Goal: Information Seeking & Learning: Learn about a topic

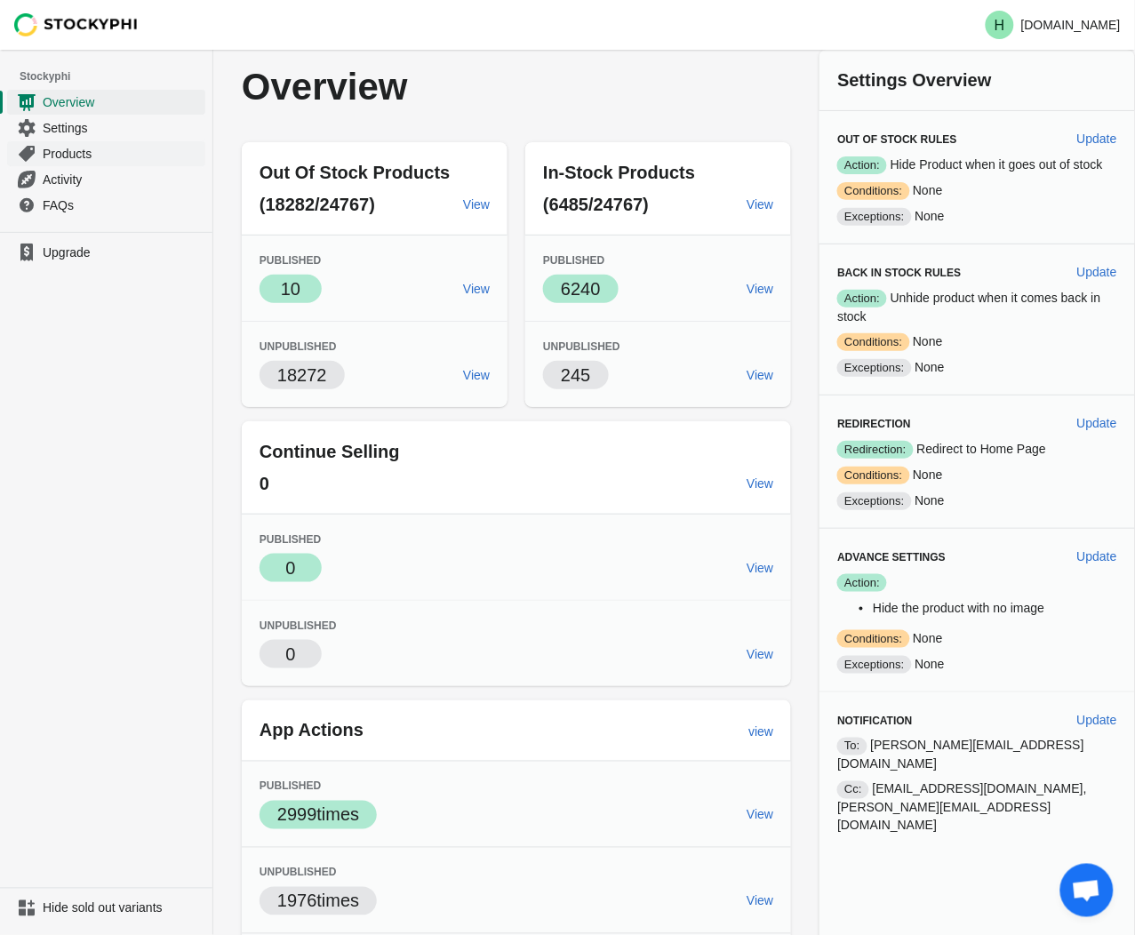
click at [66, 156] on span "Products" at bounding box center [122, 154] width 159 height 18
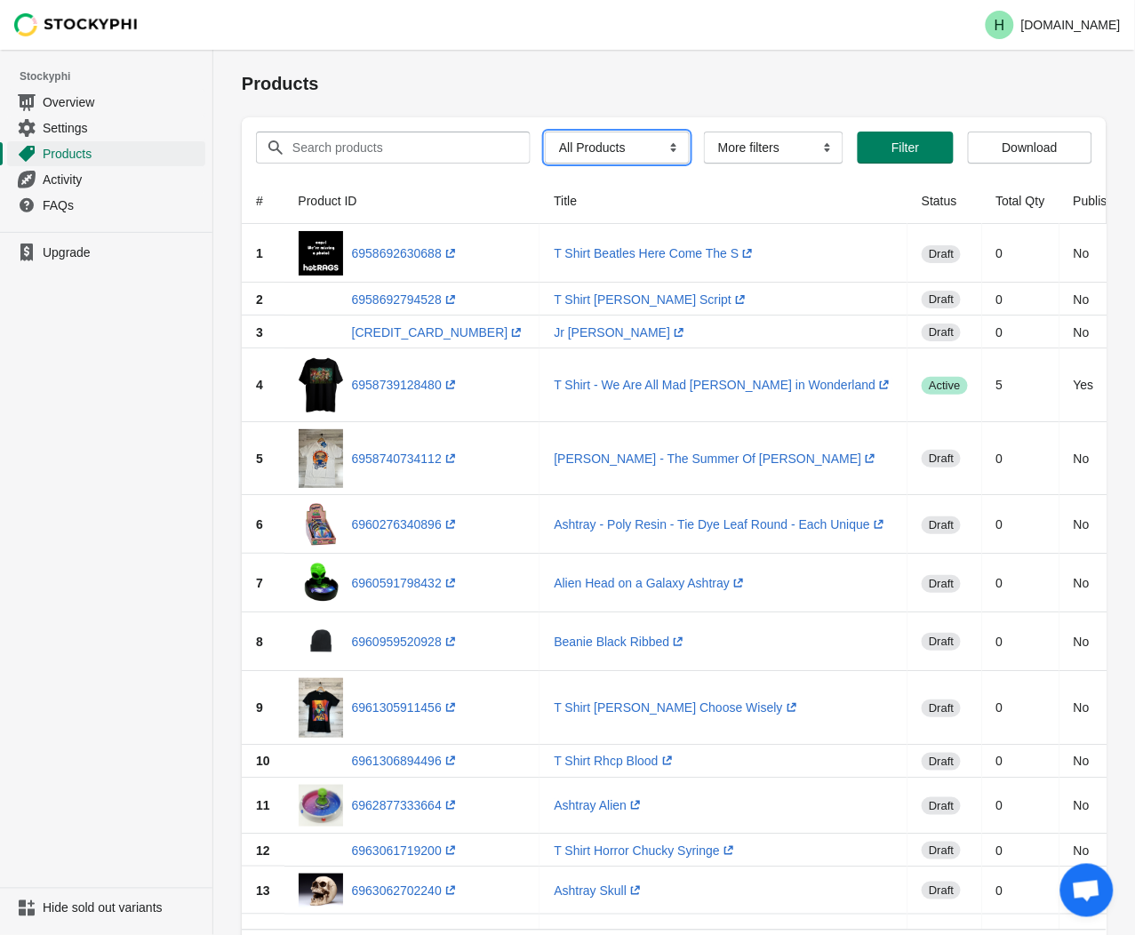
click at [663, 152] on select "All Products InStock InStock Published InStock Un-Published OOS OOS Published O…" at bounding box center [617, 147] width 145 height 32
select select "instock_has_no_image"
click at [545, 131] on select "All Products InStock InStock Published InStock Un-Published OOS OOS Published O…" at bounding box center [617, 147] width 145 height 32
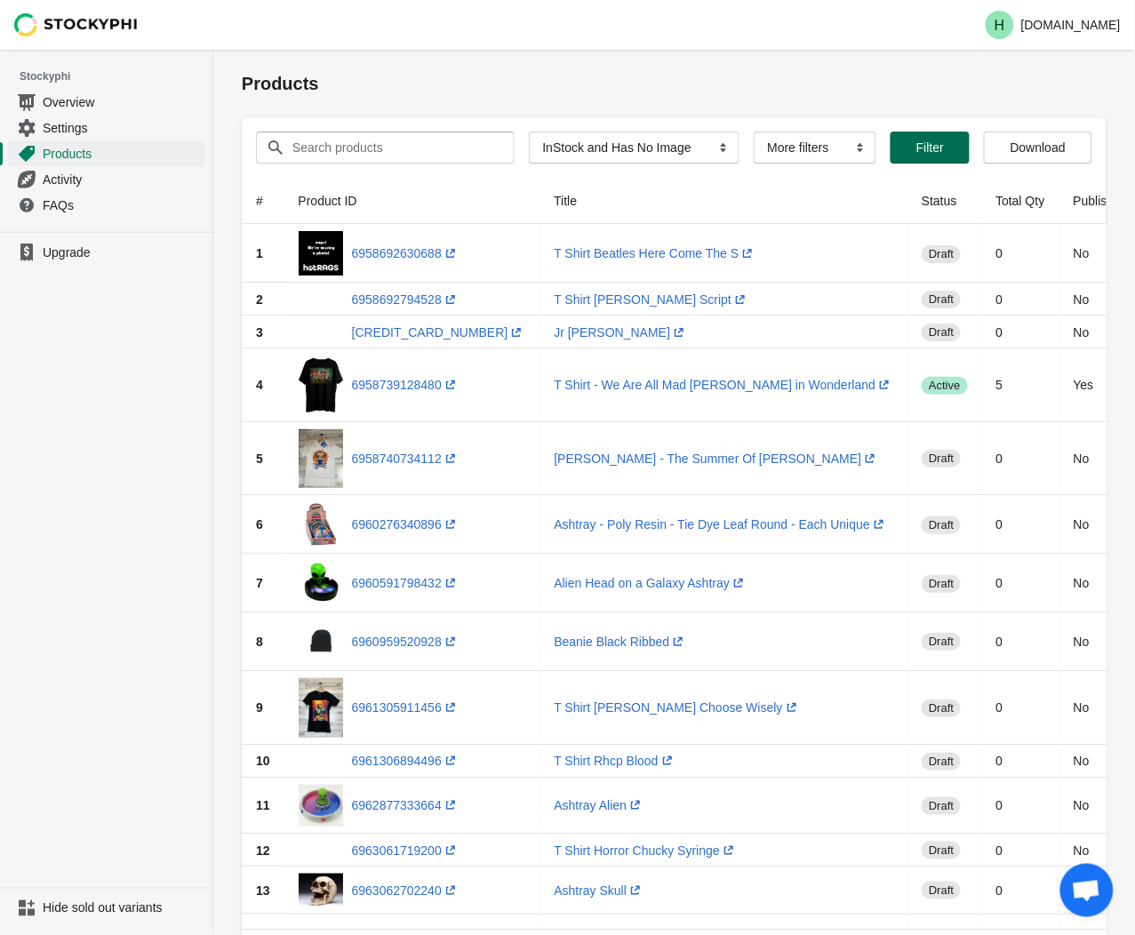
click at [925, 144] on span "Filter" at bounding box center [930, 147] width 28 height 14
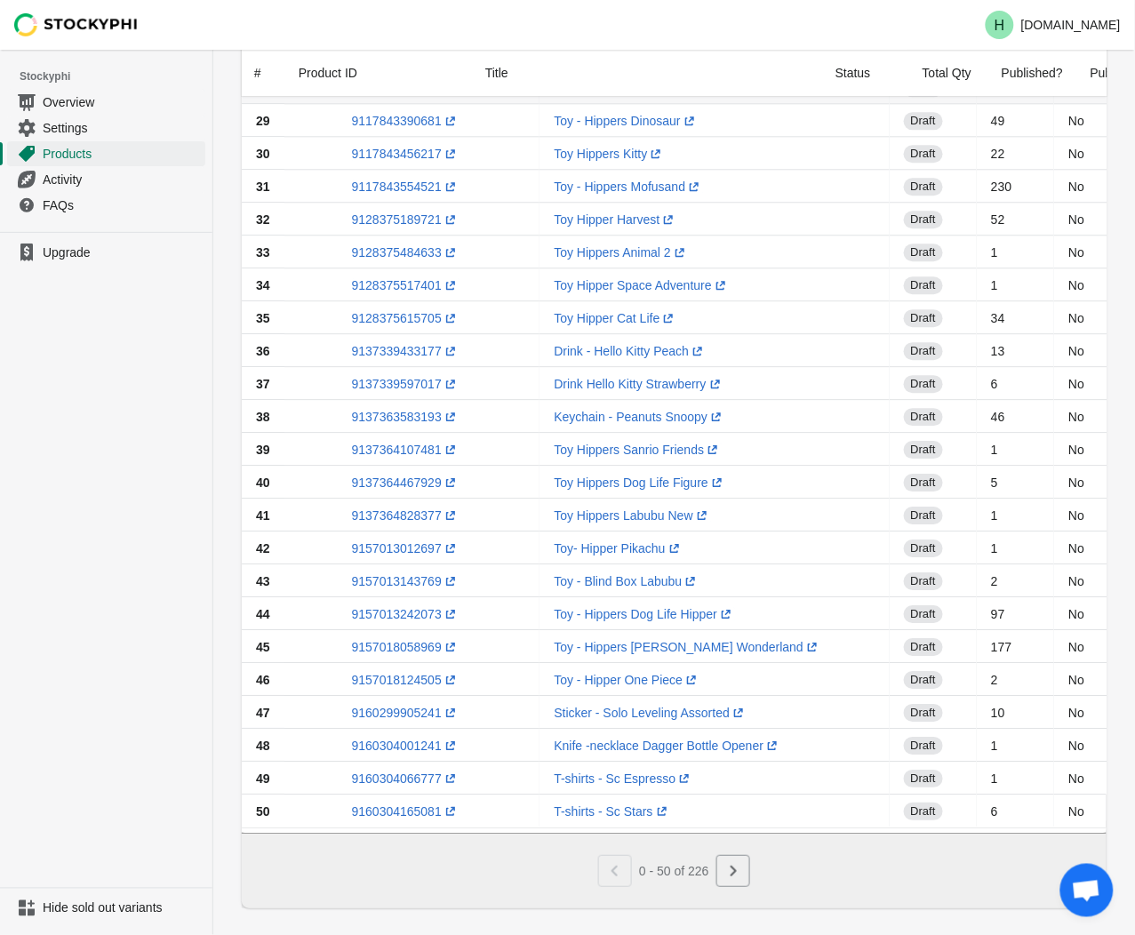
scroll to position [1067, 0]
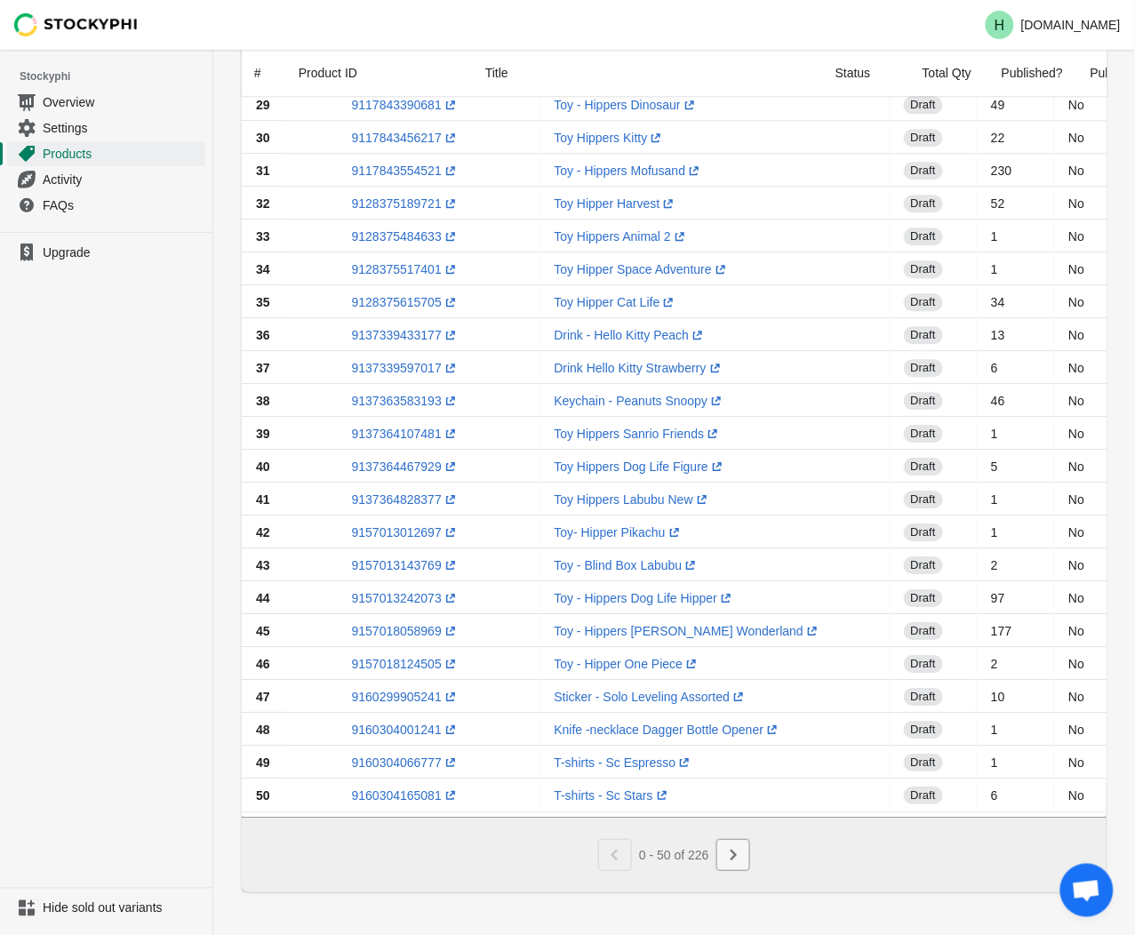
click at [733, 849] on icon "Next" at bounding box center [733, 855] width 18 height 18
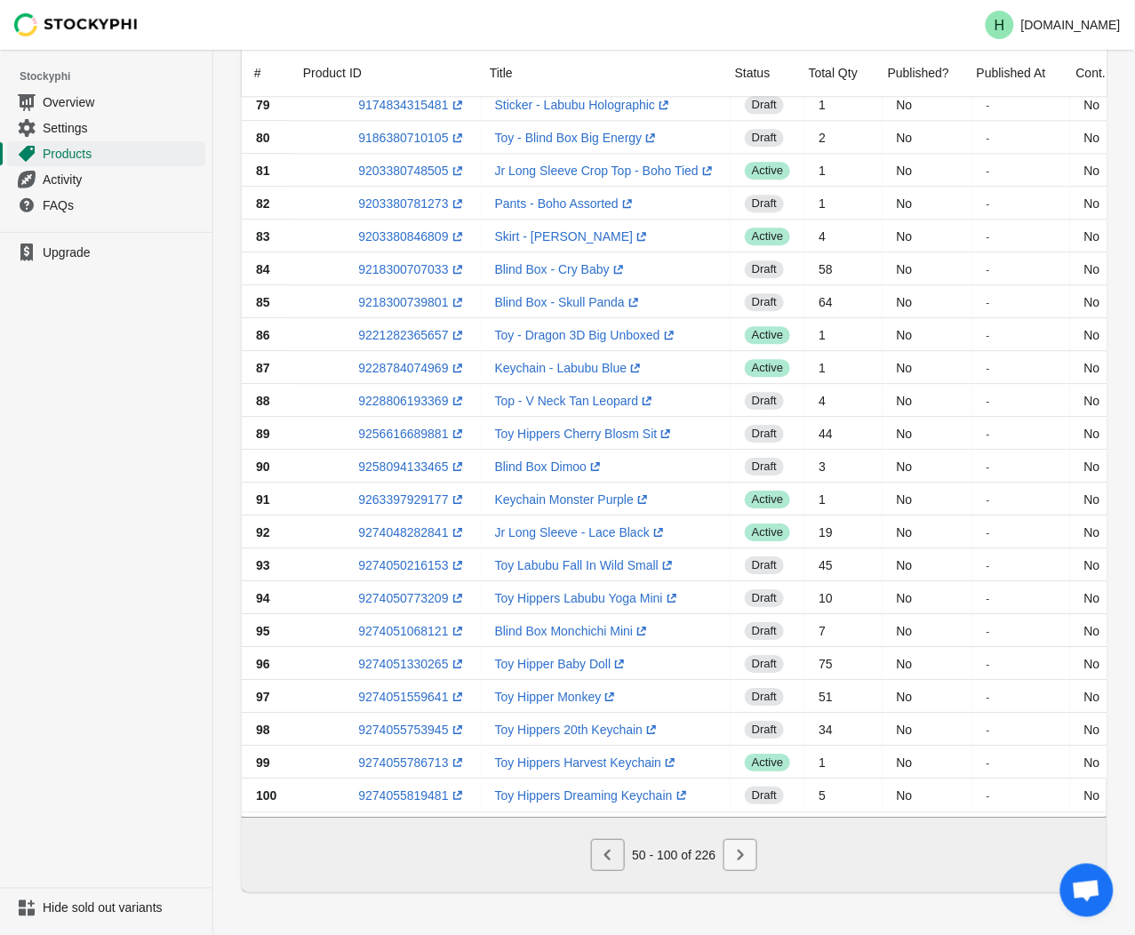
click at [744, 857] on icon "Next" at bounding box center [740, 855] width 18 height 18
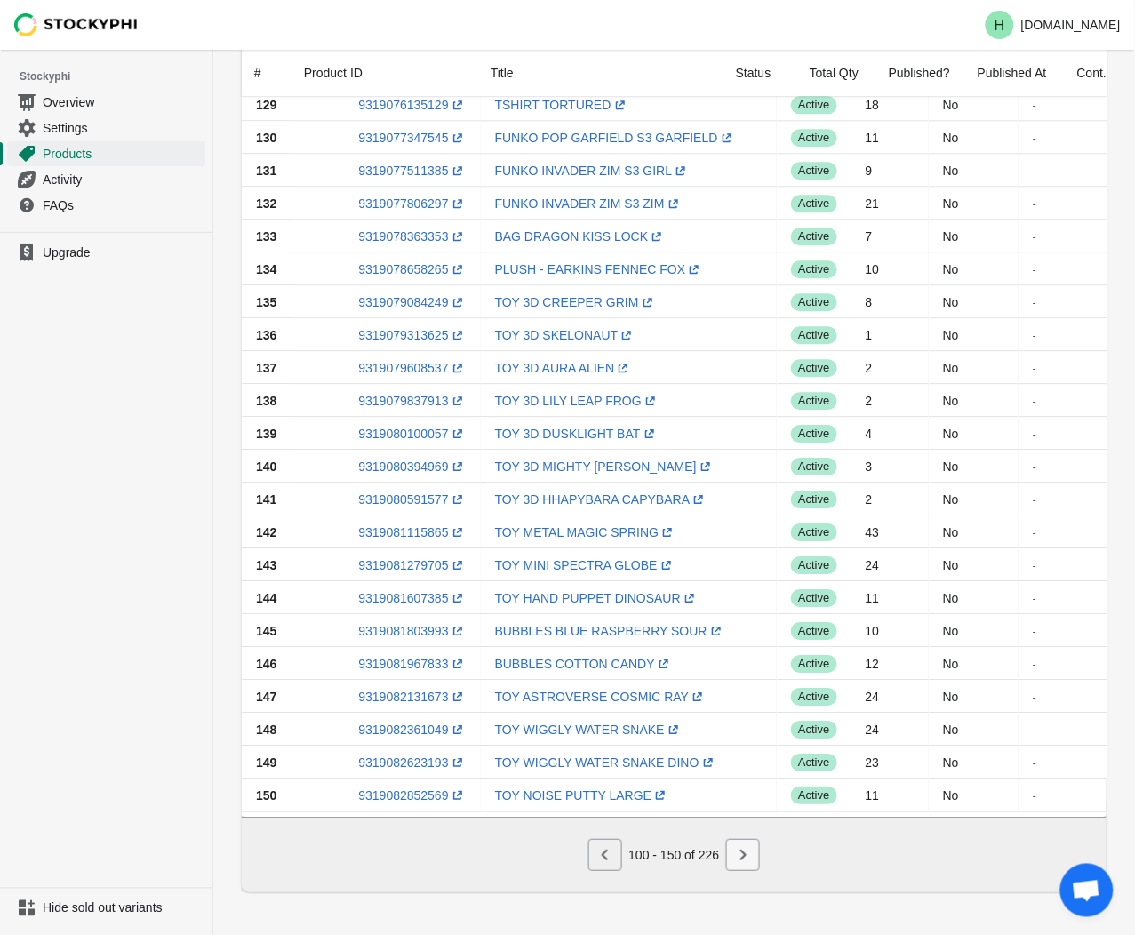
click at [738, 857] on icon "Next" at bounding box center [743, 855] width 18 height 18
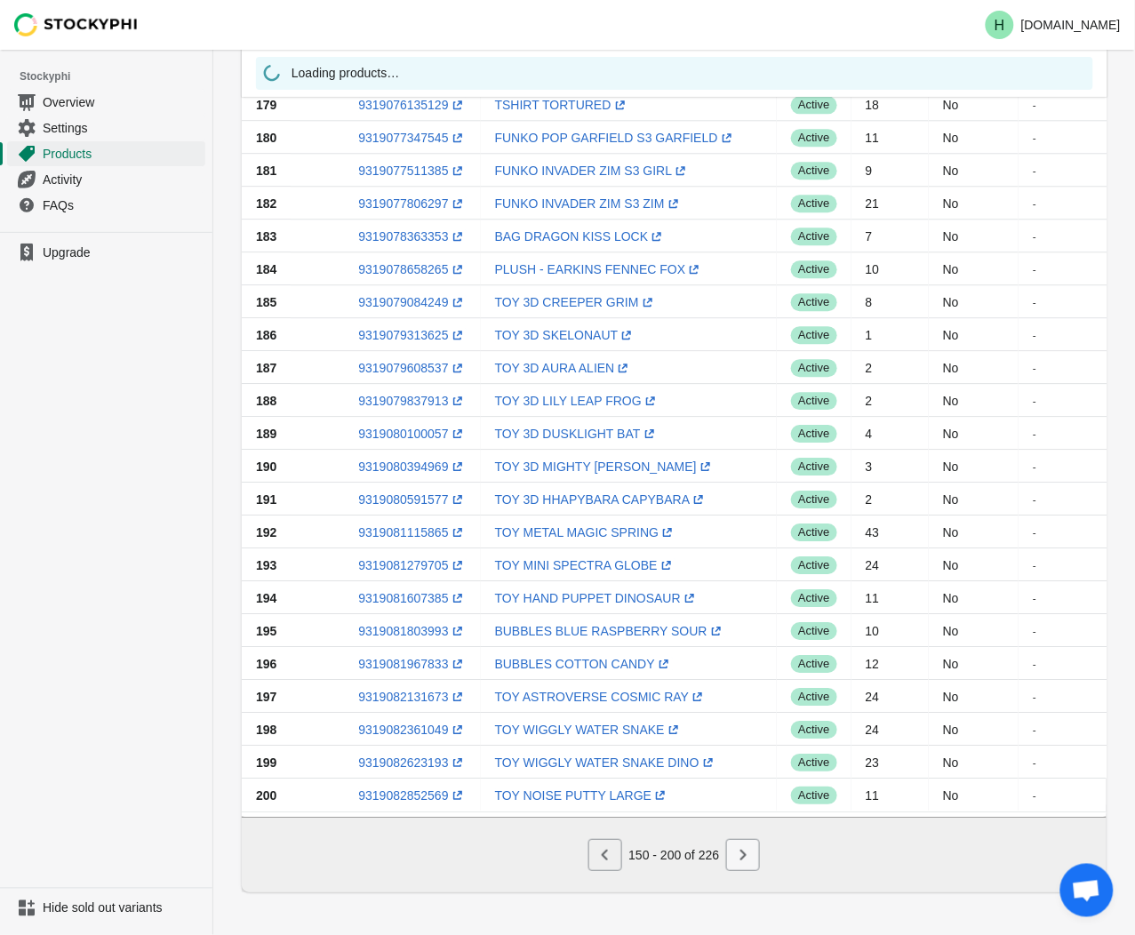
click at [738, 859] on icon "Next" at bounding box center [743, 855] width 18 height 18
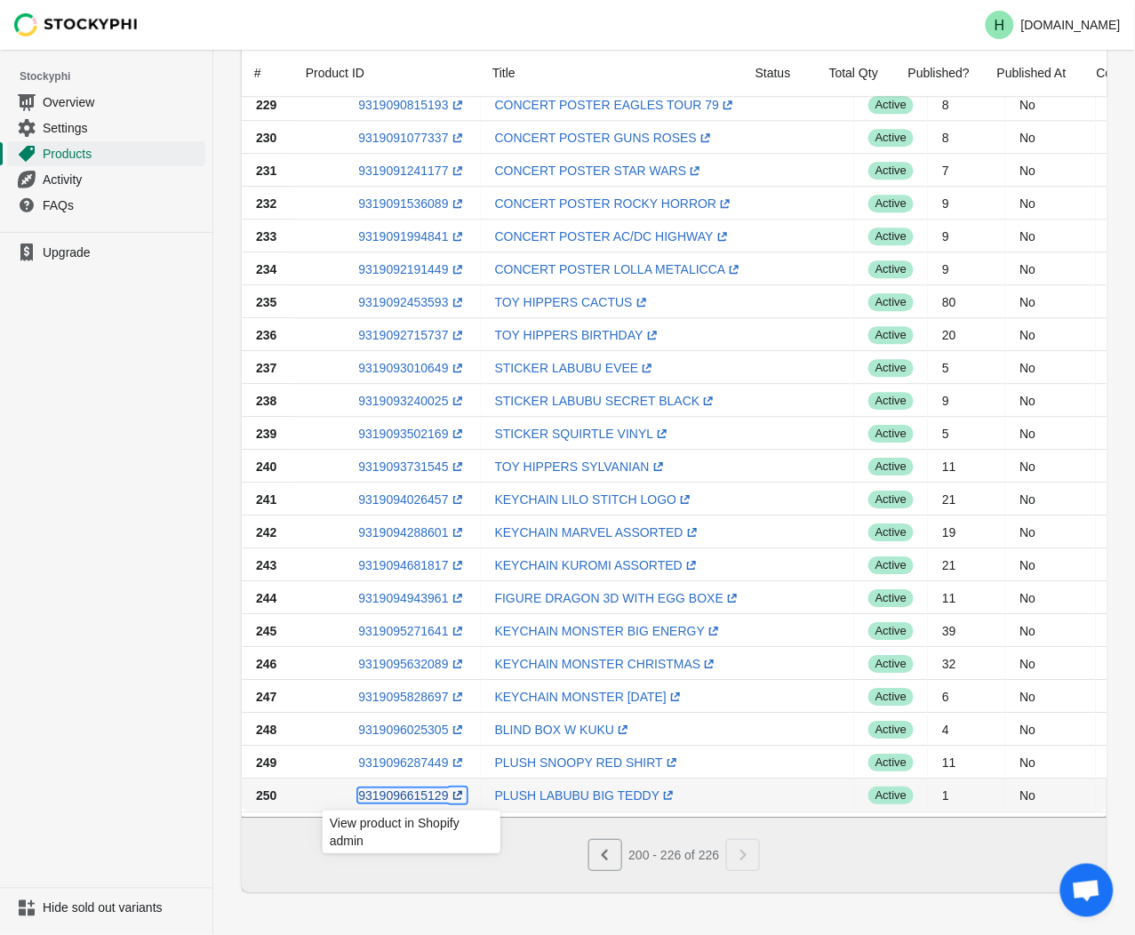
click at [393, 788] on link "9319096615129 (opens a new window)" at bounding box center [412, 795] width 108 height 14
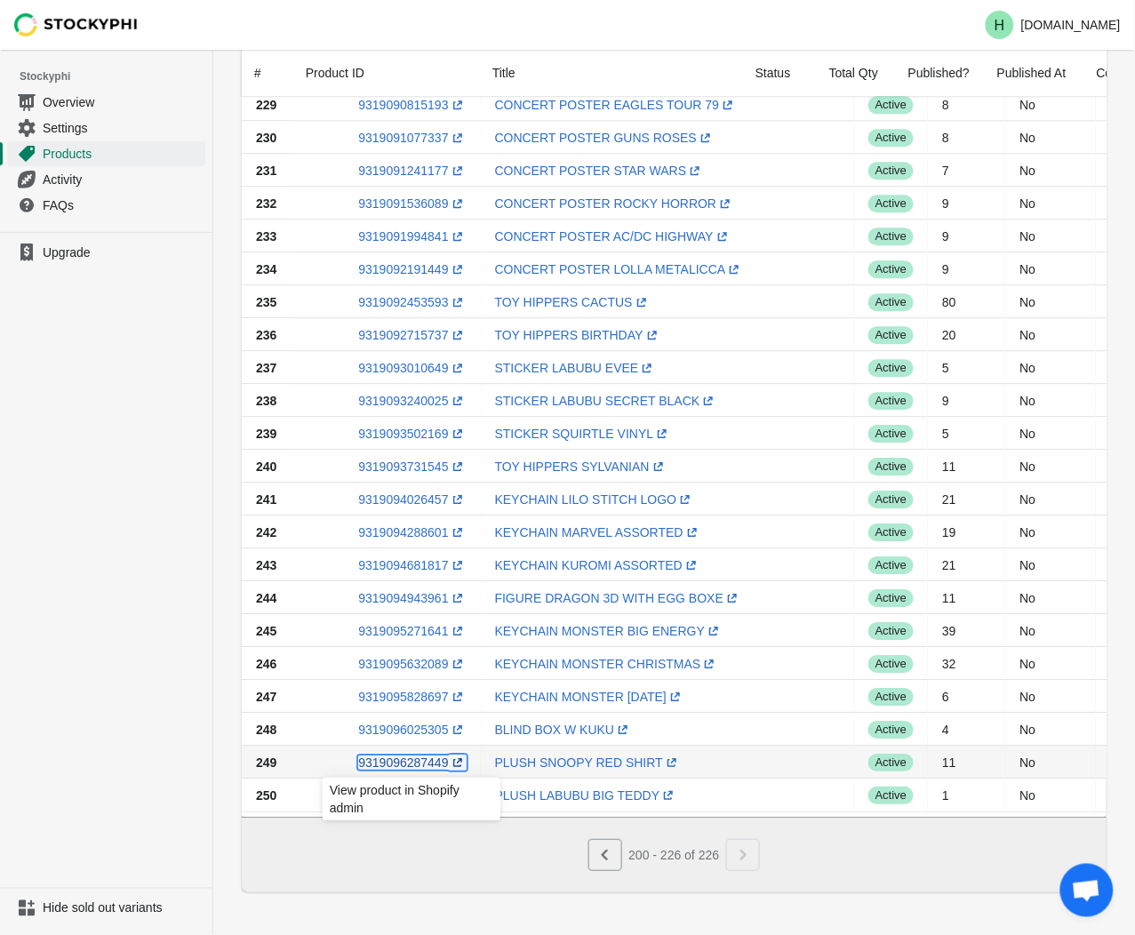
click at [385, 756] on link "9319096287449 (opens a new window)" at bounding box center [412, 762] width 108 height 14
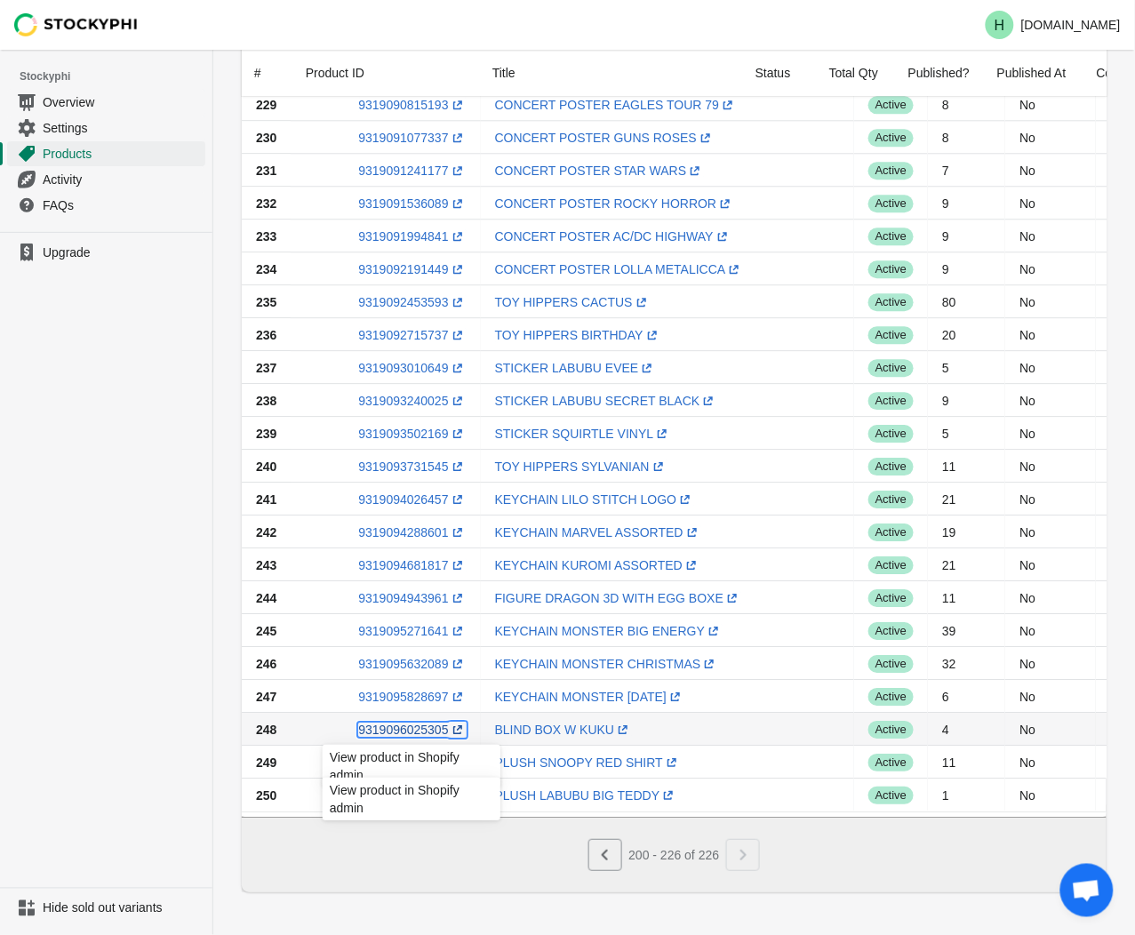
click at [407, 723] on link "9319096025305 (opens a new window)" at bounding box center [412, 729] width 108 height 14
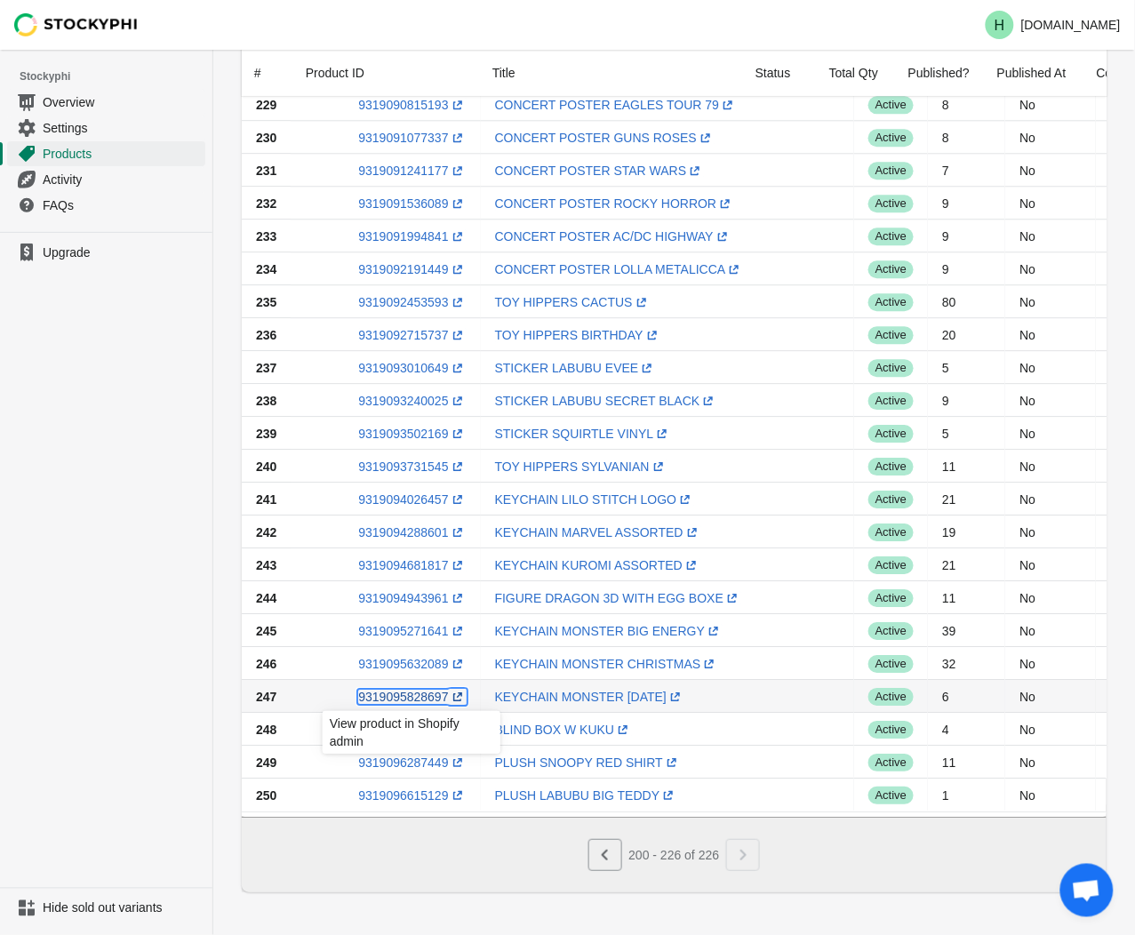
click at [396, 689] on link "9319095828697 (opens a new window)" at bounding box center [412, 696] width 108 height 14
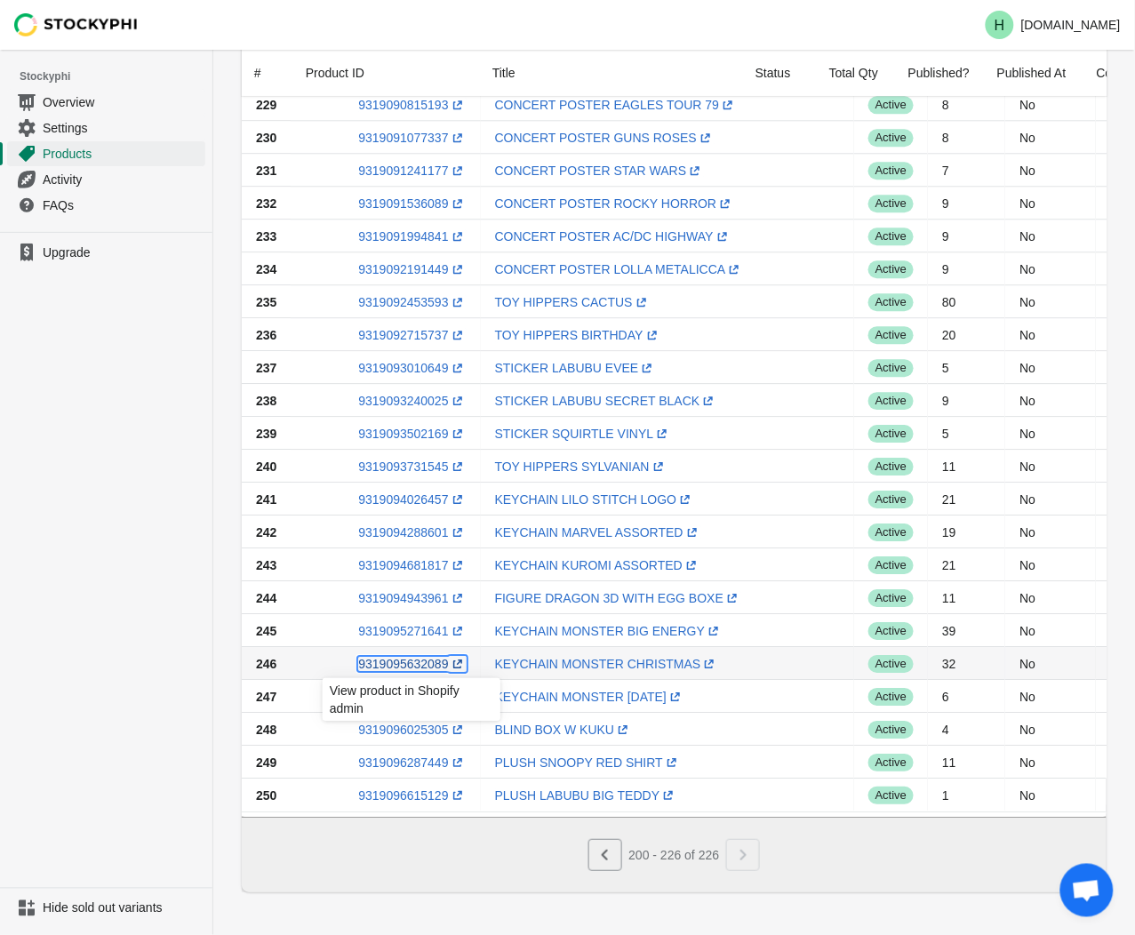
click at [387, 657] on link "9319095632089 (opens a new window)" at bounding box center [412, 664] width 108 height 14
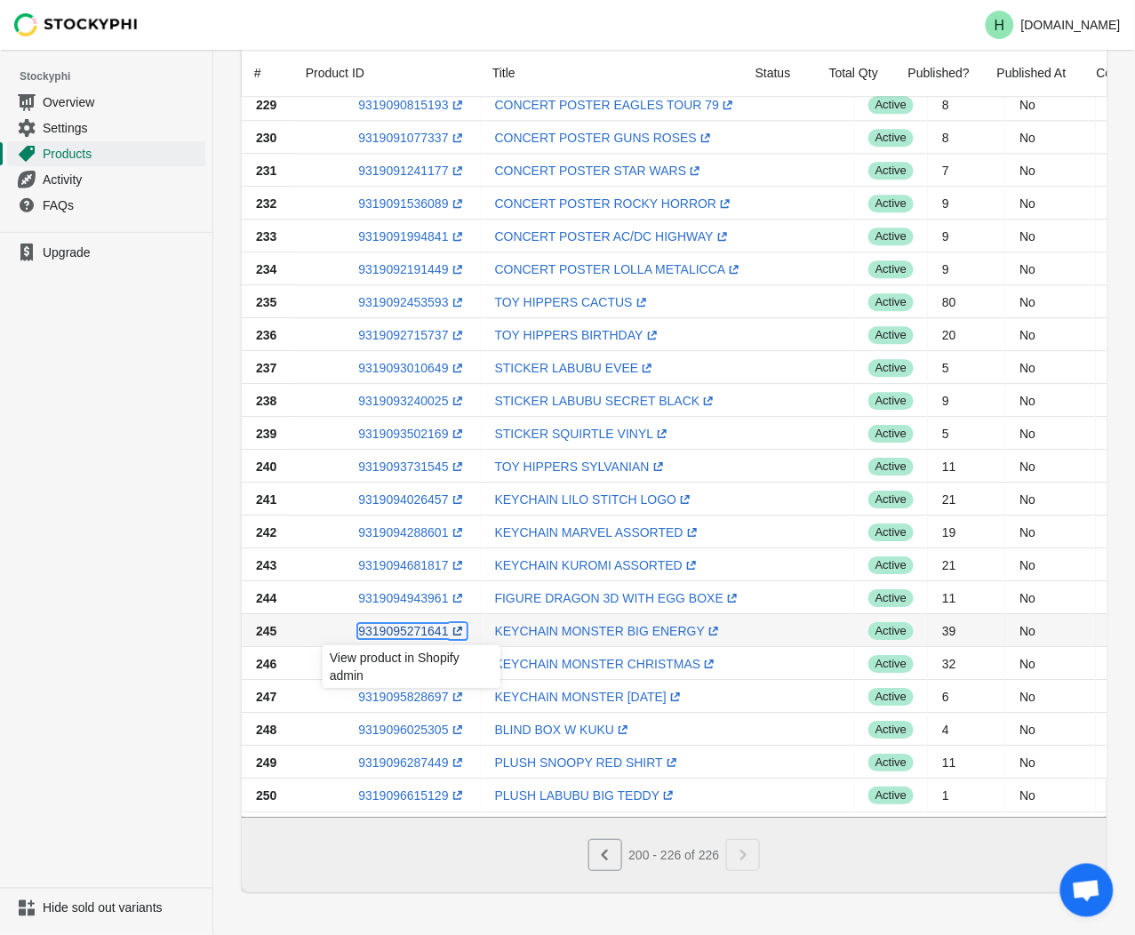
click at [409, 624] on link "9319095271641 (opens a new window)" at bounding box center [412, 631] width 108 height 14
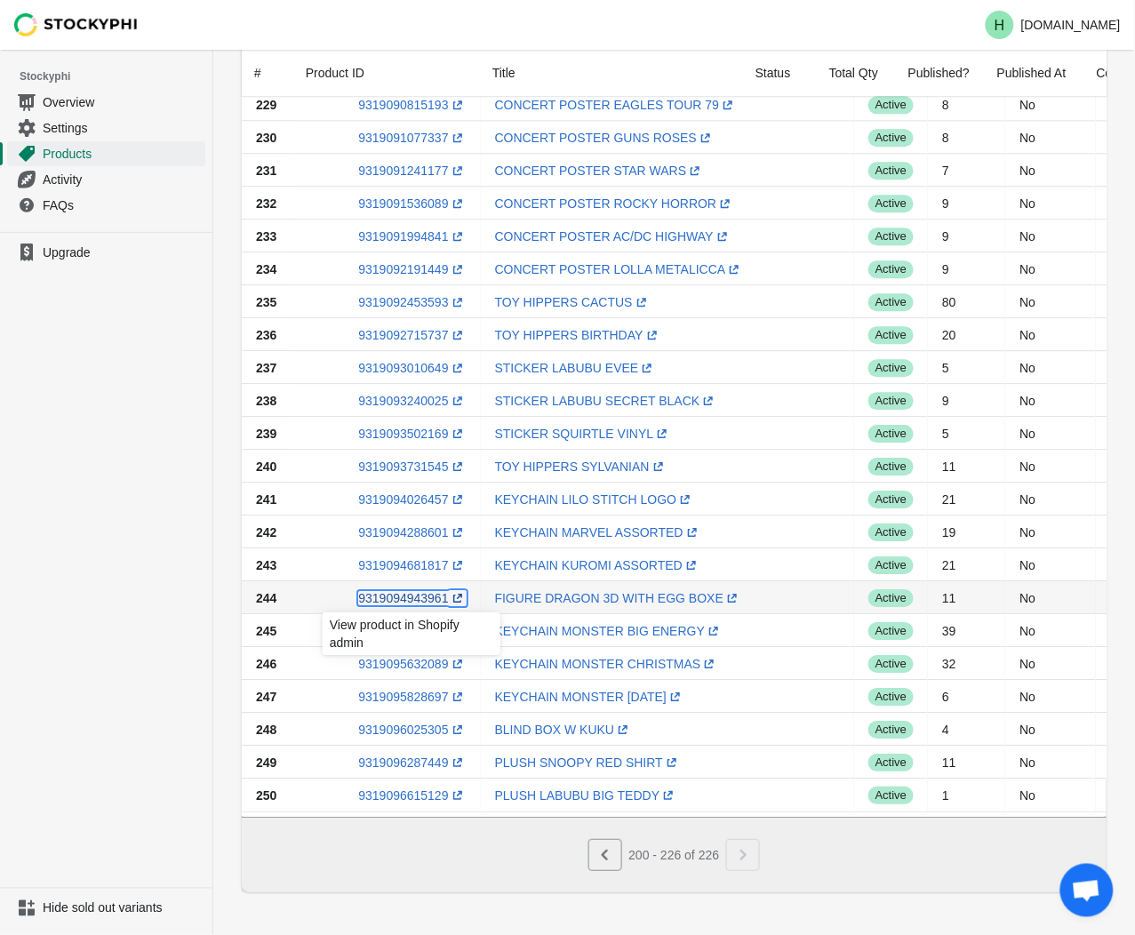
click at [386, 591] on link "9319094943961 (opens a new window)" at bounding box center [412, 598] width 108 height 14
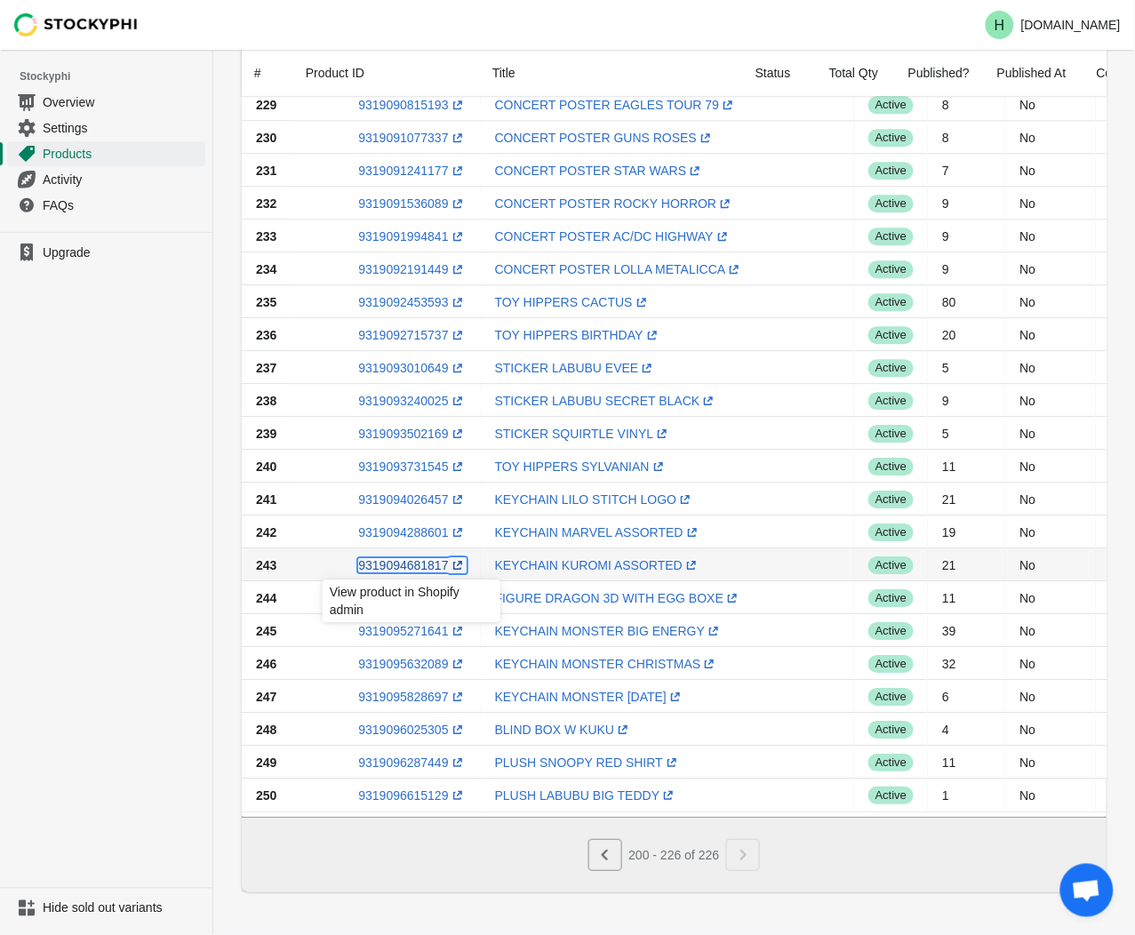
click at [398, 558] on link "9319094681817 (opens a new window)" at bounding box center [412, 565] width 108 height 14
click at [116, 591] on ul "Upgrade" at bounding box center [106, 560] width 212 height 656
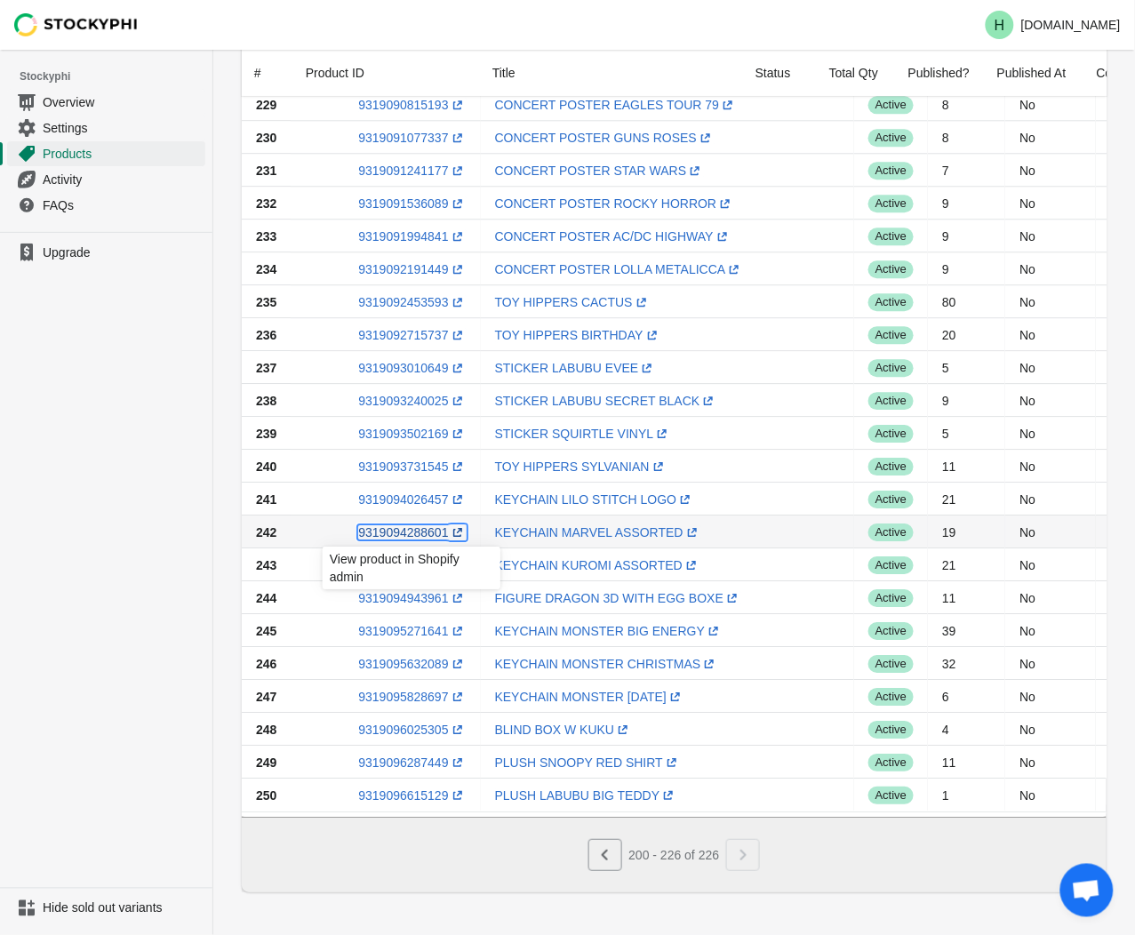
click at [410, 528] on link "9319094288601 (opens a new window)" at bounding box center [412, 532] width 108 height 14
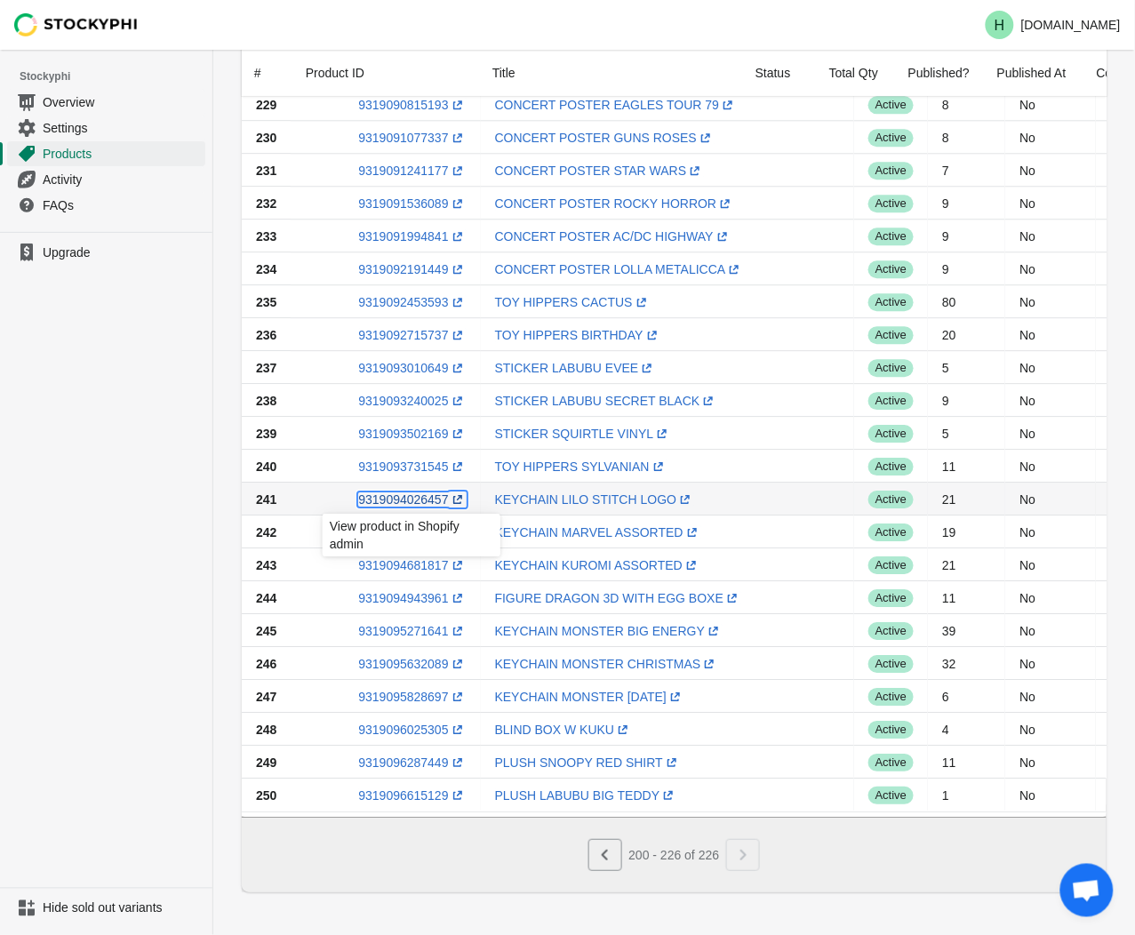
click at [402, 492] on link "9319094026457 (opens a new window)" at bounding box center [412, 499] width 108 height 14
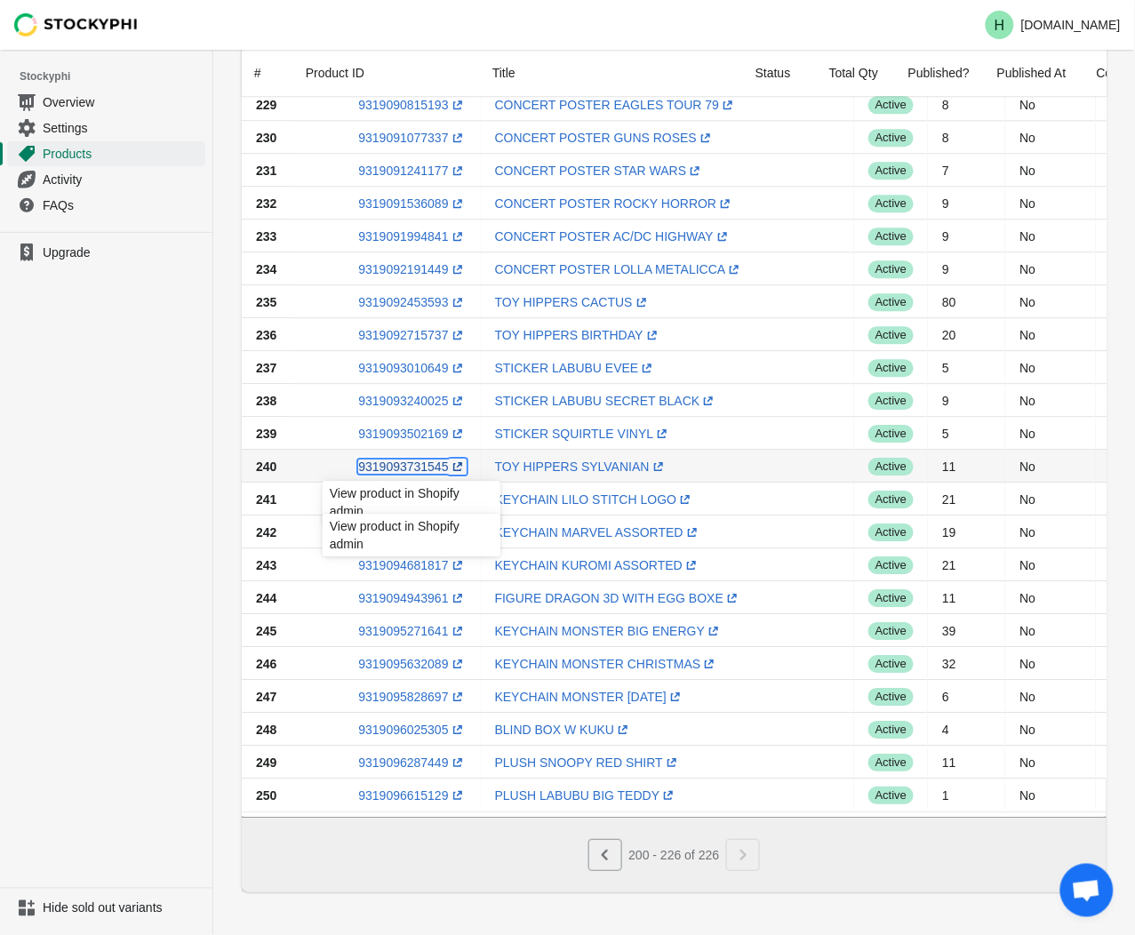
click at [405, 459] on link "9319093731545 (opens a new window)" at bounding box center [412, 466] width 108 height 14
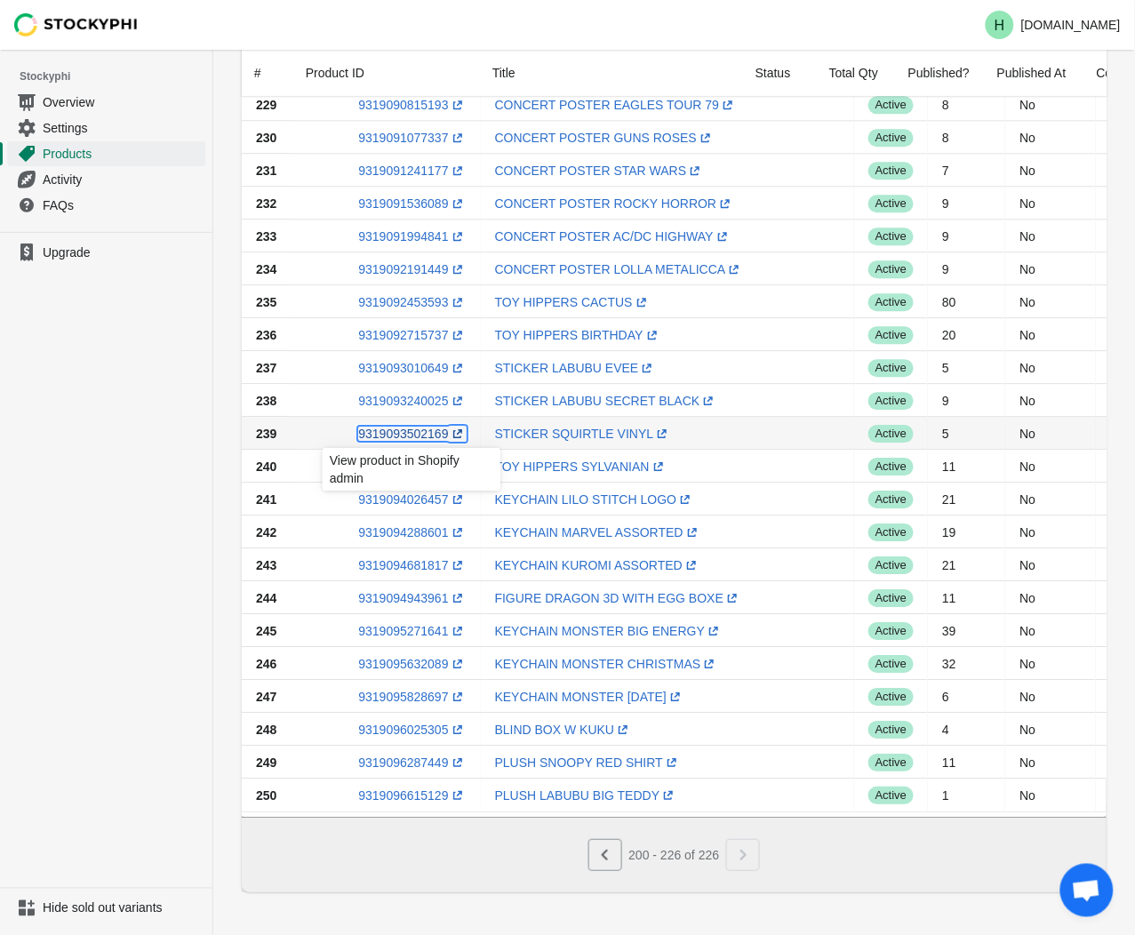
click at [392, 426] on link "9319093502169 (opens a new window)" at bounding box center [412, 433] width 108 height 14
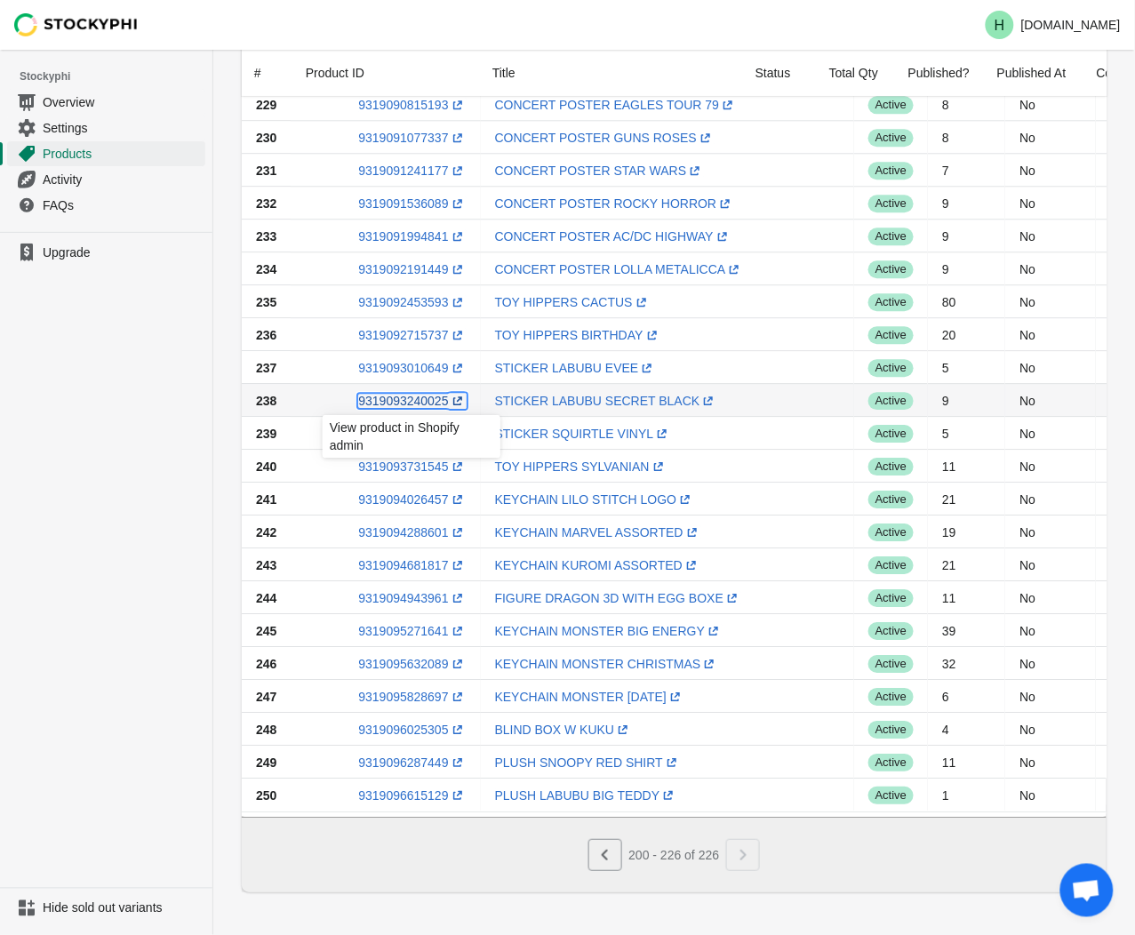
click at [397, 394] on link "9319093240025 (opens a new window)" at bounding box center [412, 401] width 108 height 14
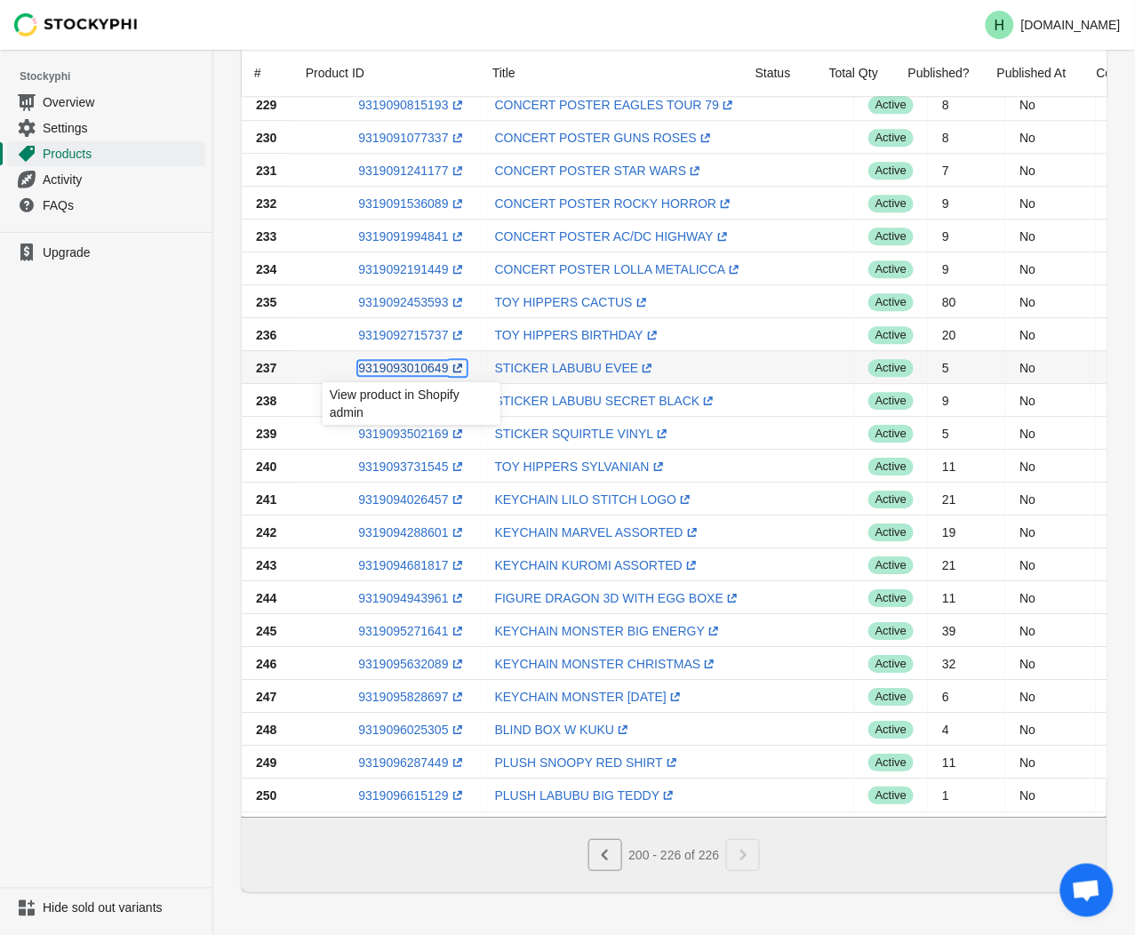
click at [409, 361] on link "9319093010649 (opens a new window)" at bounding box center [412, 368] width 108 height 14
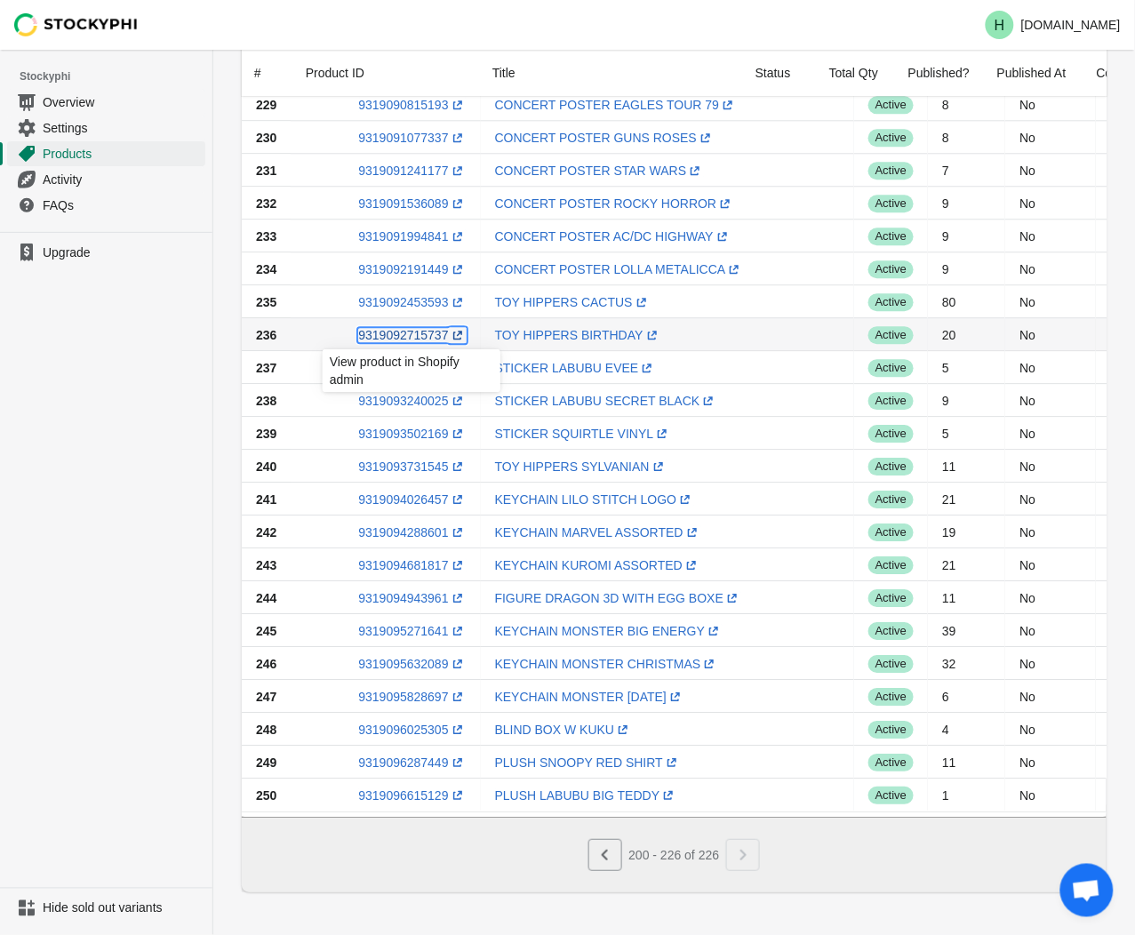
click at [406, 328] on link "9319092715737 (opens a new window)" at bounding box center [412, 335] width 108 height 14
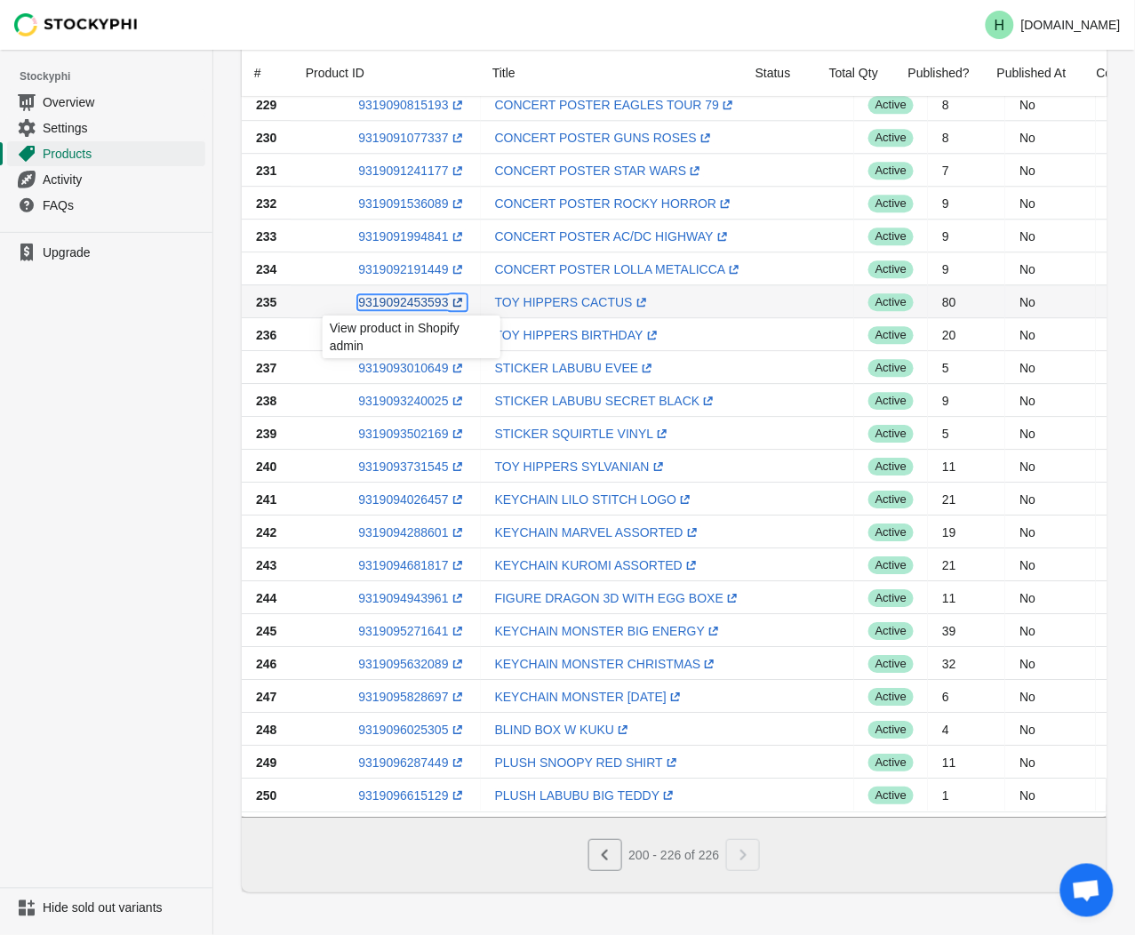
click at [386, 295] on link "9319092453593 (opens a new window)" at bounding box center [412, 302] width 108 height 14
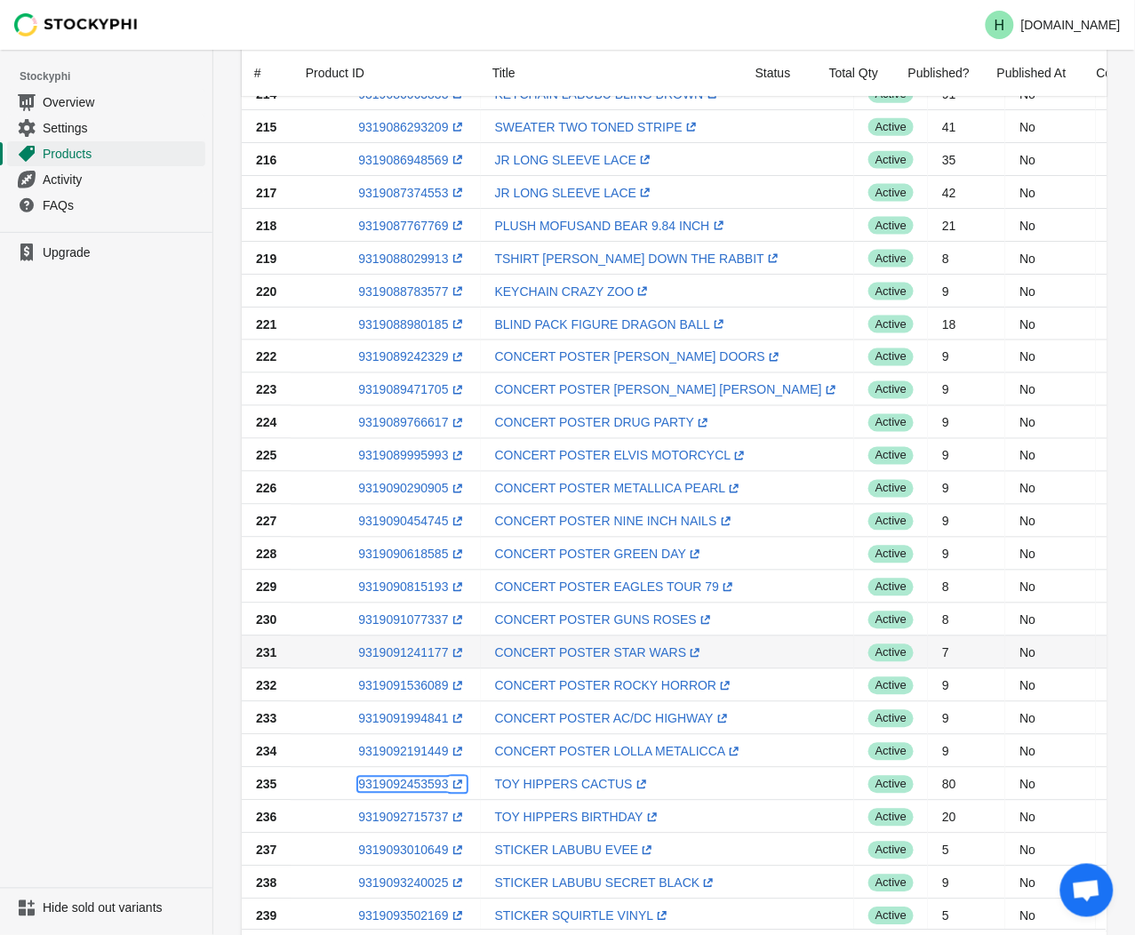
scroll to position [573, 0]
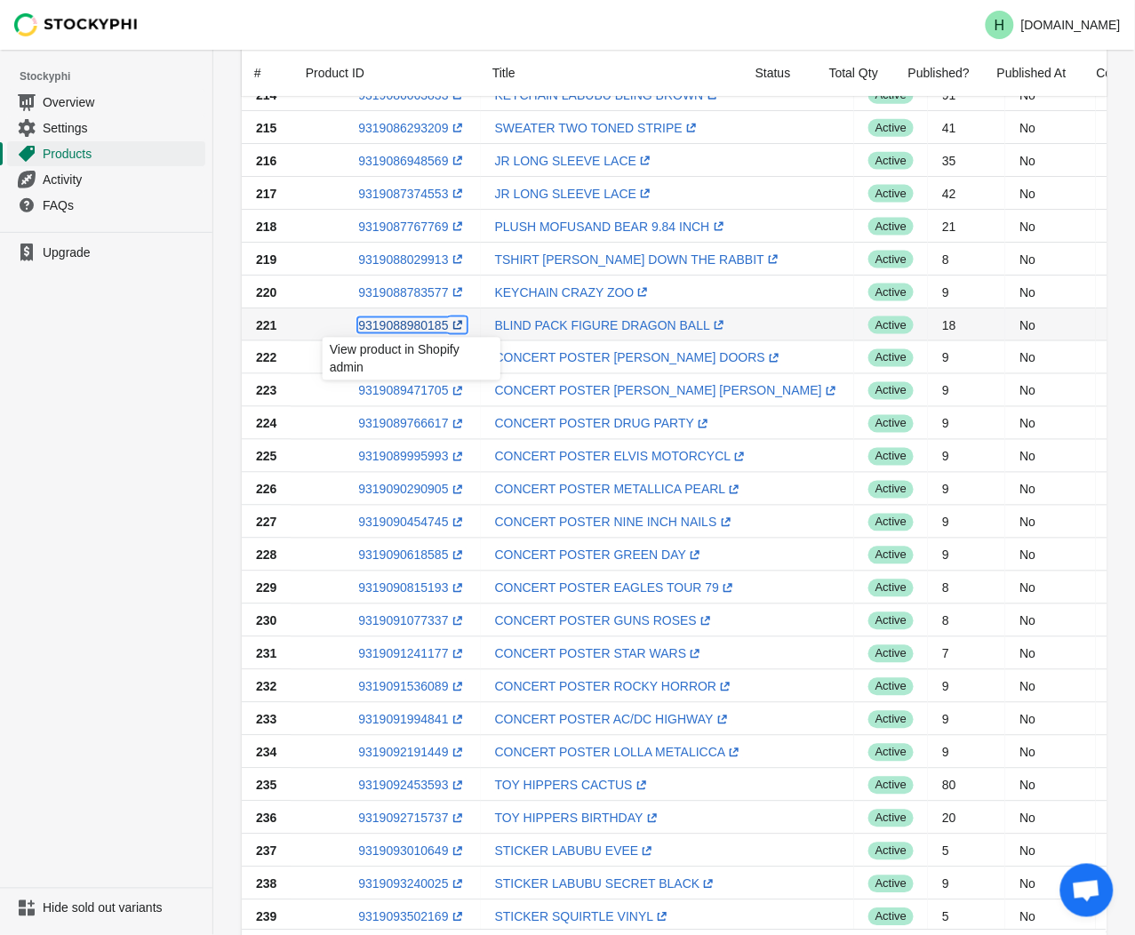
click at [403, 322] on link "9319088980185 (opens a new window)" at bounding box center [412, 325] width 108 height 14
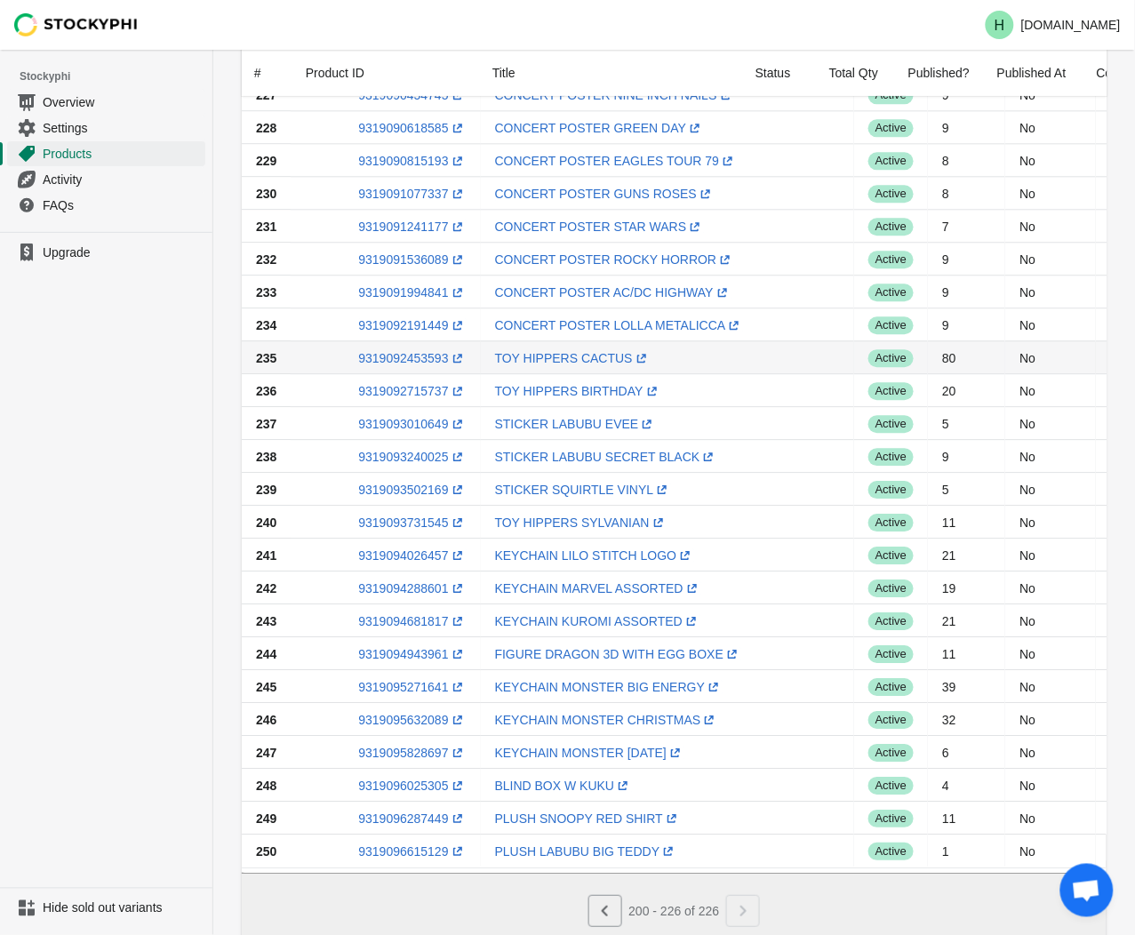
scroll to position [1067, 0]
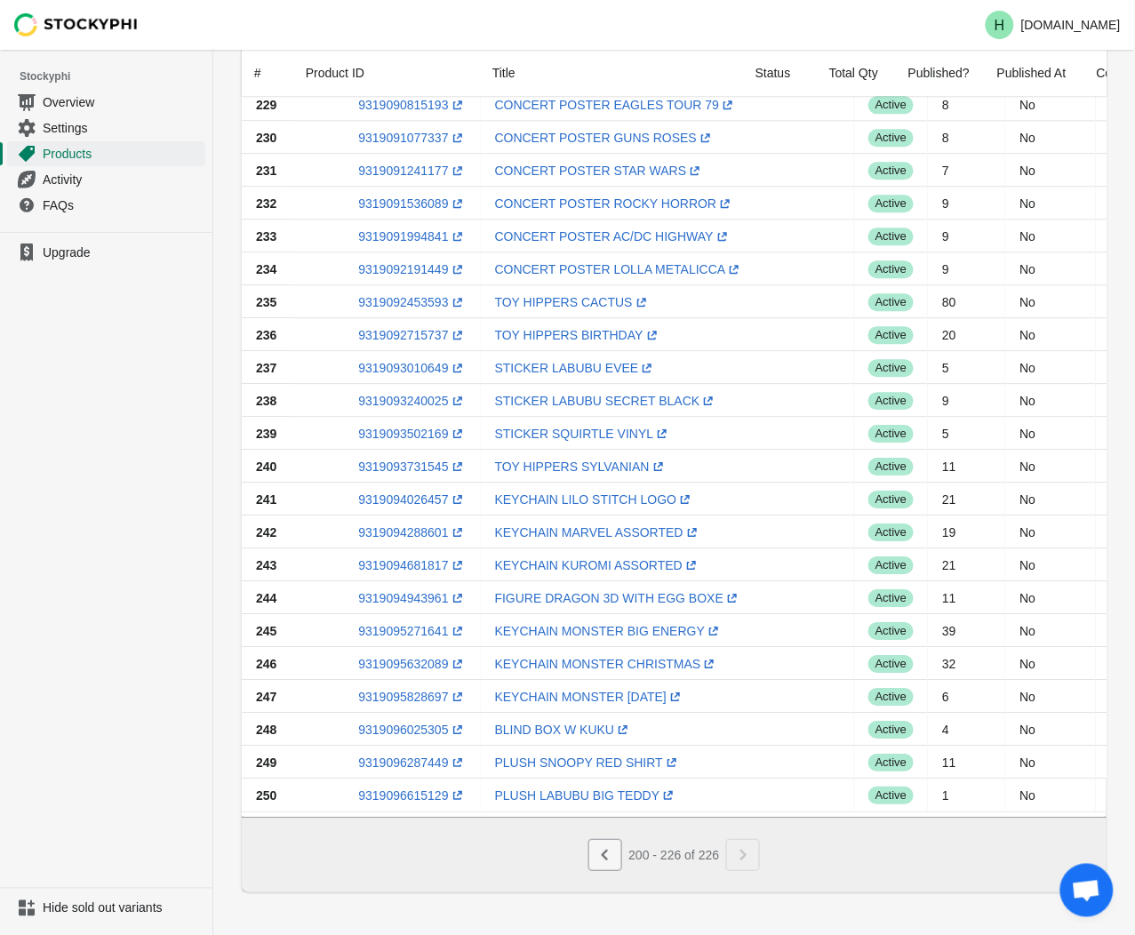
click at [611, 853] on icon "Previous" at bounding box center [605, 855] width 18 height 18
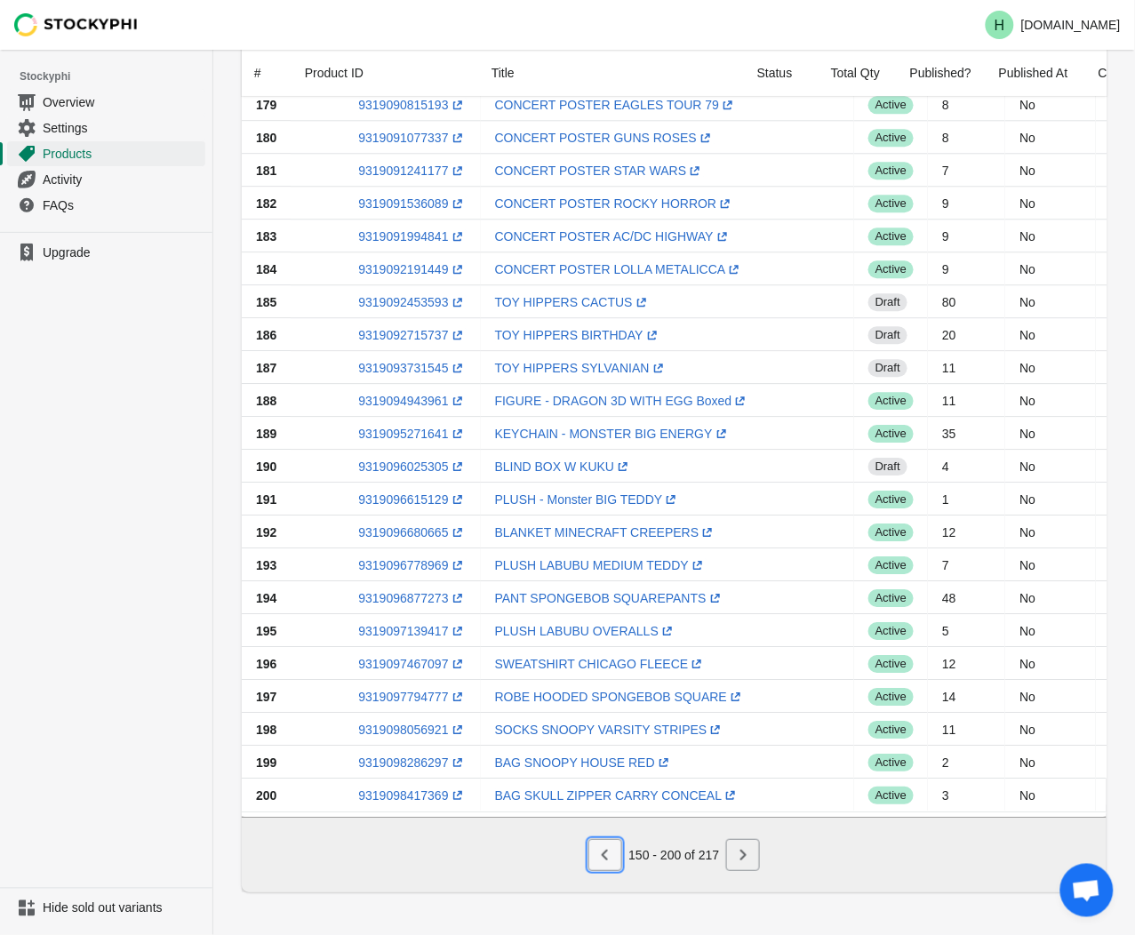
click at [609, 858] on icon "Previous" at bounding box center [605, 855] width 18 height 18
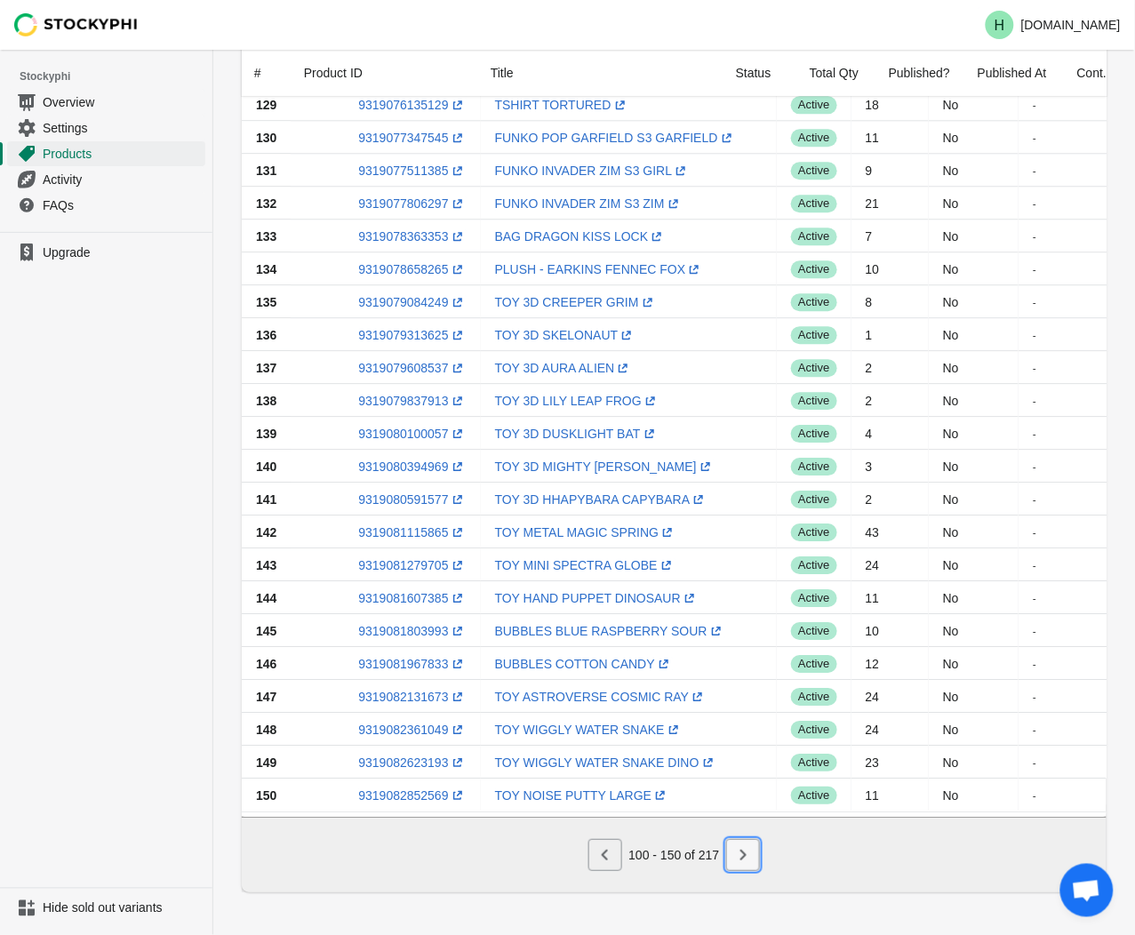
click at [751, 864] on icon "Next" at bounding box center [743, 855] width 18 height 18
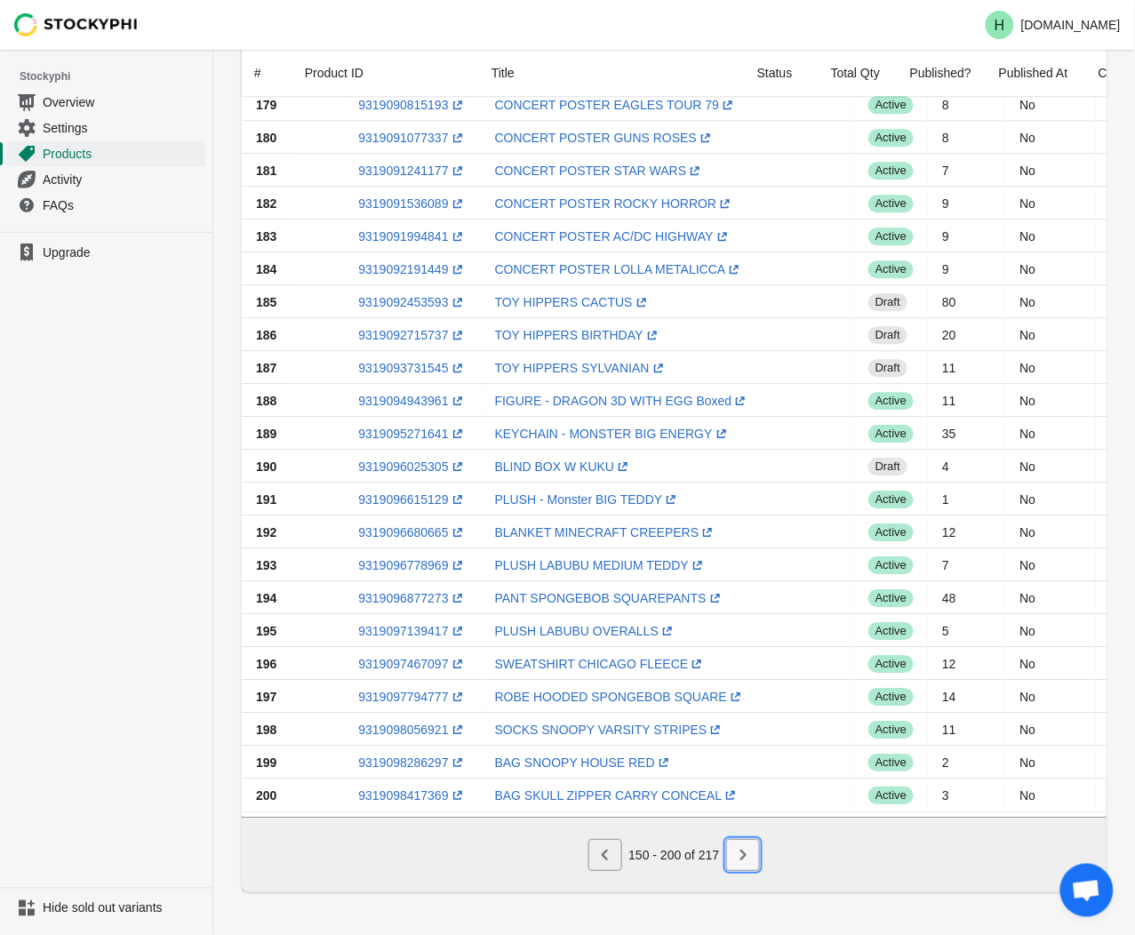
click at [751, 864] on icon "Next" at bounding box center [743, 855] width 18 height 18
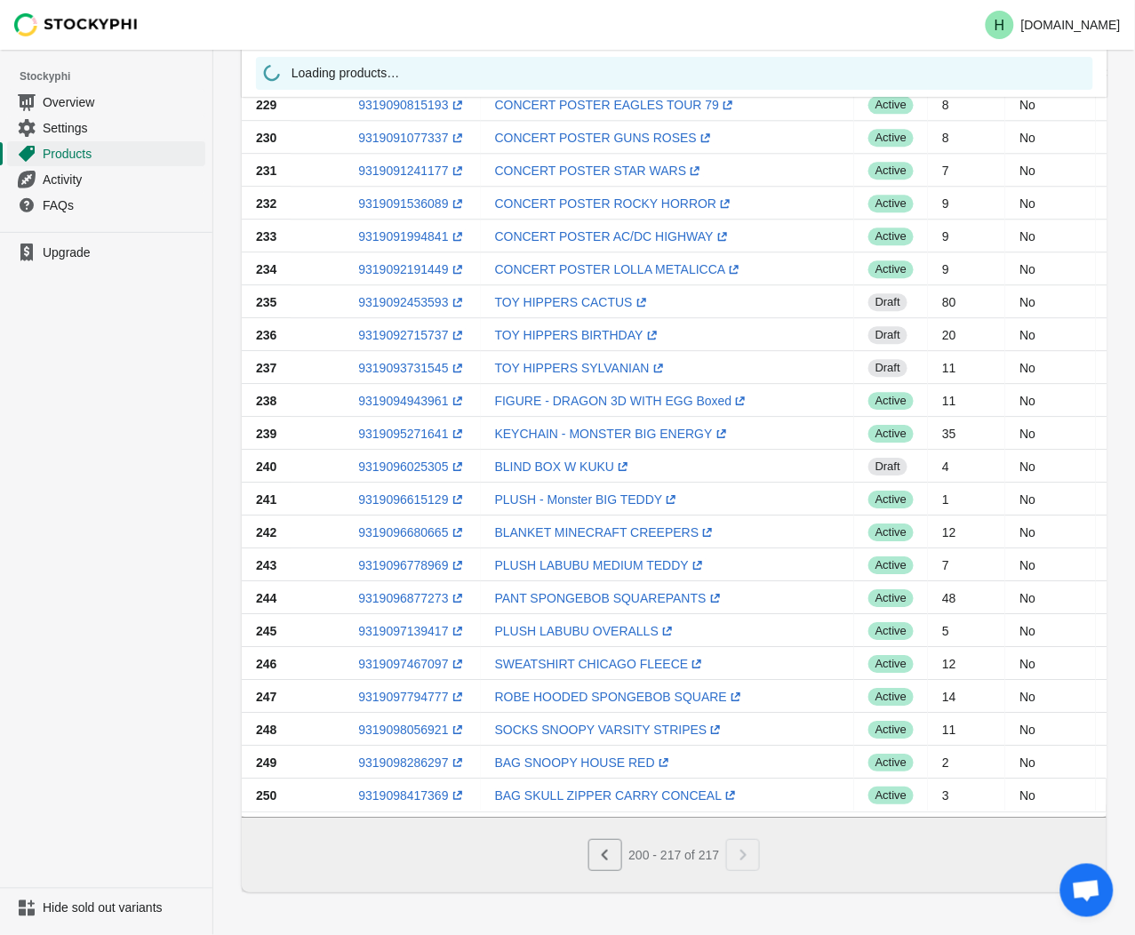
scroll to position [0, 0]
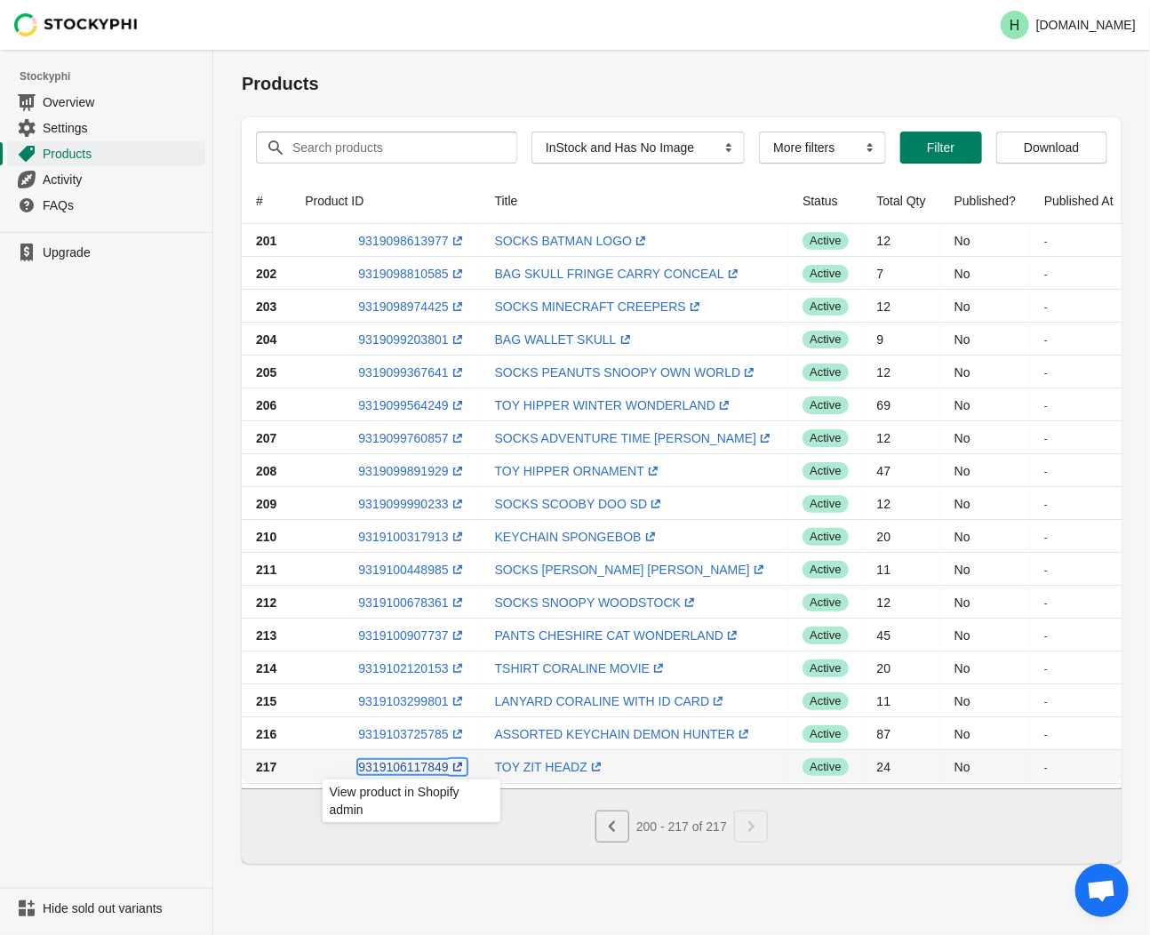
click at [407, 769] on link "9319106117849 (opens a new window)" at bounding box center [412, 767] width 108 height 14
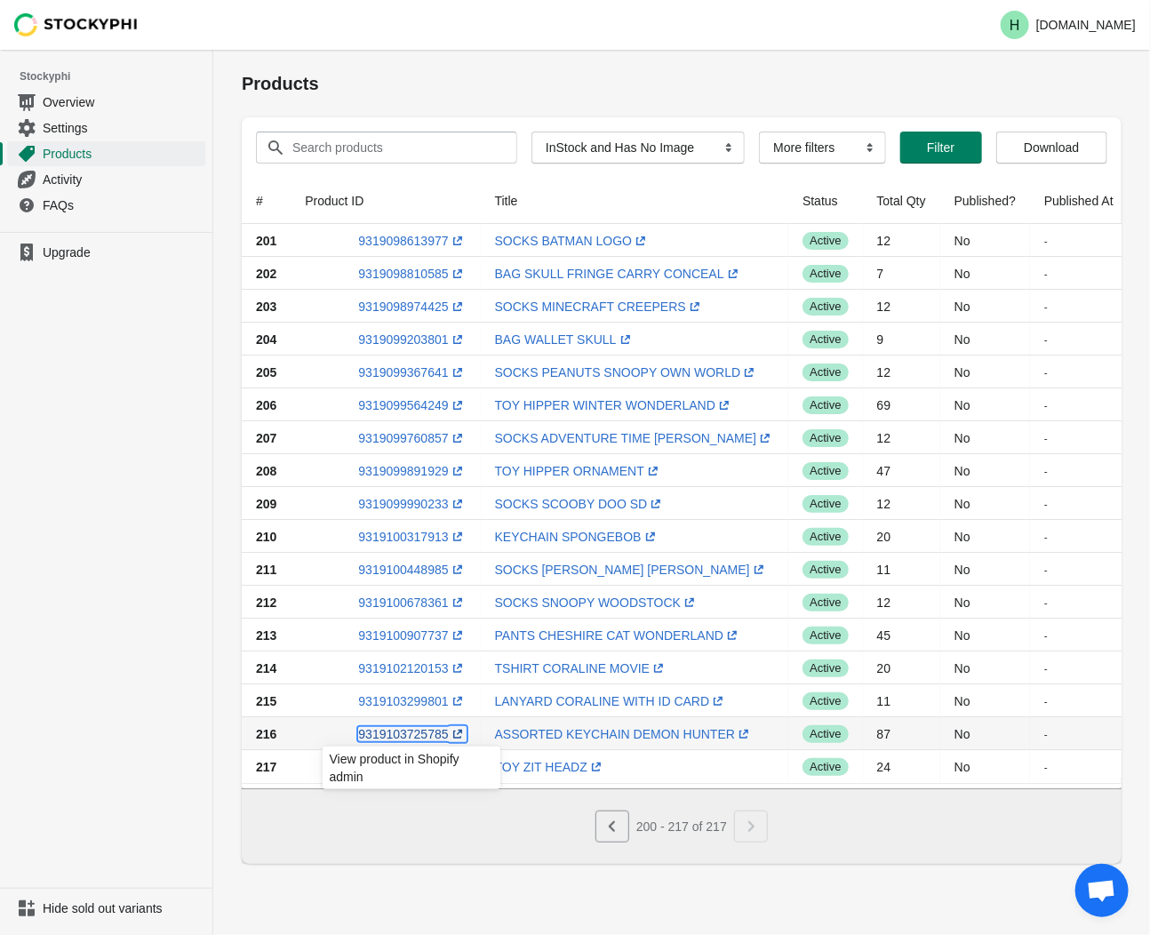
click at [404, 735] on link "9319103725785 (opens a new window)" at bounding box center [412, 734] width 108 height 14
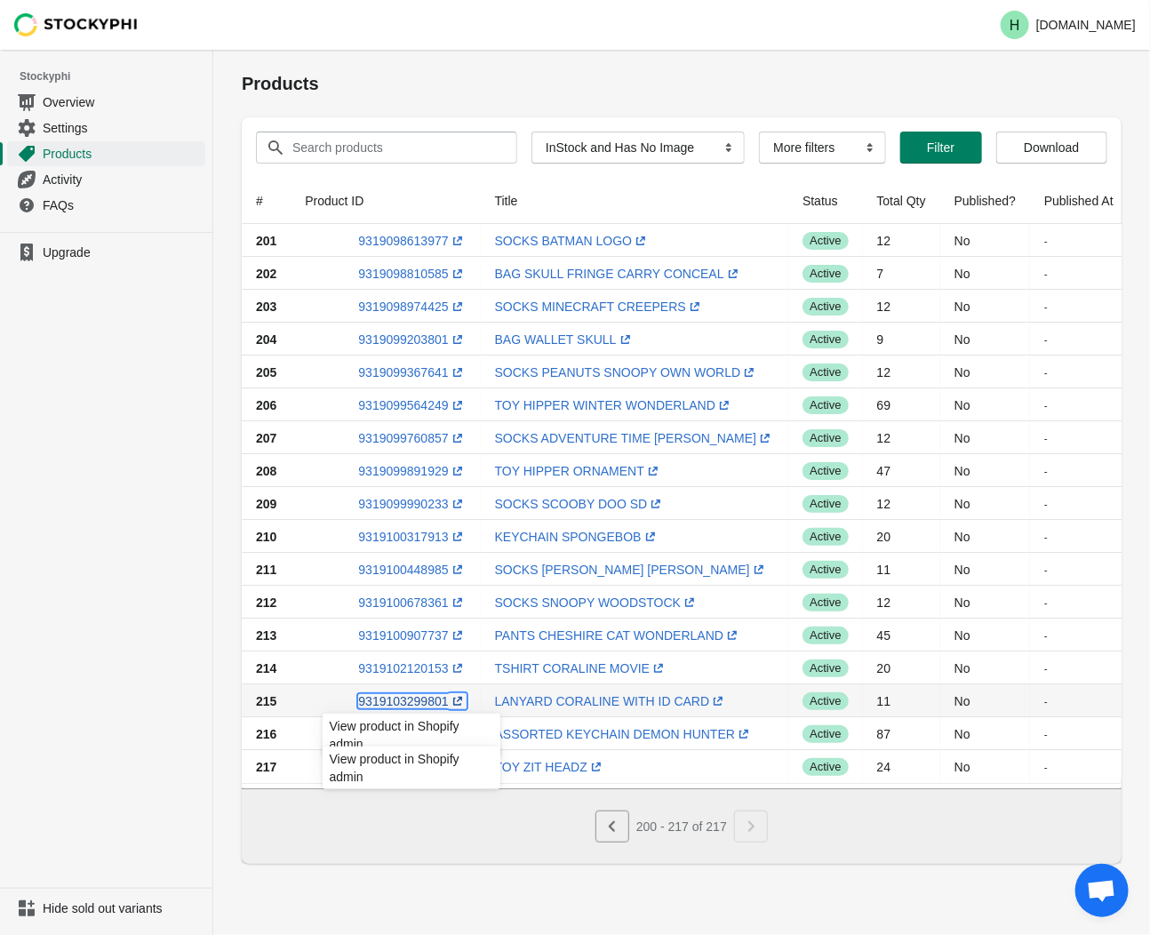
click at [412, 705] on link "9319103299801 (opens a new window)" at bounding box center [412, 701] width 108 height 14
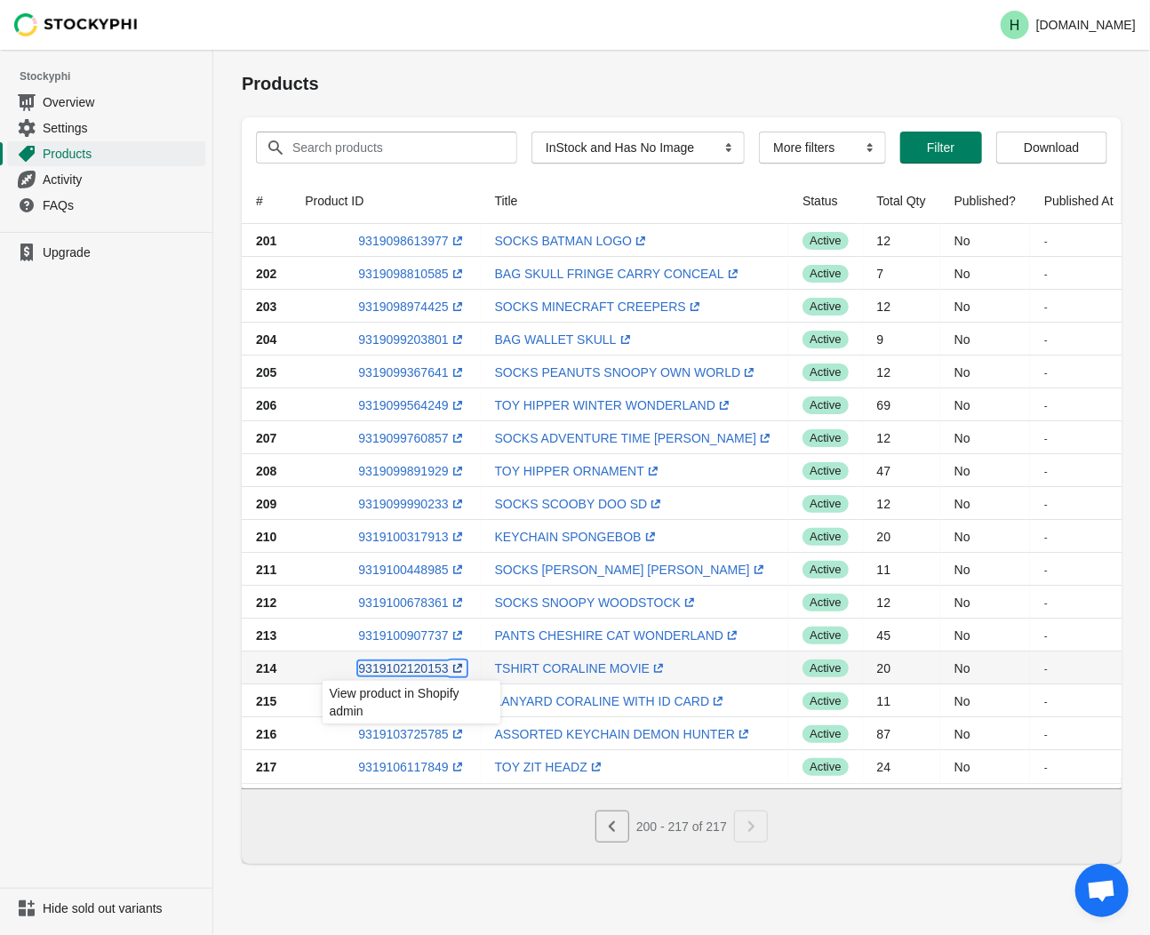
click at [406, 671] on link "9319102120153 (opens a new window)" at bounding box center [412, 668] width 108 height 14
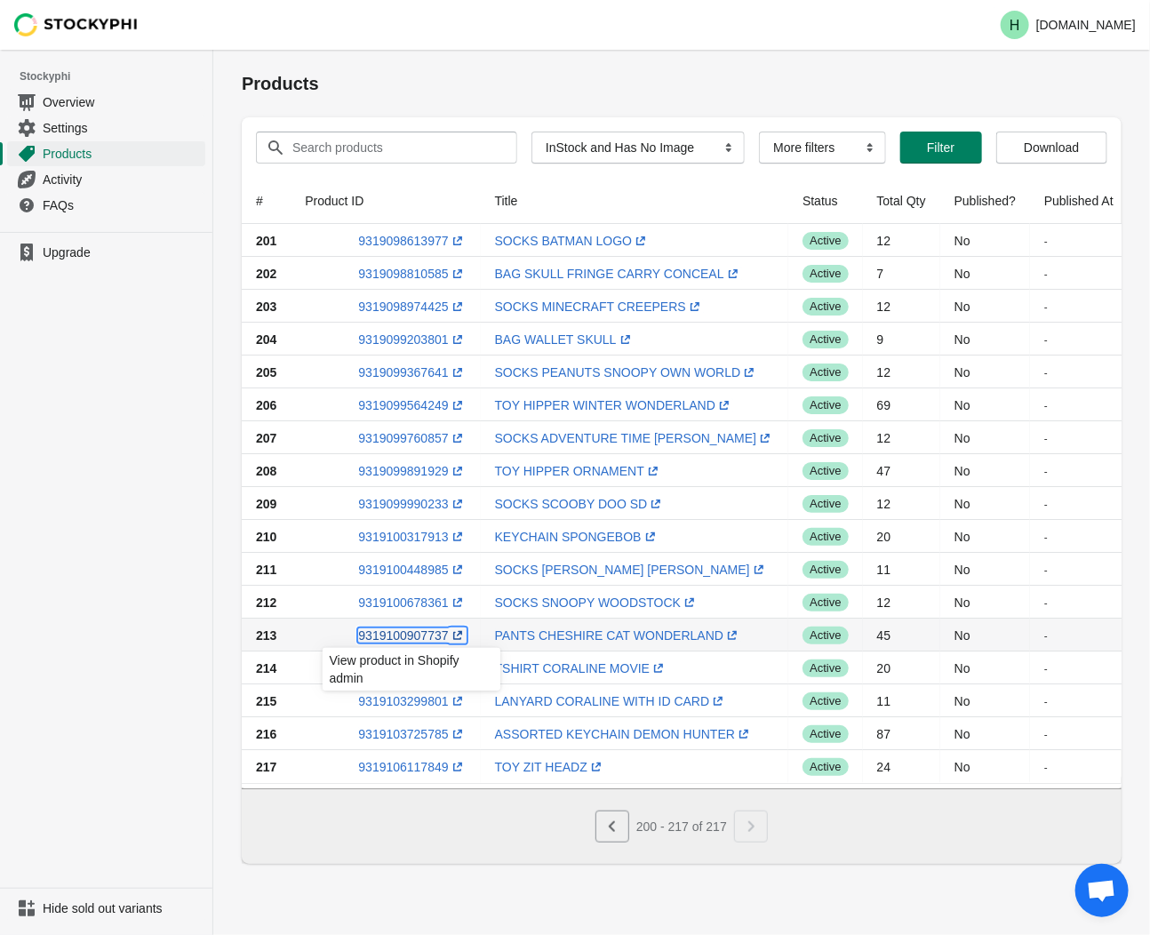
click at [410, 634] on link "9319100907737 (opens a new window)" at bounding box center [412, 635] width 108 height 14
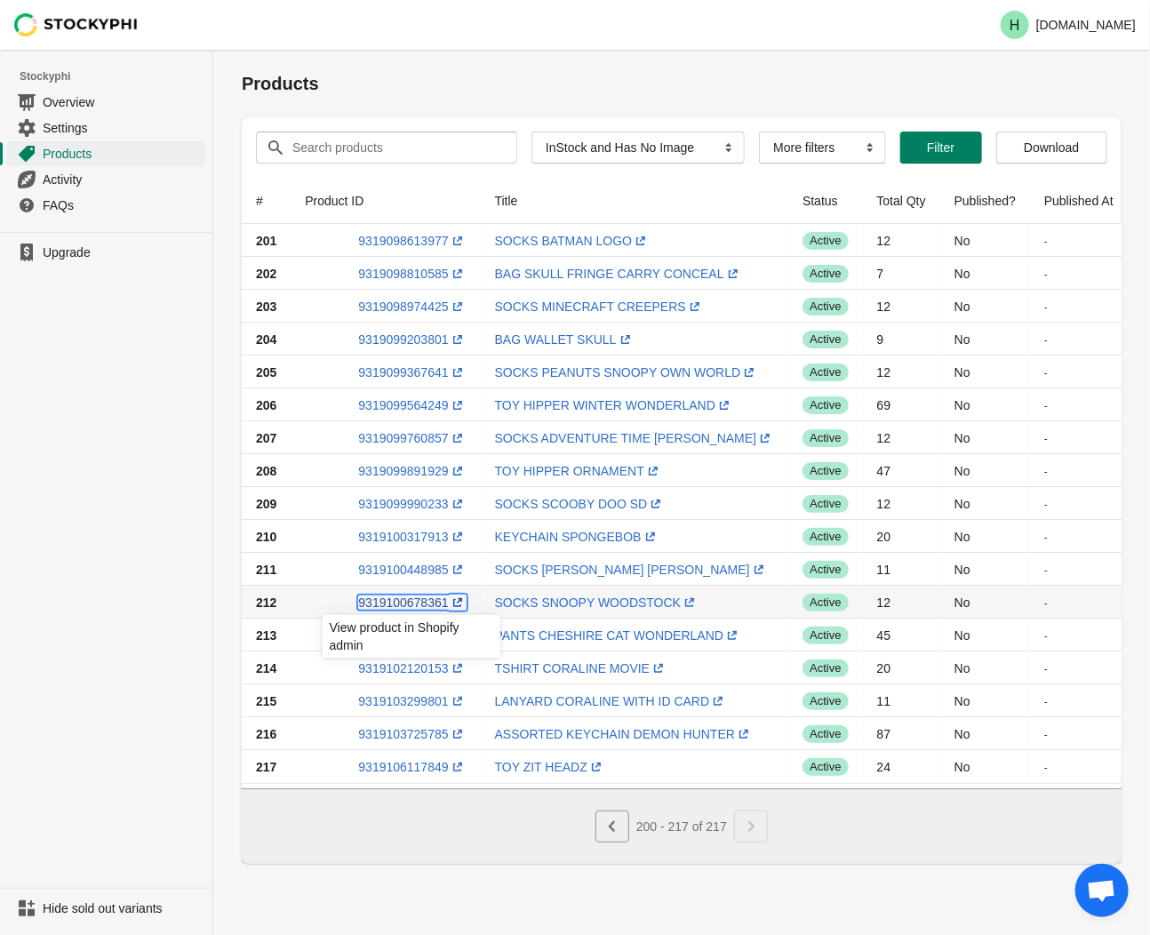
click at [410, 604] on link "9319100678361 (opens a new window)" at bounding box center [412, 602] width 108 height 14
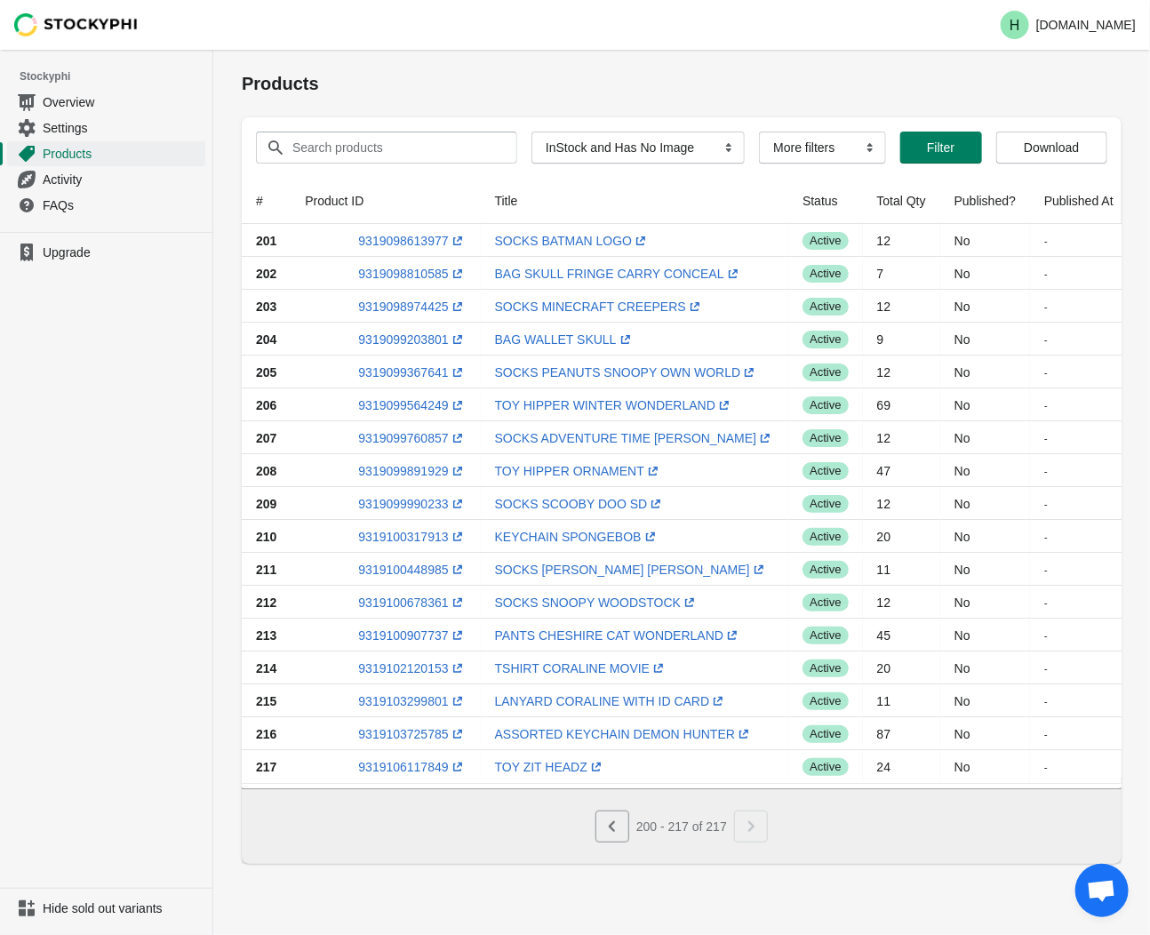
click at [169, 551] on ul "Upgrade" at bounding box center [106, 560] width 212 height 656
click at [396, 572] on link "9319100448985 (opens a new window)" at bounding box center [412, 569] width 108 height 14
click at [400, 534] on link "9319100317913 (opens a new window)" at bounding box center [412, 537] width 108 height 14
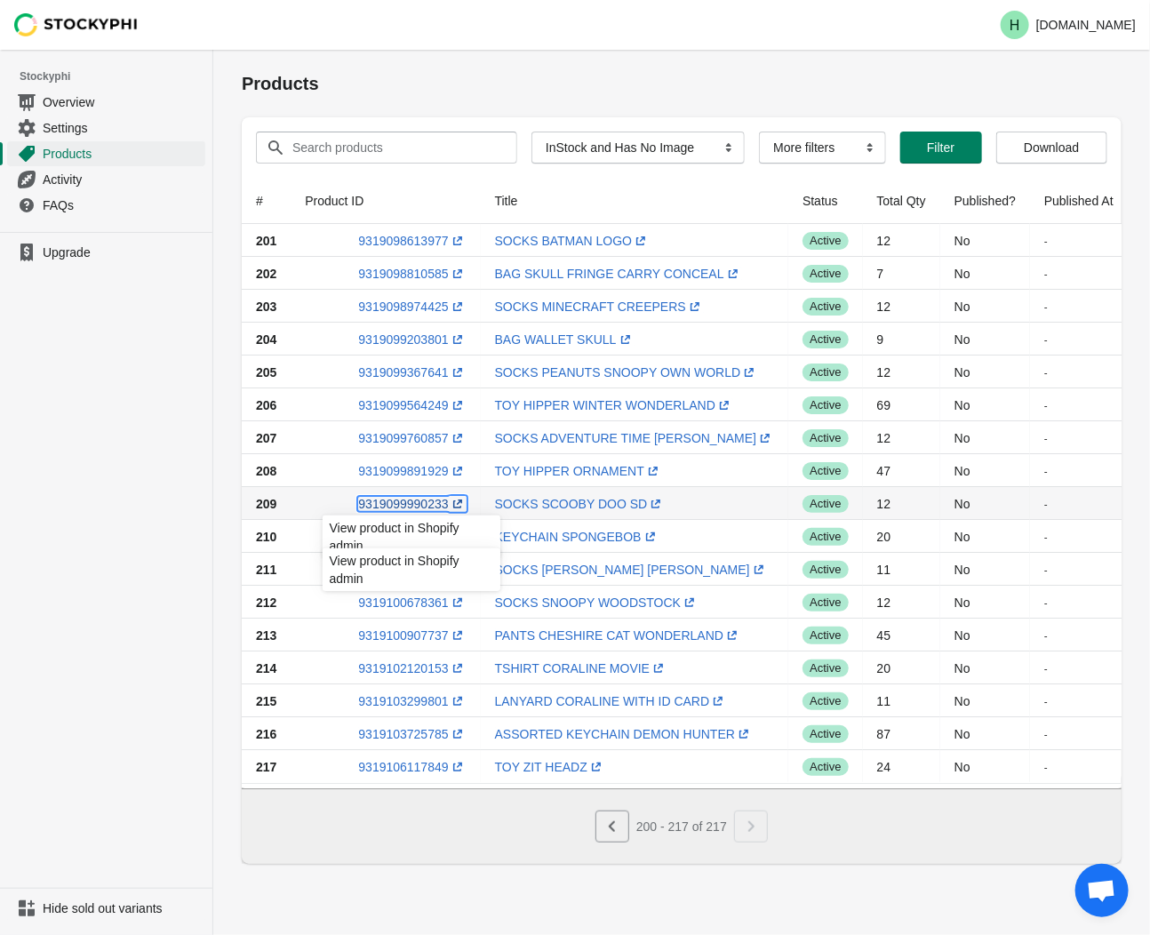
click at [389, 505] on link "9319099990233 (opens a new window)" at bounding box center [412, 504] width 108 height 14
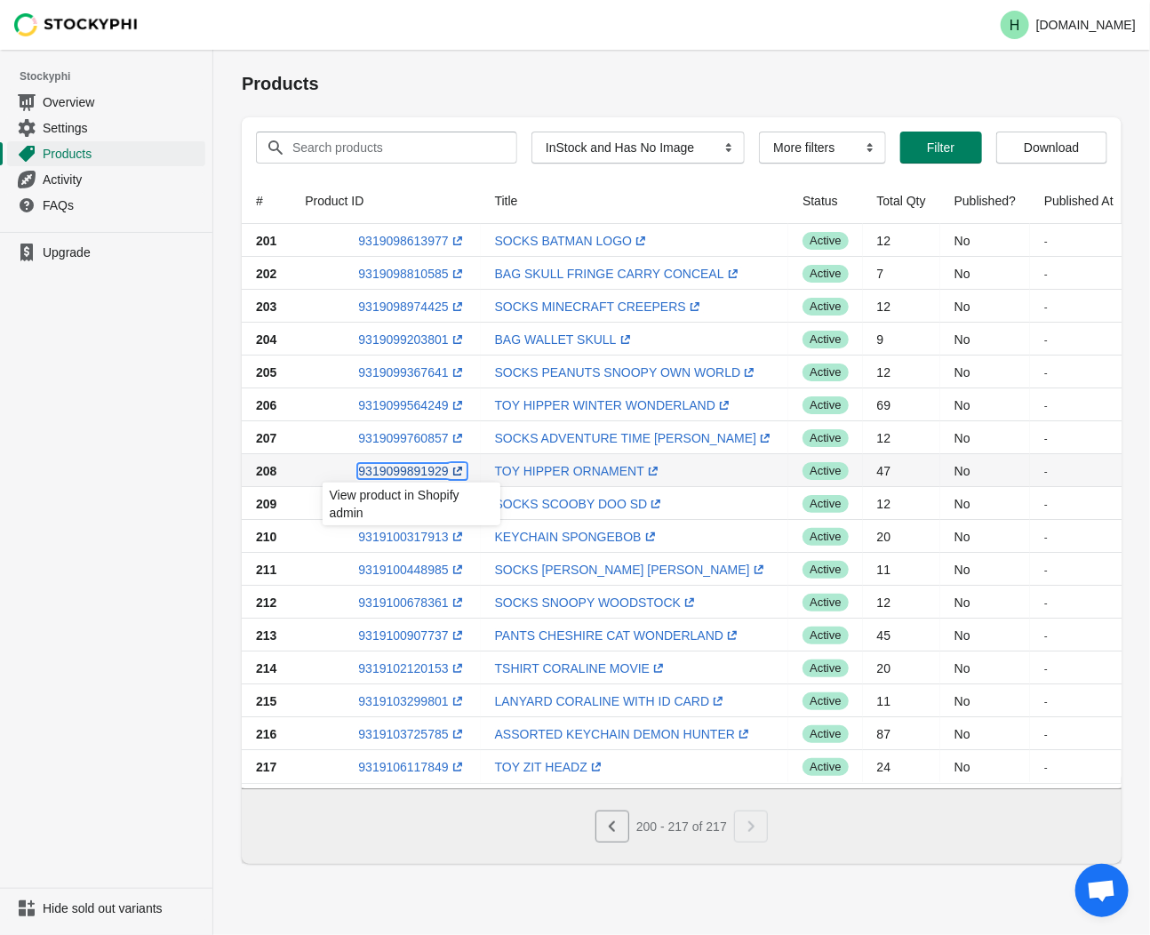
click at [403, 472] on link "9319099891929 (opens a new window)" at bounding box center [412, 471] width 108 height 14
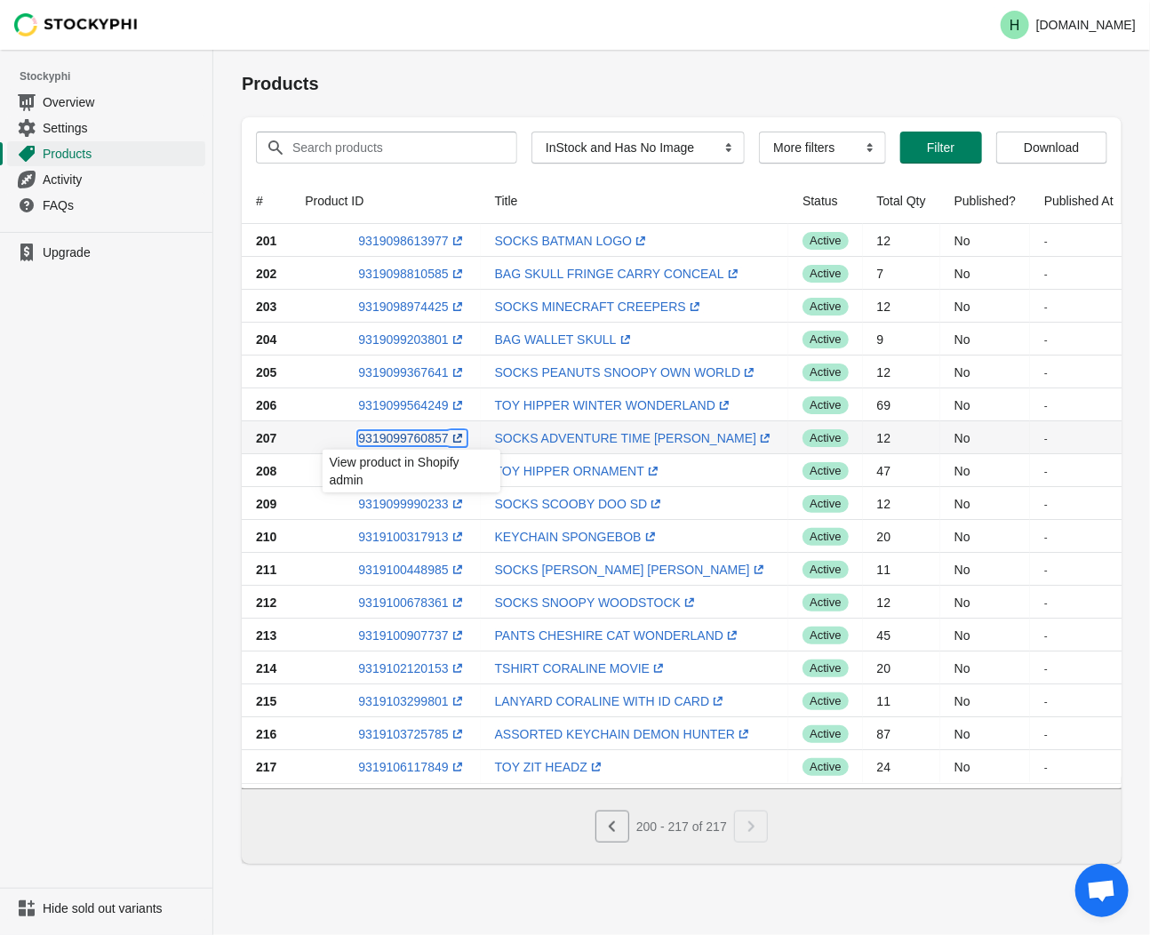
click at [407, 442] on link "9319099760857 (opens a new window)" at bounding box center [412, 438] width 108 height 14
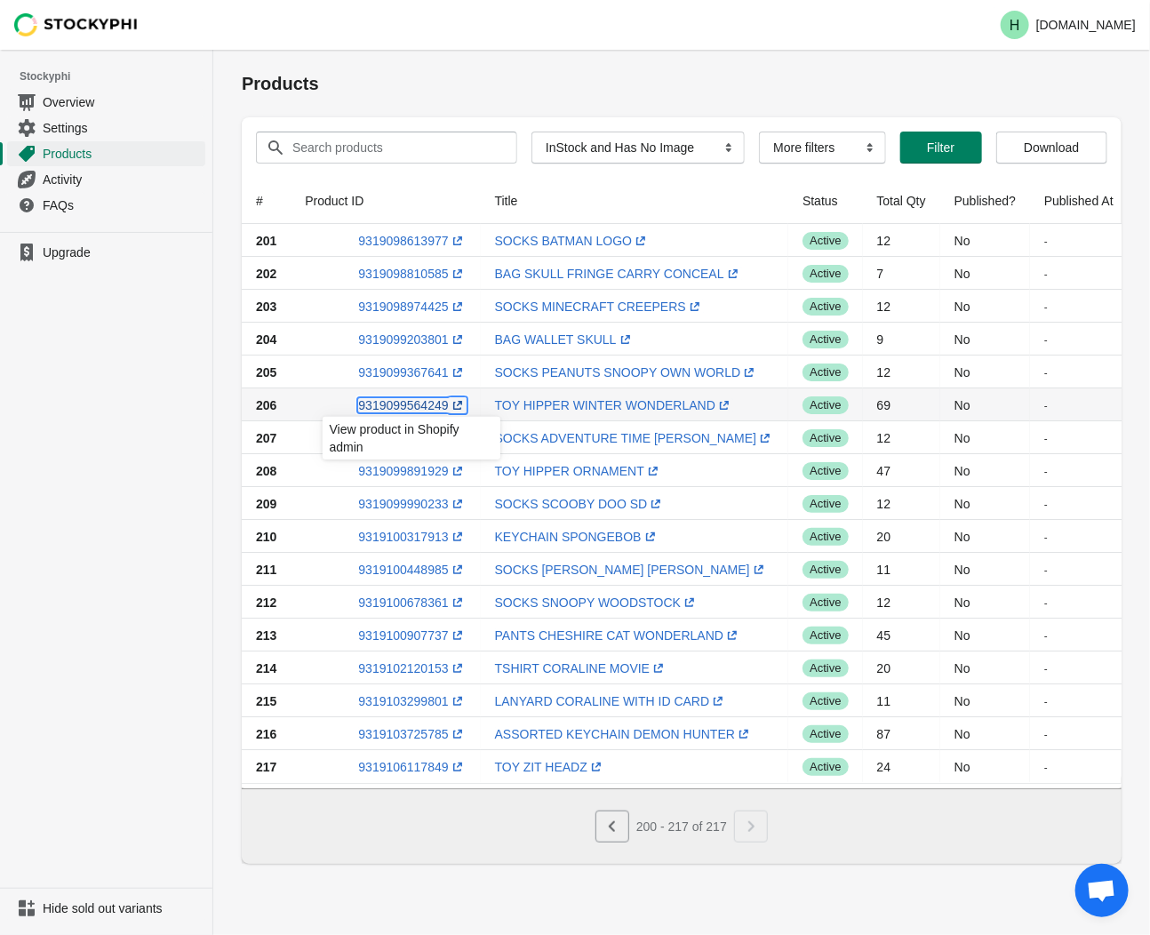
click at [411, 403] on link "9319099564249 (opens a new window)" at bounding box center [412, 405] width 108 height 14
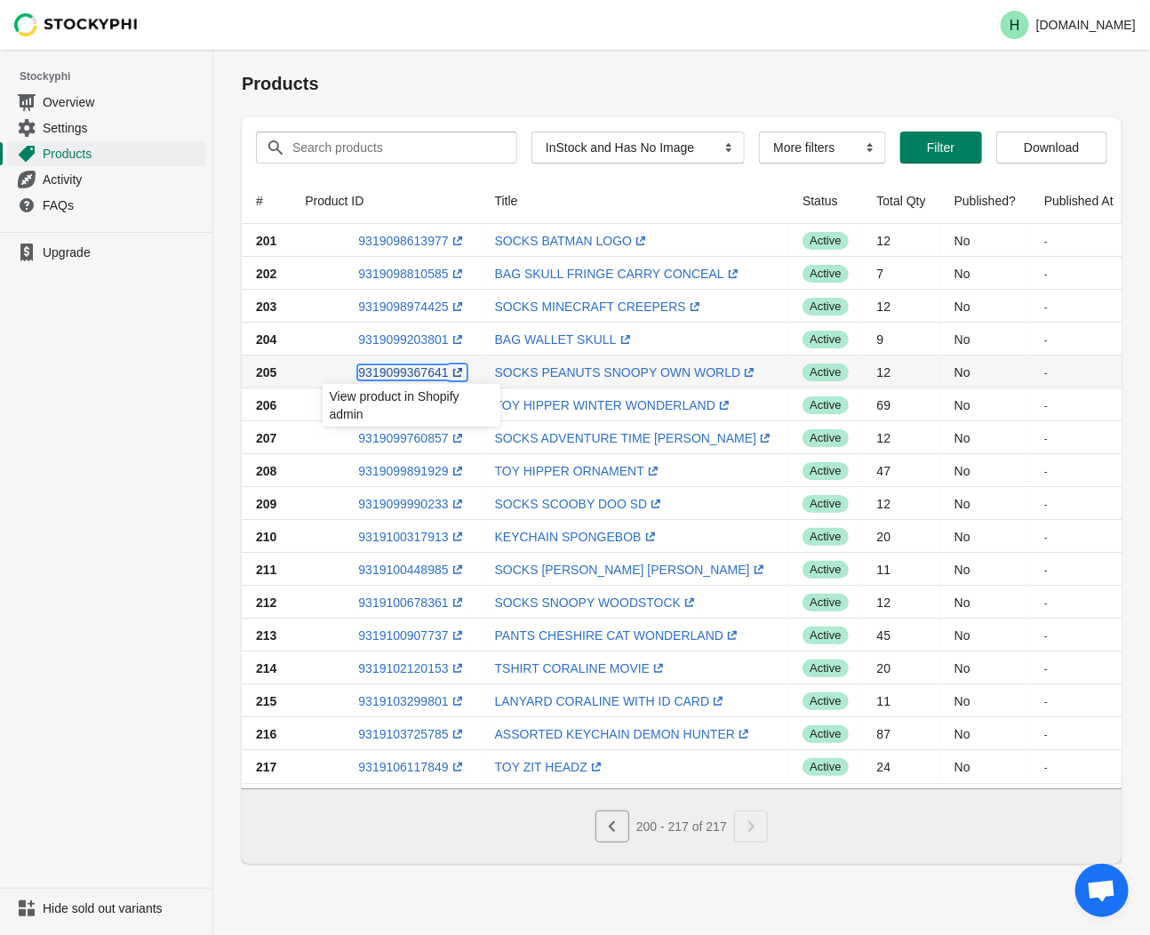
click at [393, 370] on link "9319099367641 (opens a new window)" at bounding box center [412, 372] width 108 height 14
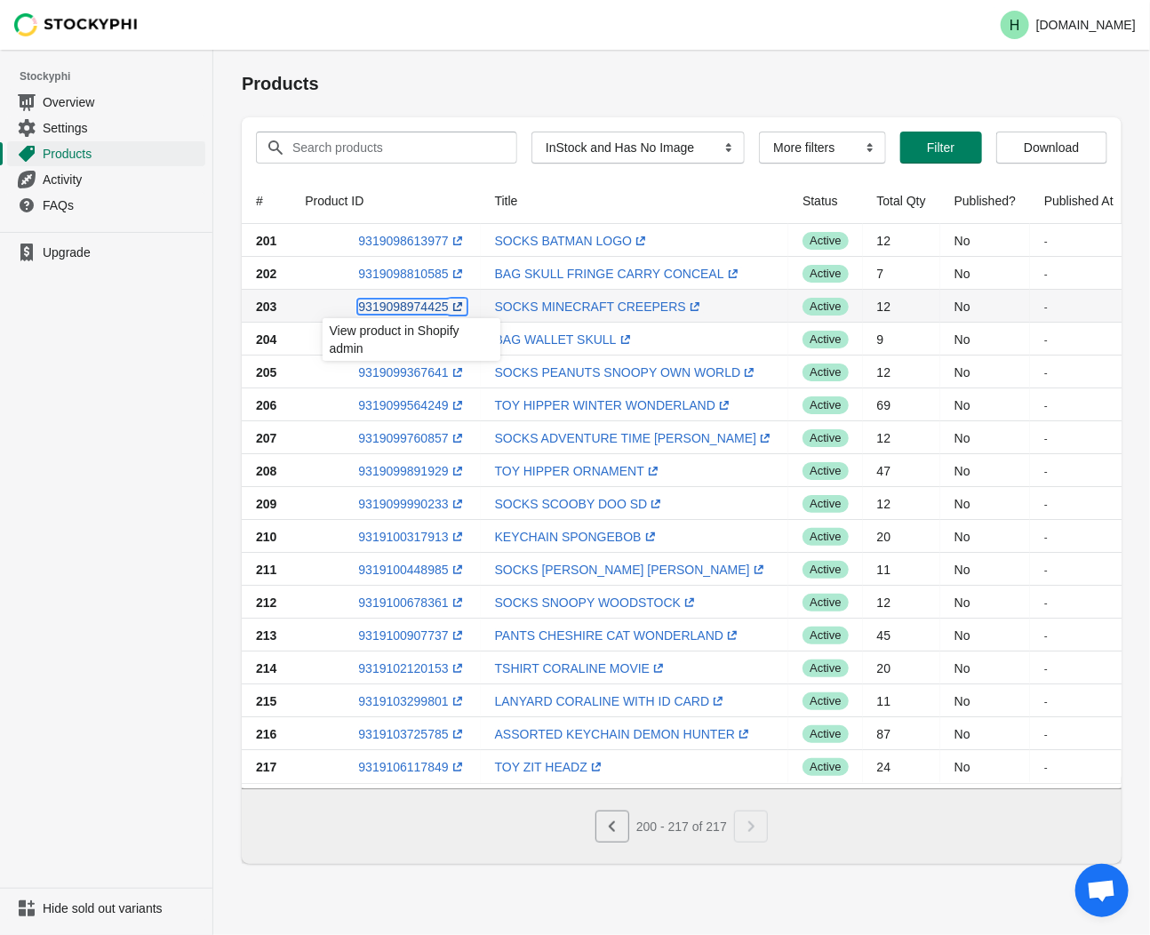
click at [405, 307] on link "9319098974425 (opens a new window)" at bounding box center [412, 306] width 108 height 14
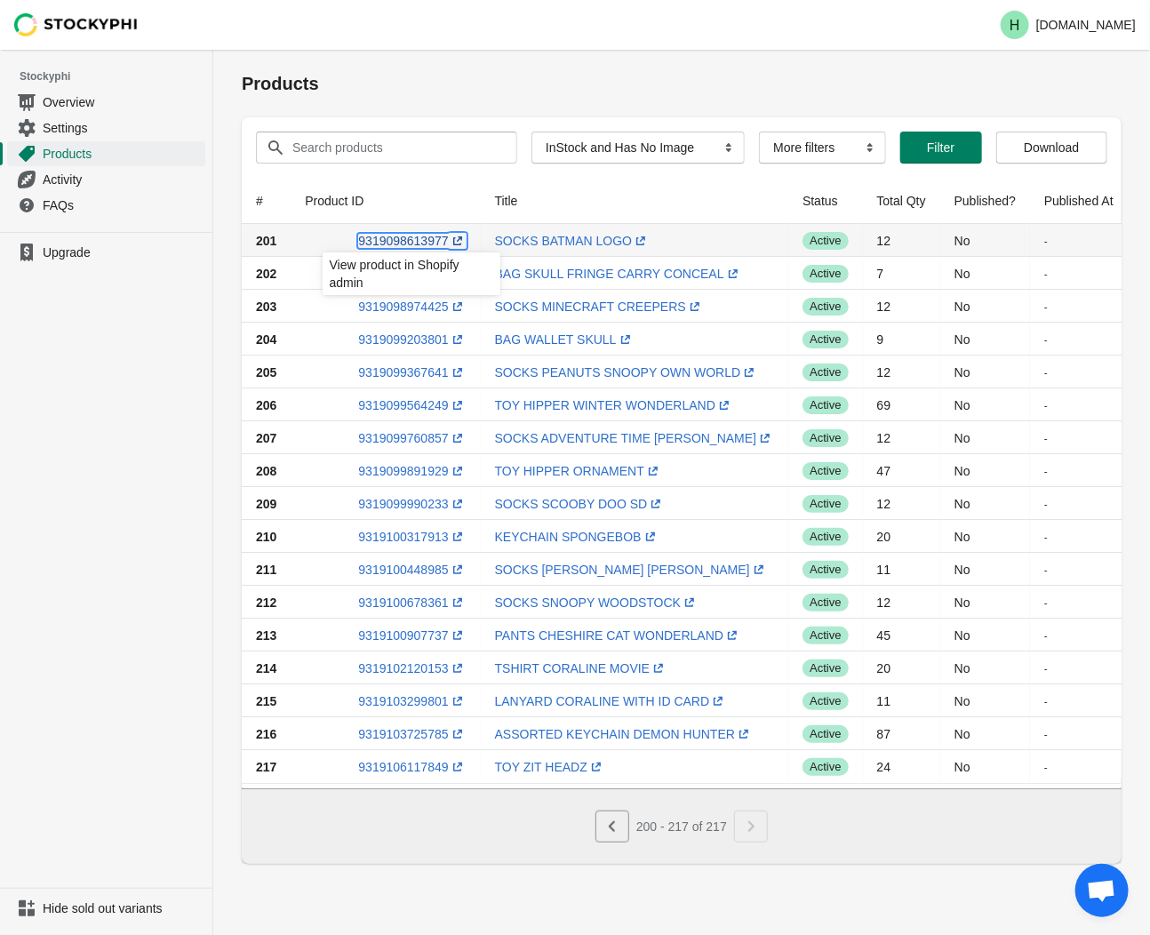
click at [402, 240] on link "9319098613977 (opens a new window)" at bounding box center [412, 241] width 108 height 14
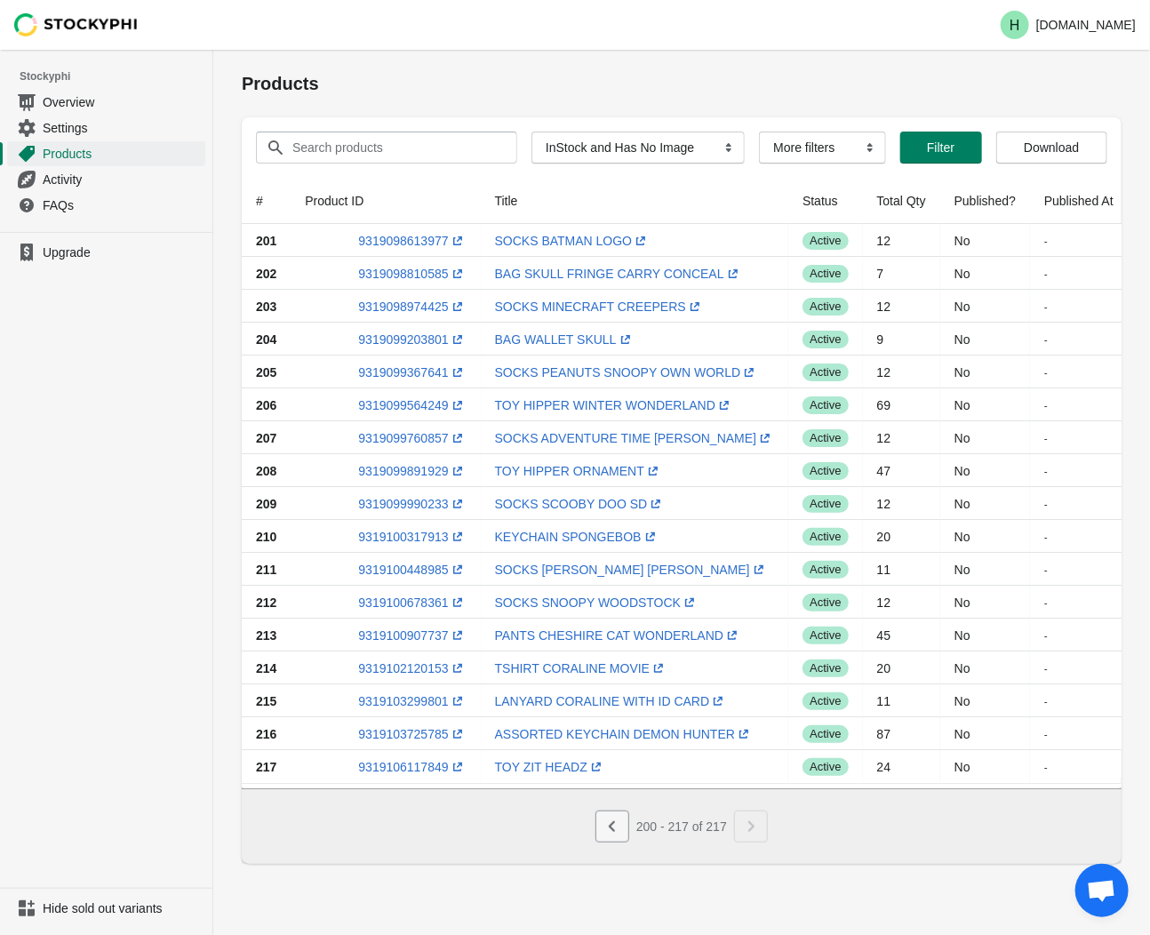
click at [613, 823] on button "Previous" at bounding box center [612, 826] width 34 height 32
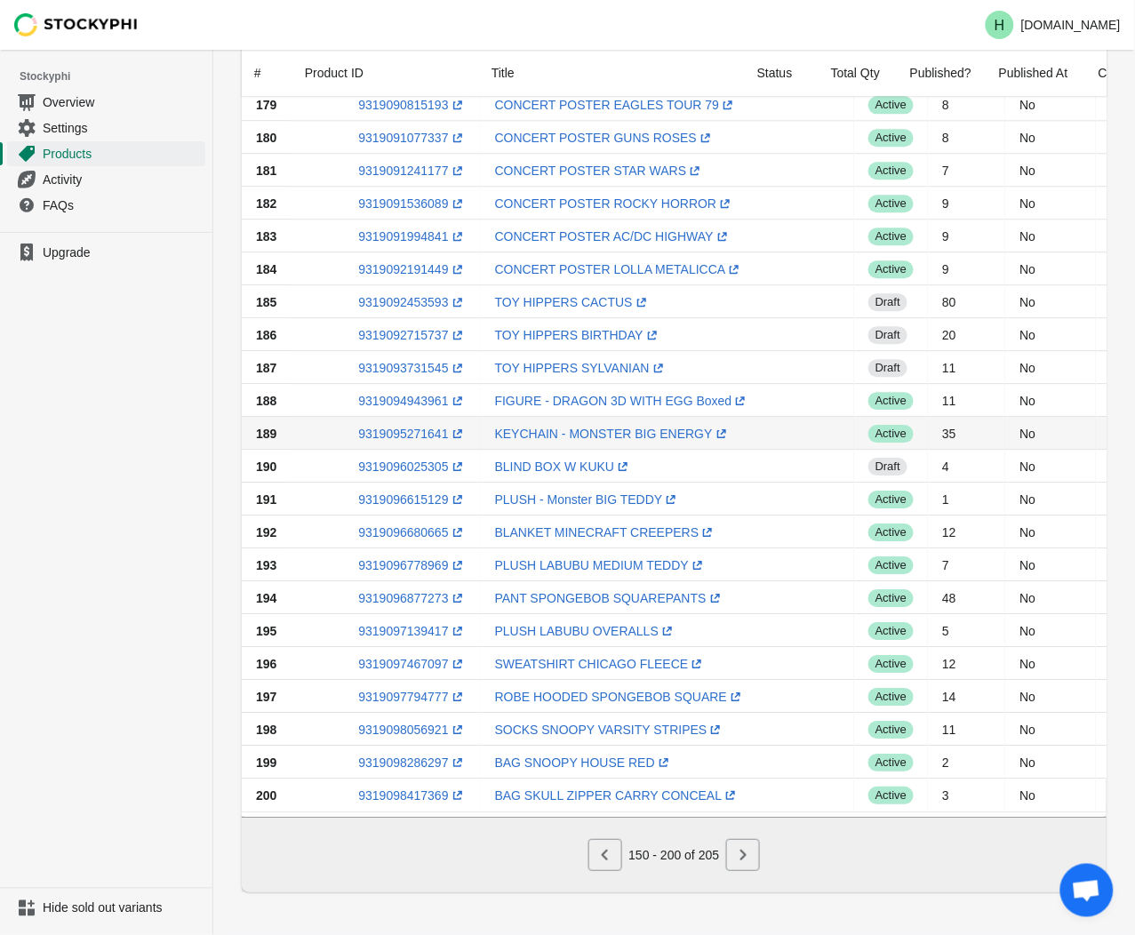
scroll to position [1067, 0]
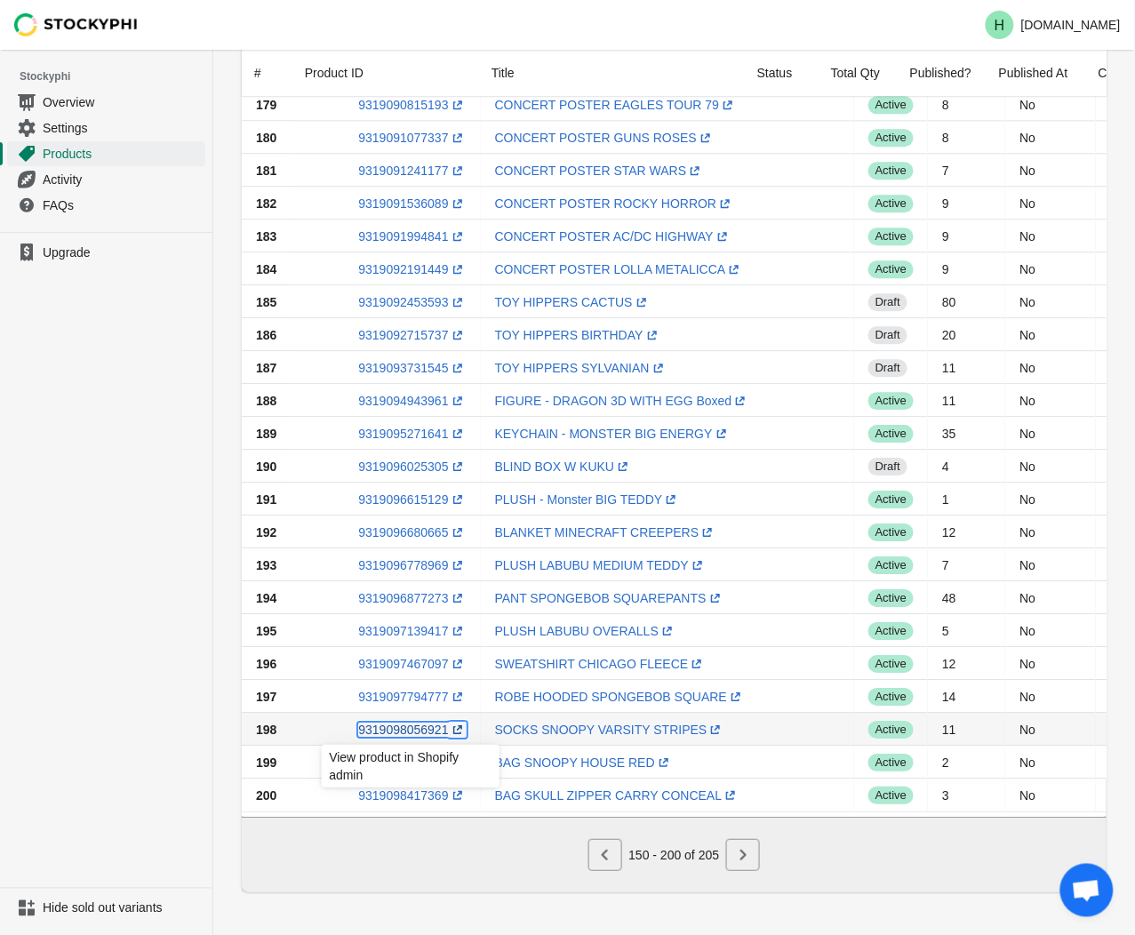
click at [418, 722] on link "9319098056921 (opens a new window)" at bounding box center [412, 729] width 108 height 14
click at [82, 736] on ul "Upgrade" at bounding box center [106, 560] width 212 height 656
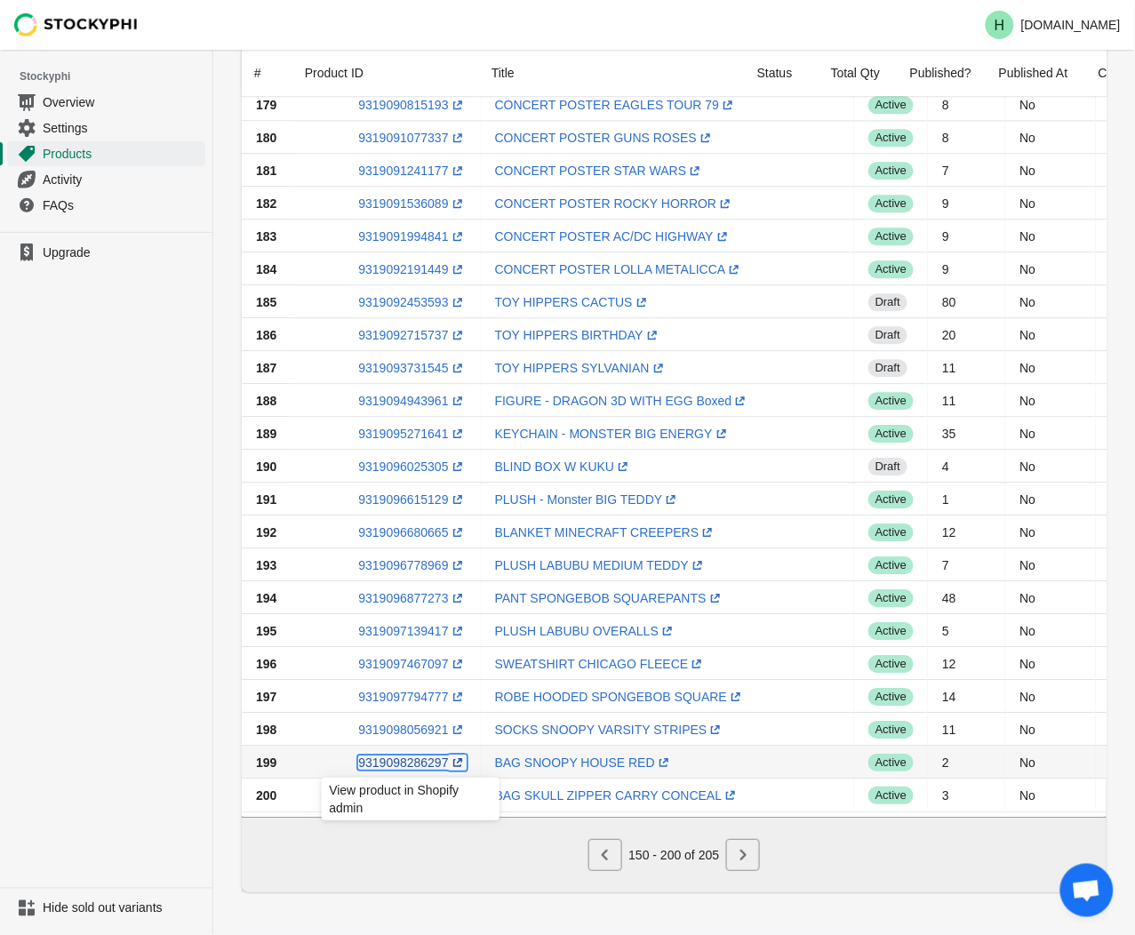
click at [398, 755] on link "9319098286297 (opens a new window)" at bounding box center [412, 762] width 108 height 14
click at [742, 856] on icon "Next" at bounding box center [743, 855] width 18 height 18
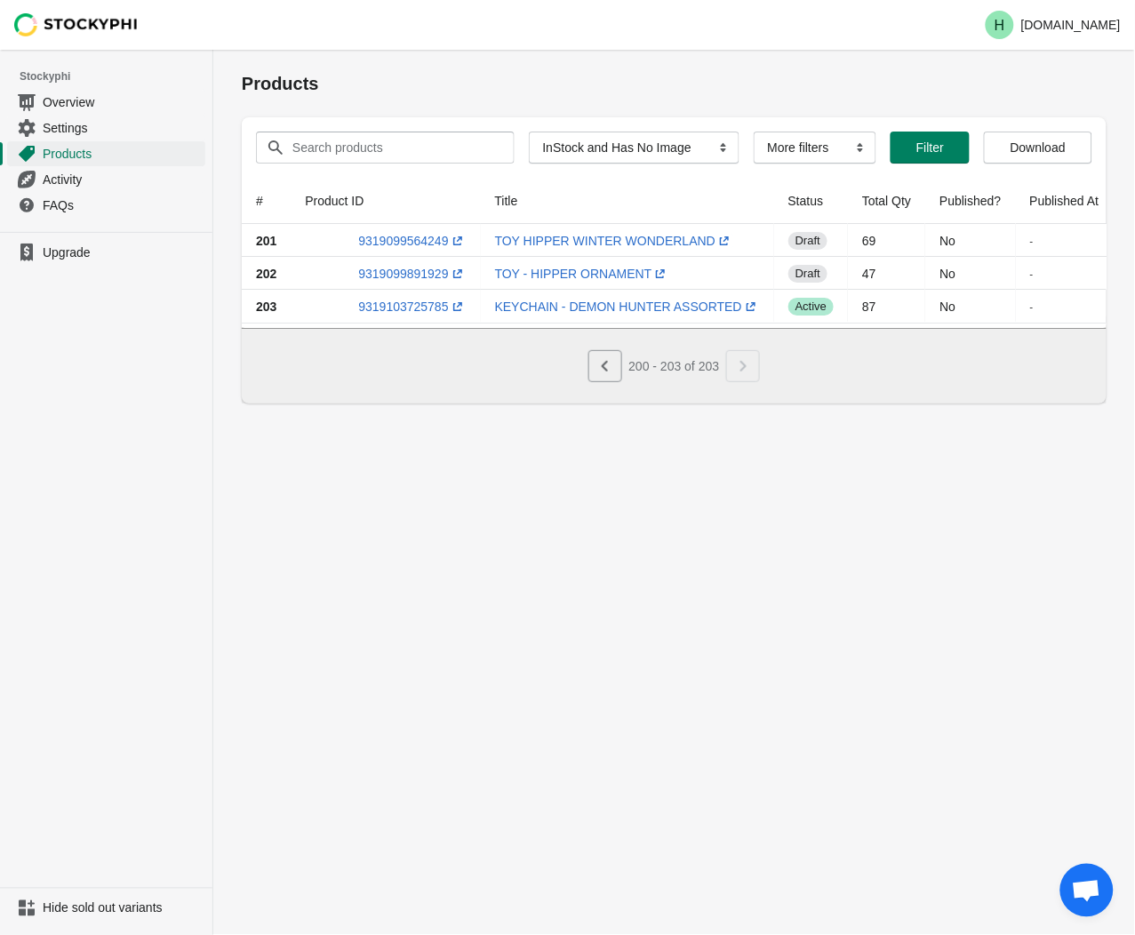
scroll to position [0, 0]
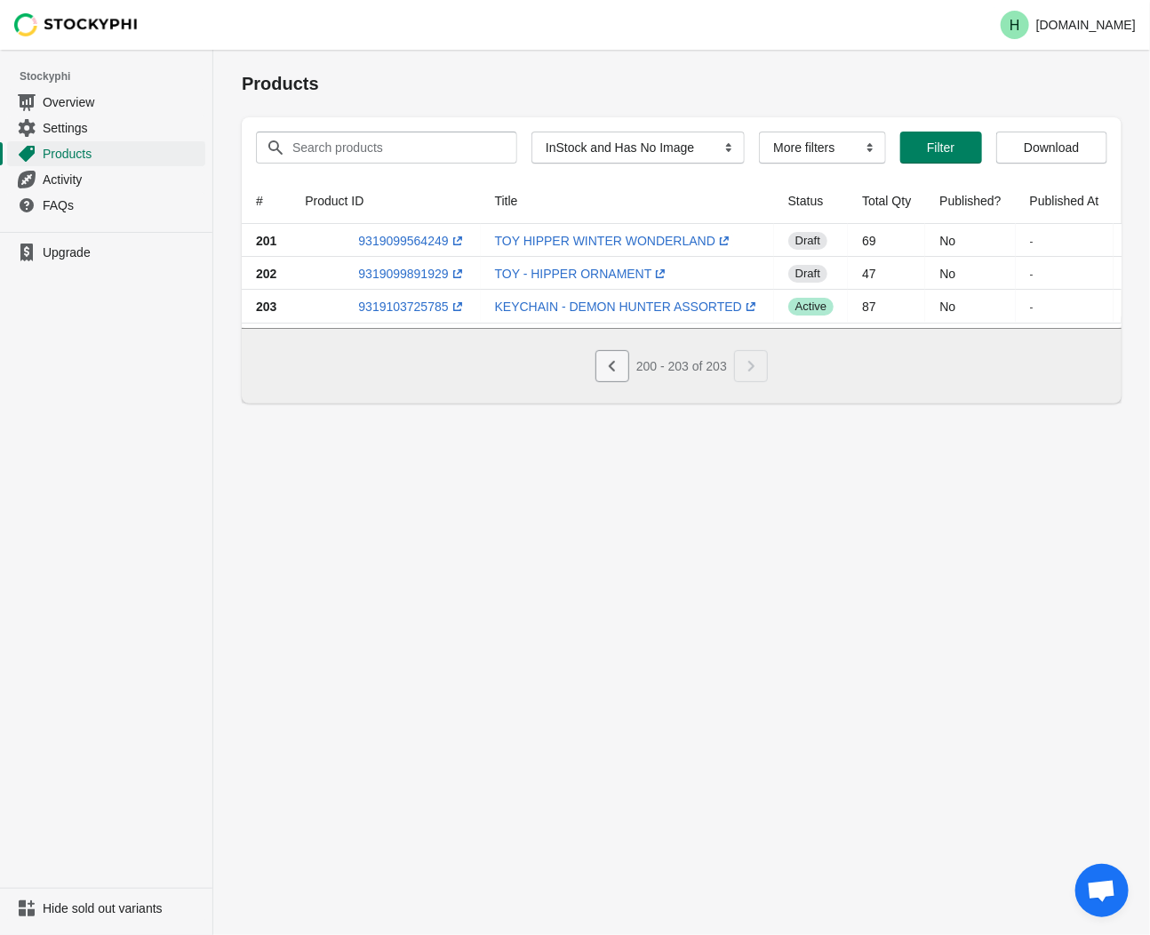
click at [606, 370] on icon "Previous" at bounding box center [612, 366] width 18 height 18
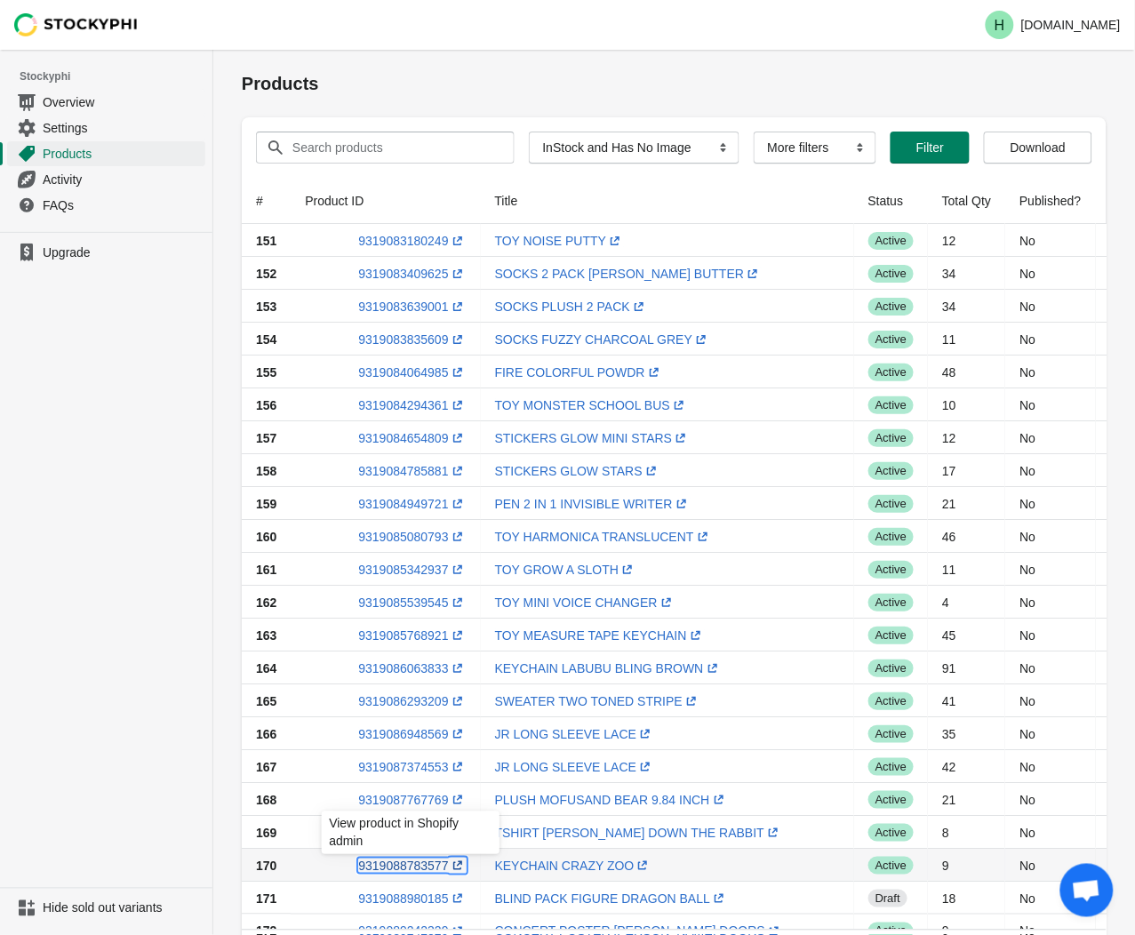
click at [398, 865] on link "9319088783577 (opens a new window)" at bounding box center [412, 865] width 108 height 14
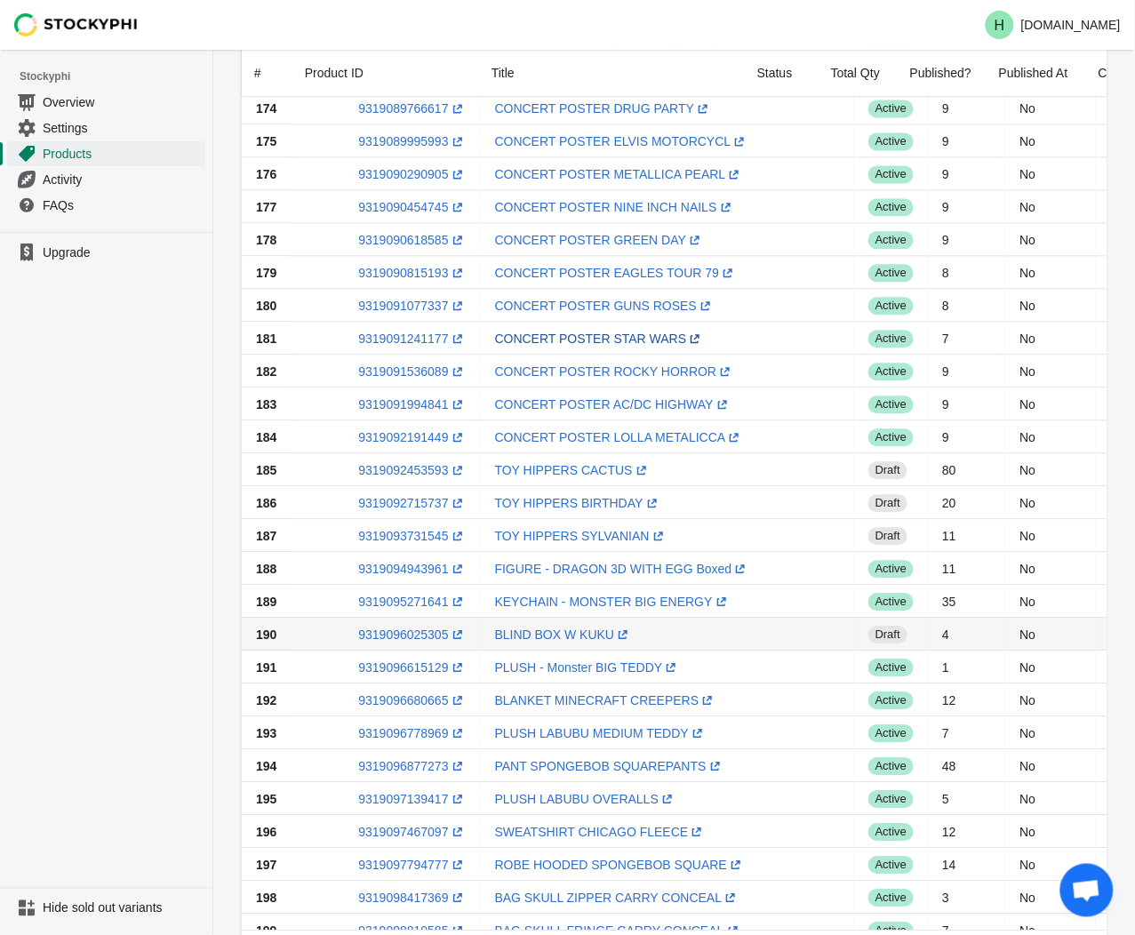
scroll to position [1067, 0]
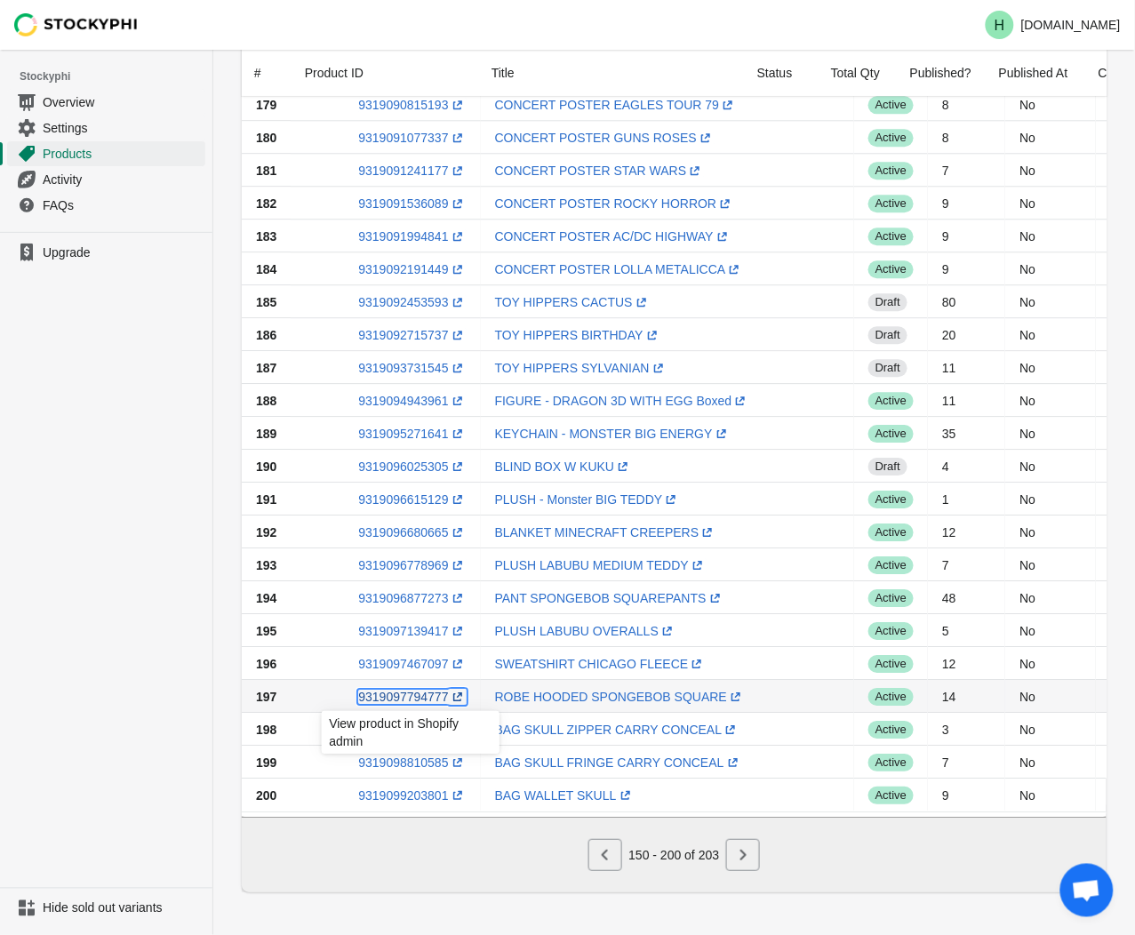
click at [393, 691] on link "9319097794777 (opens a new window)" at bounding box center [412, 696] width 108 height 14
click at [154, 605] on ul "Upgrade" at bounding box center [106, 560] width 212 height 656
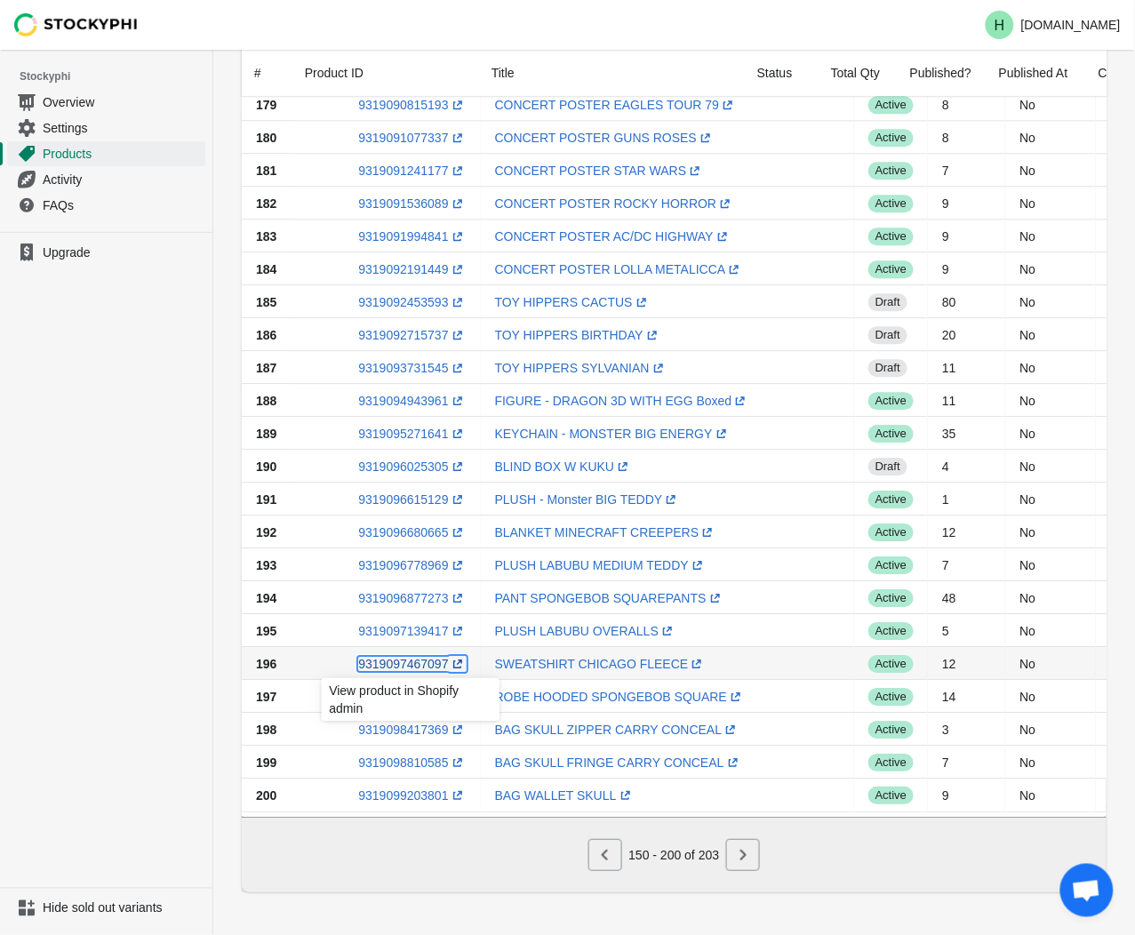
click at [403, 658] on link "9319097467097 (opens a new window)" at bounding box center [412, 664] width 108 height 14
click at [143, 676] on ul "Upgrade" at bounding box center [106, 560] width 212 height 656
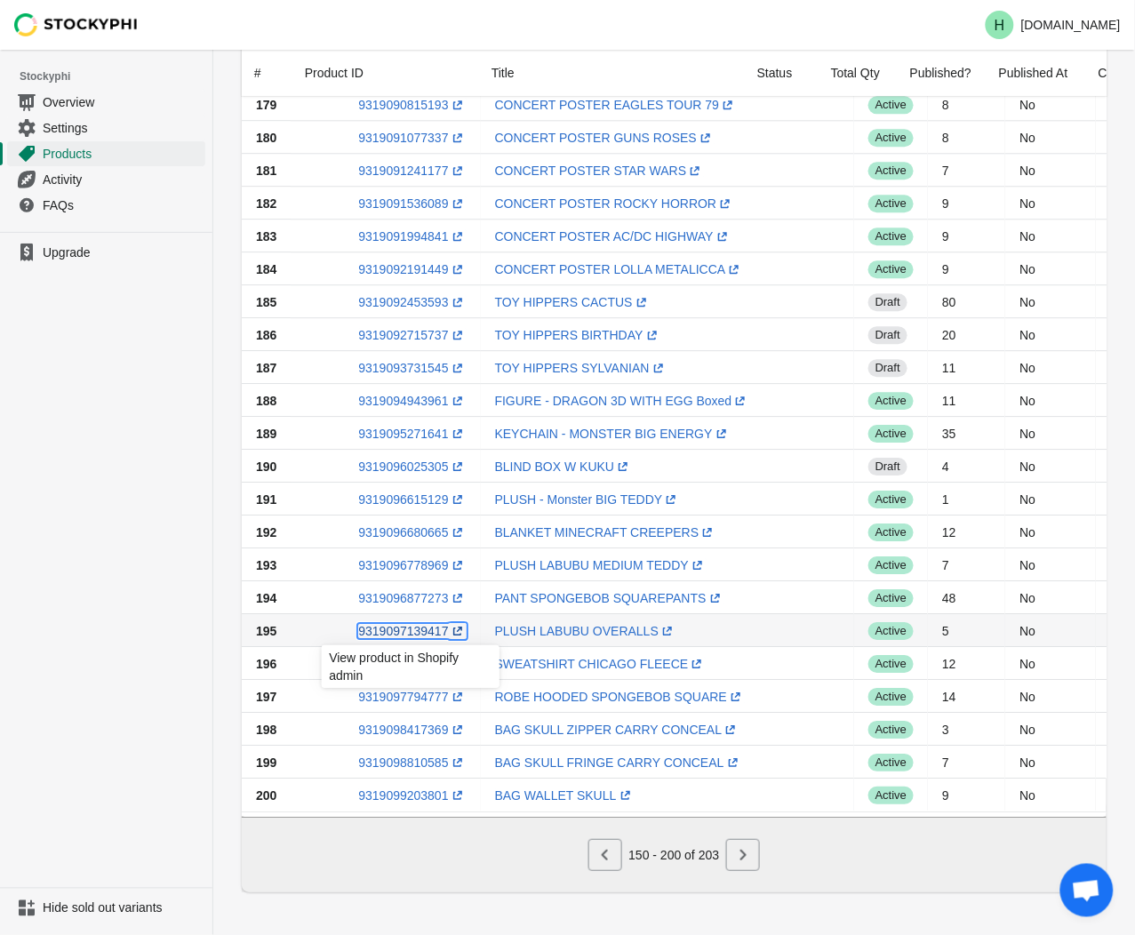
click at [396, 625] on link "9319097139417 (opens a new window)" at bounding box center [412, 631] width 108 height 14
click at [92, 636] on ul "Upgrade" at bounding box center [106, 560] width 212 height 656
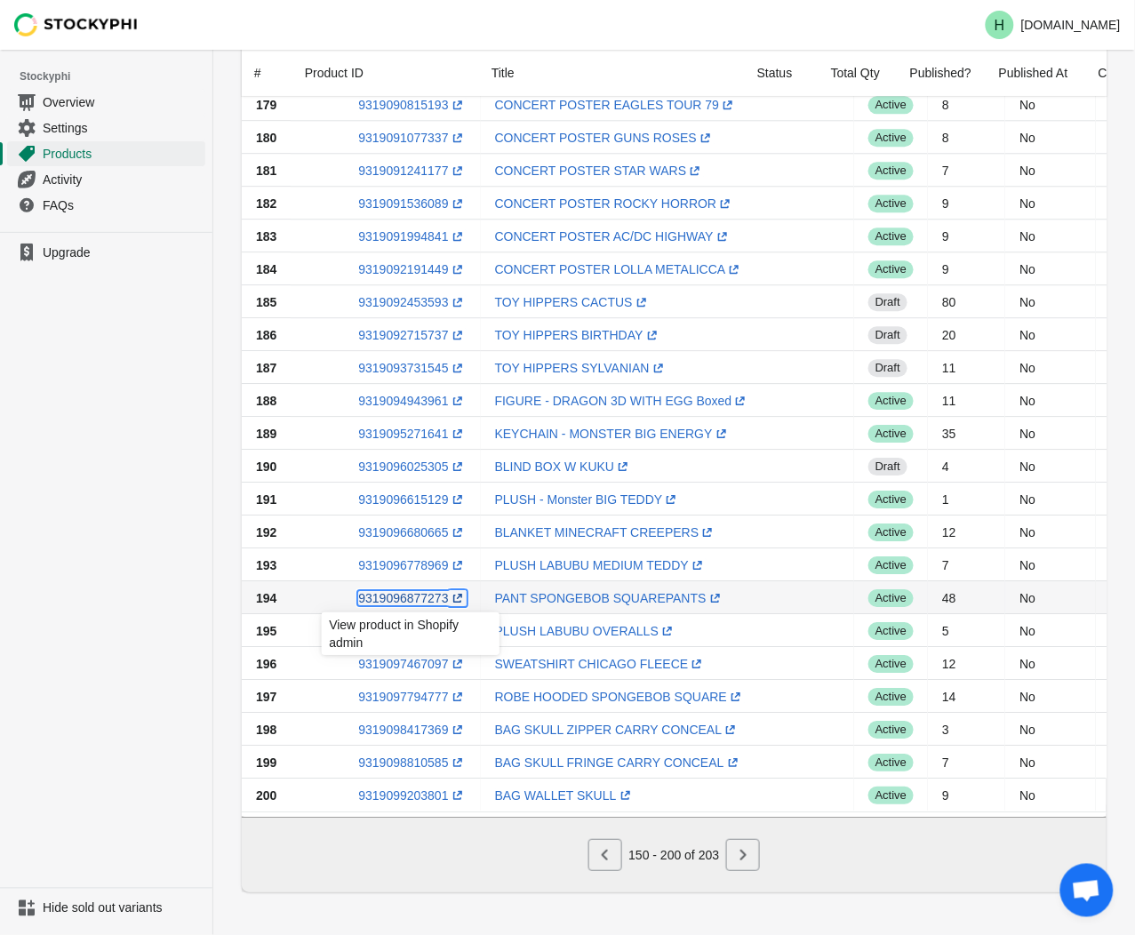
click at [391, 591] on link "9319096877273 (opens a new window)" at bounding box center [412, 598] width 108 height 14
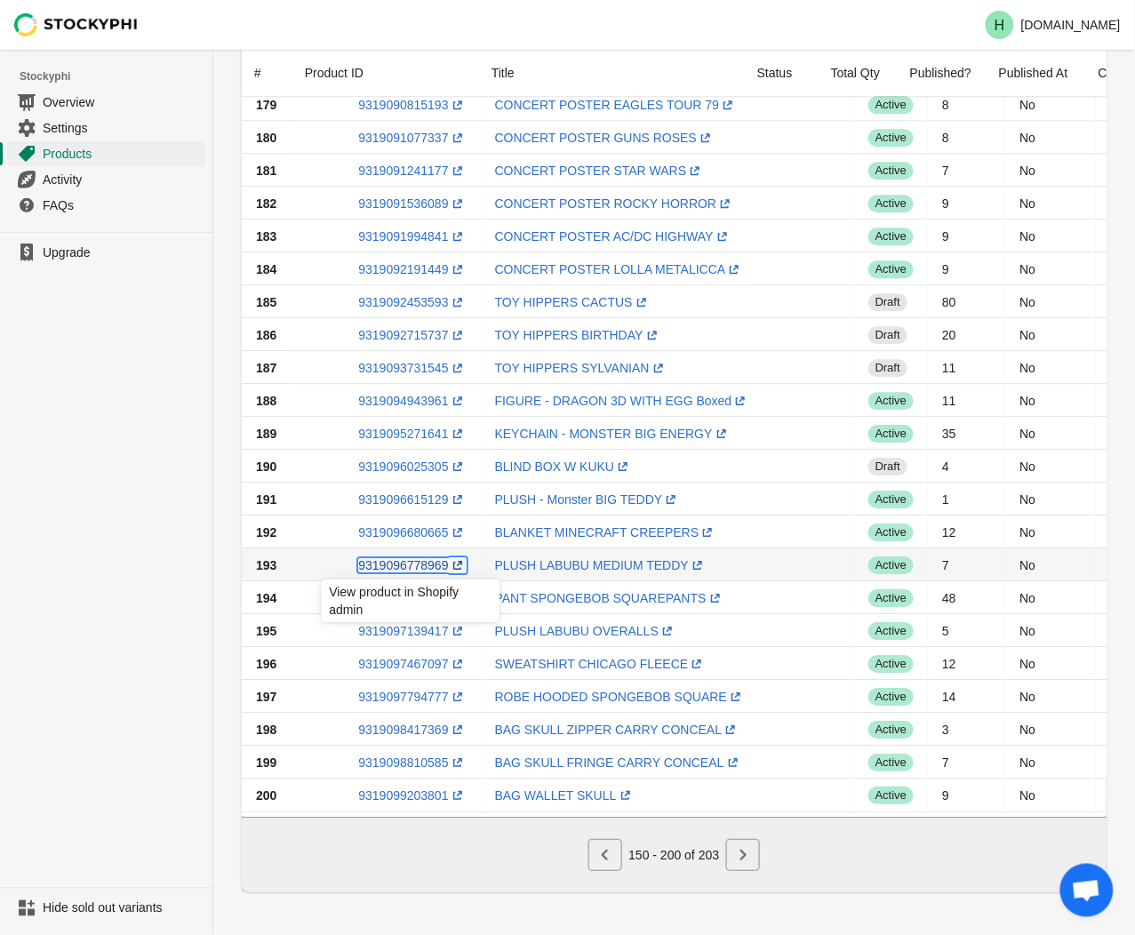
click at [401, 558] on link "9319096778969 (opens a new window)" at bounding box center [412, 565] width 108 height 14
drag, startPoint x: 133, startPoint y: 662, endPoint x: 135, endPoint y: 641, distance: 20.5
click at [131, 660] on ul "Upgrade" at bounding box center [106, 560] width 212 height 656
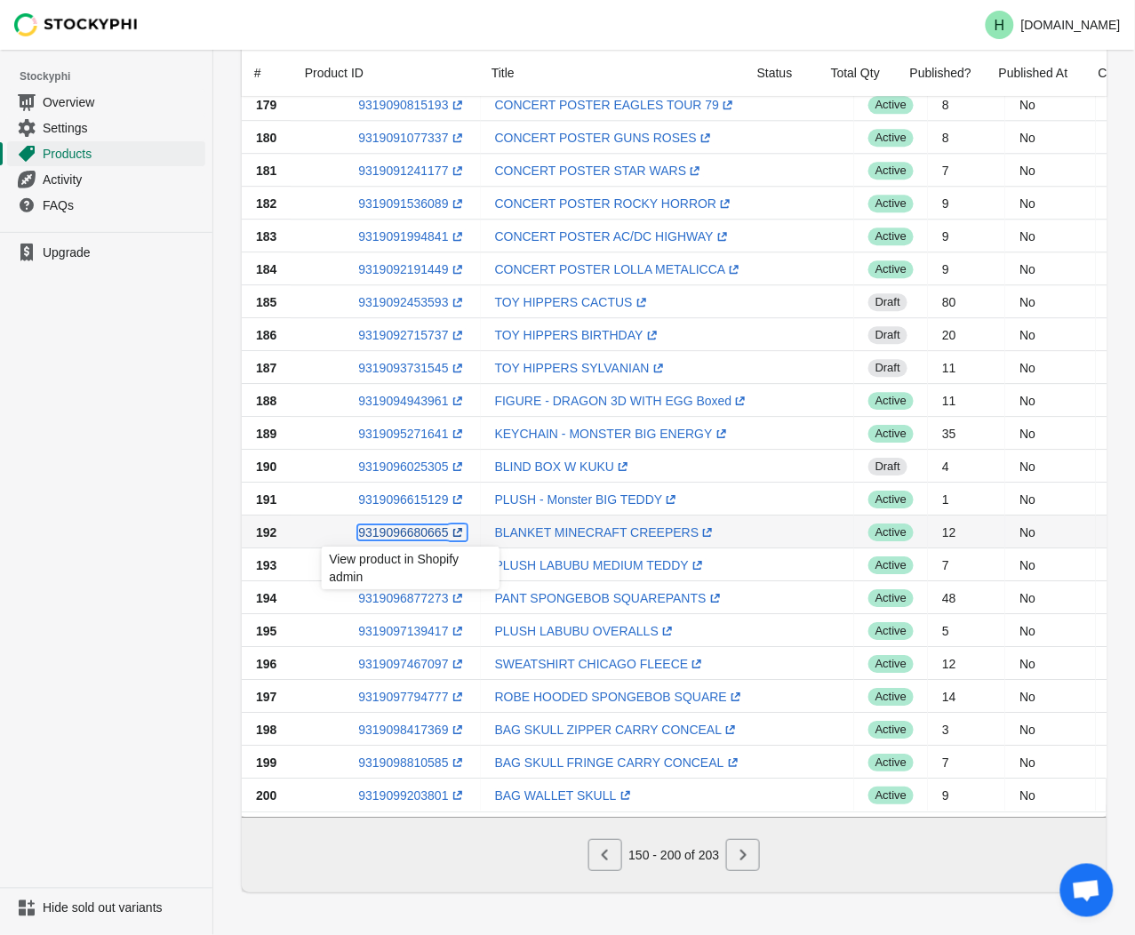
click at [402, 525] on link "9319096680665 (opens a new window)" at bounding box center [412, 532] width 108 height 14
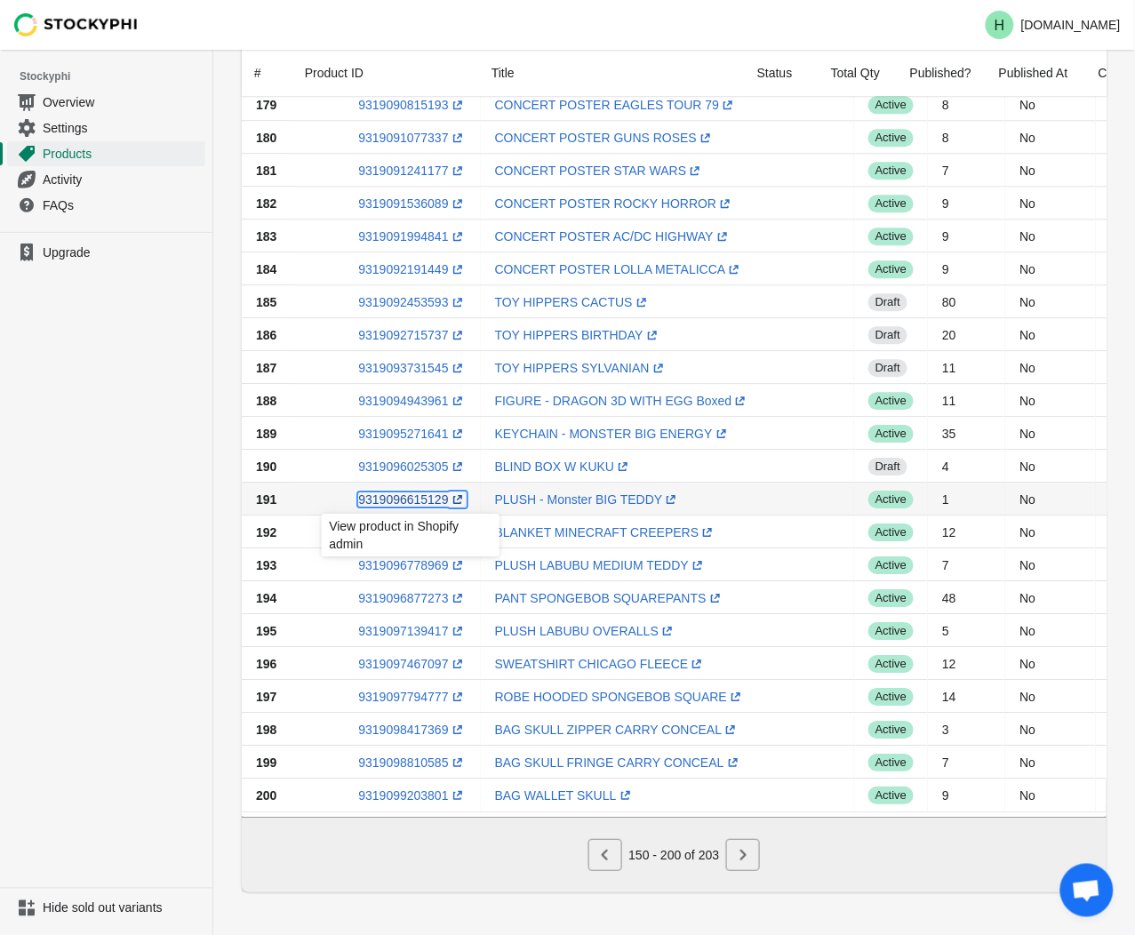
click at [389, 492] on link "9319096615129 (opens a new window)" at bounding box center [412, 499] width 108 height 14
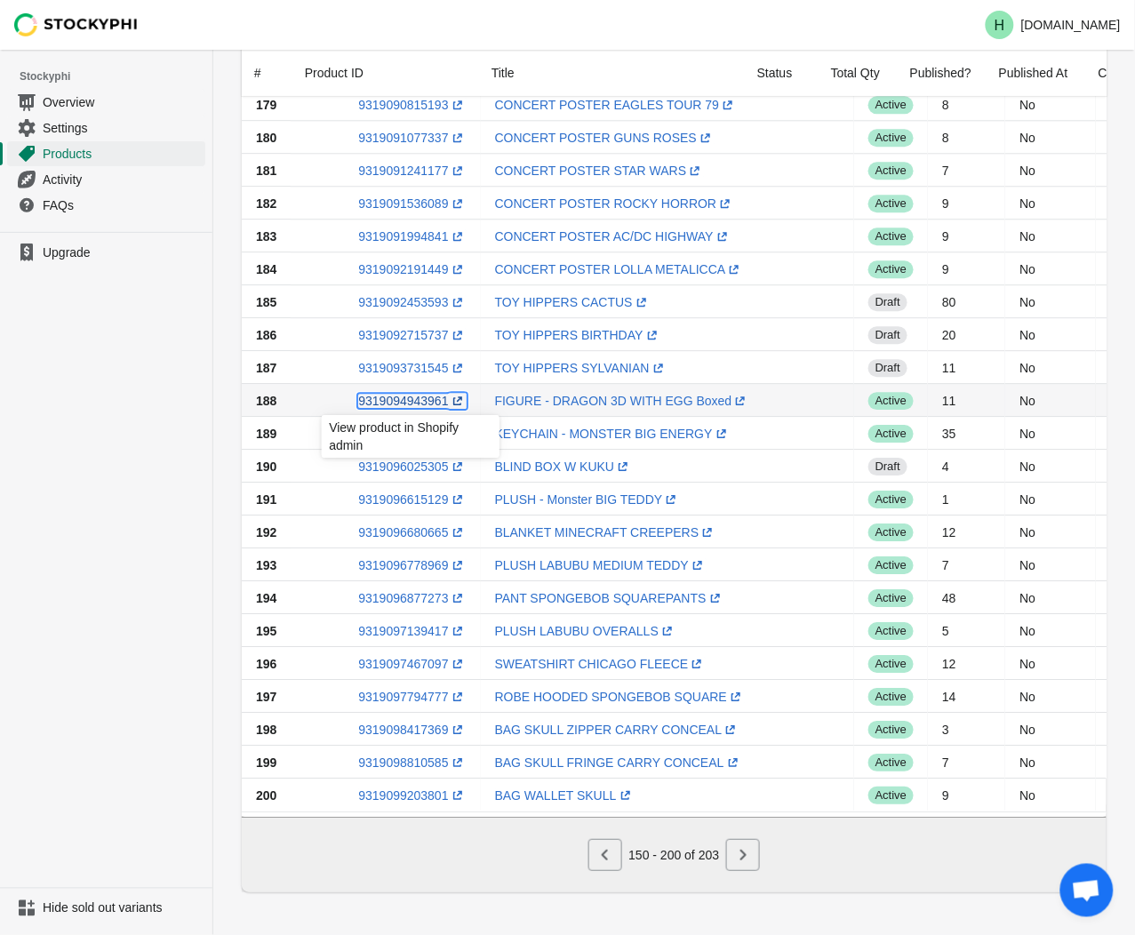
click at [406, 397] on link "9319094943961 (opens a new window)" at bounding box center [412, 401] width 108 height 14
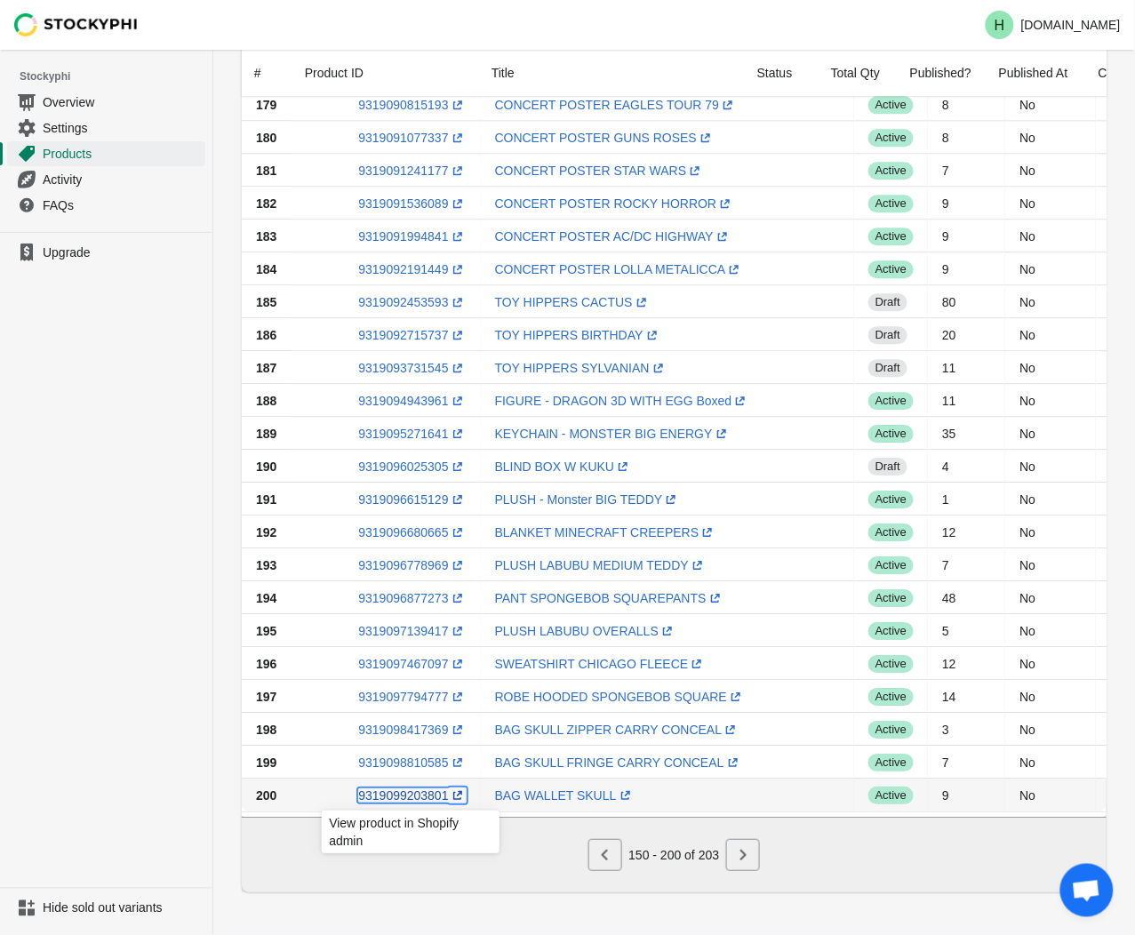
click at [396, 788] on link "9319099203801 (opens a new window)" at bounding box center [412, 795] width 108 height 14
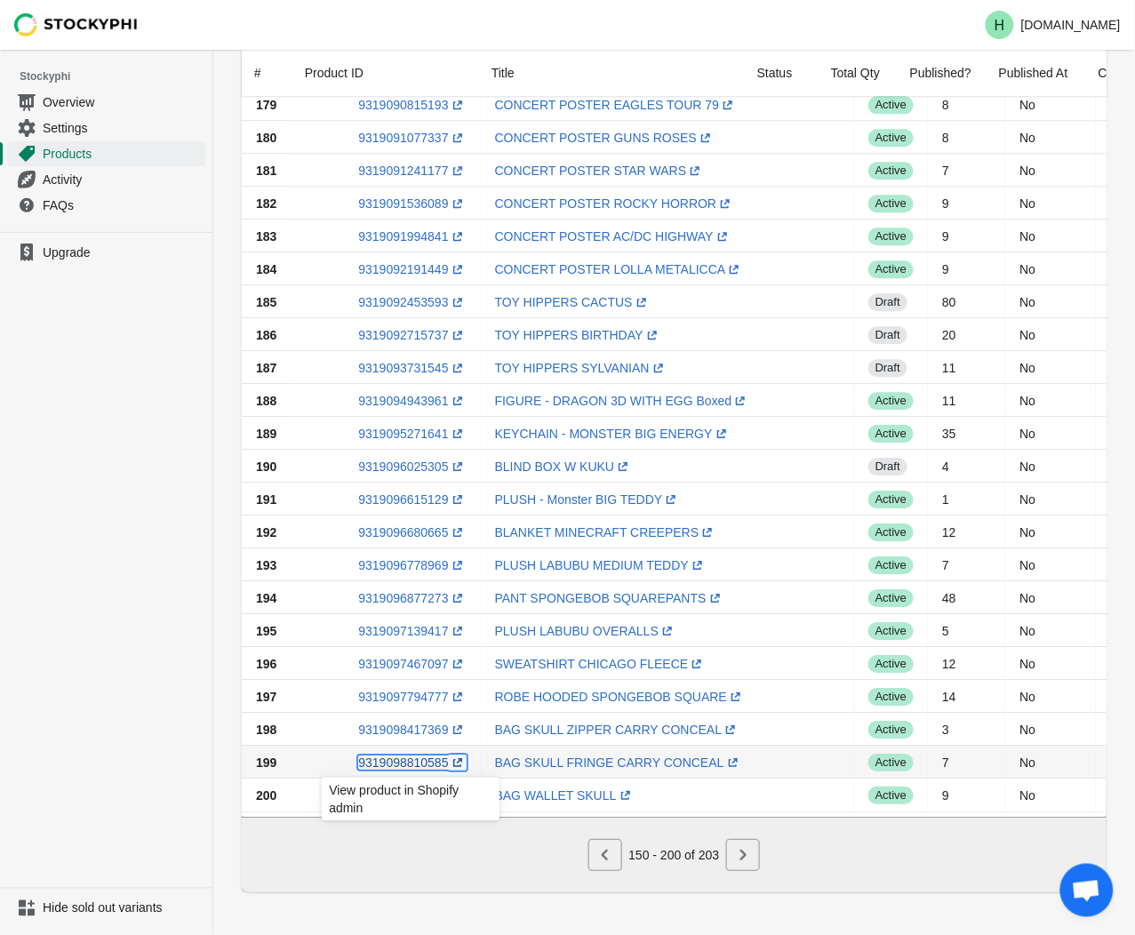
click at [393, 755] on link "9319098810585 (opens a new window)" at bounding box center [412, 762] width 108 height 14
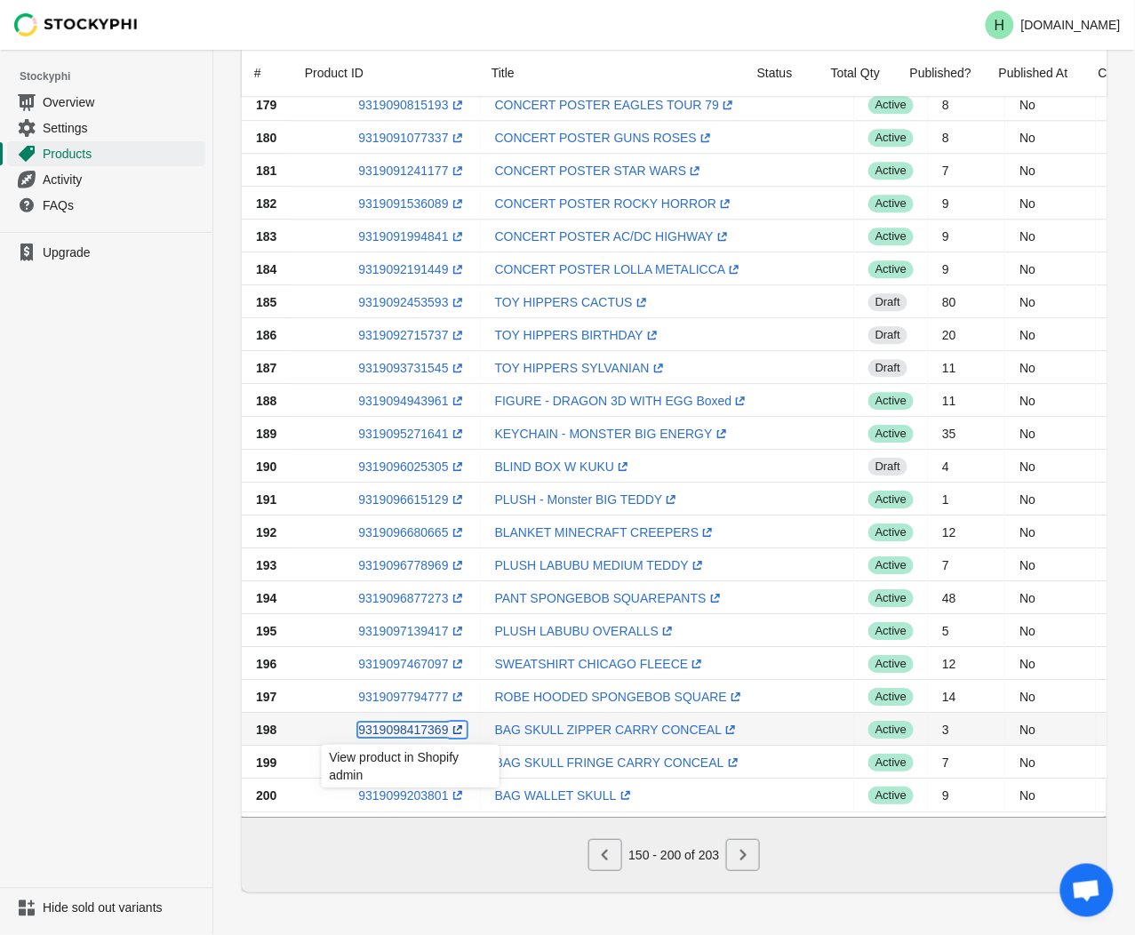
click at [401, 722] on link "9319098417369 (opens a new window)" at bounding box center [412, 729] width 108 height 14
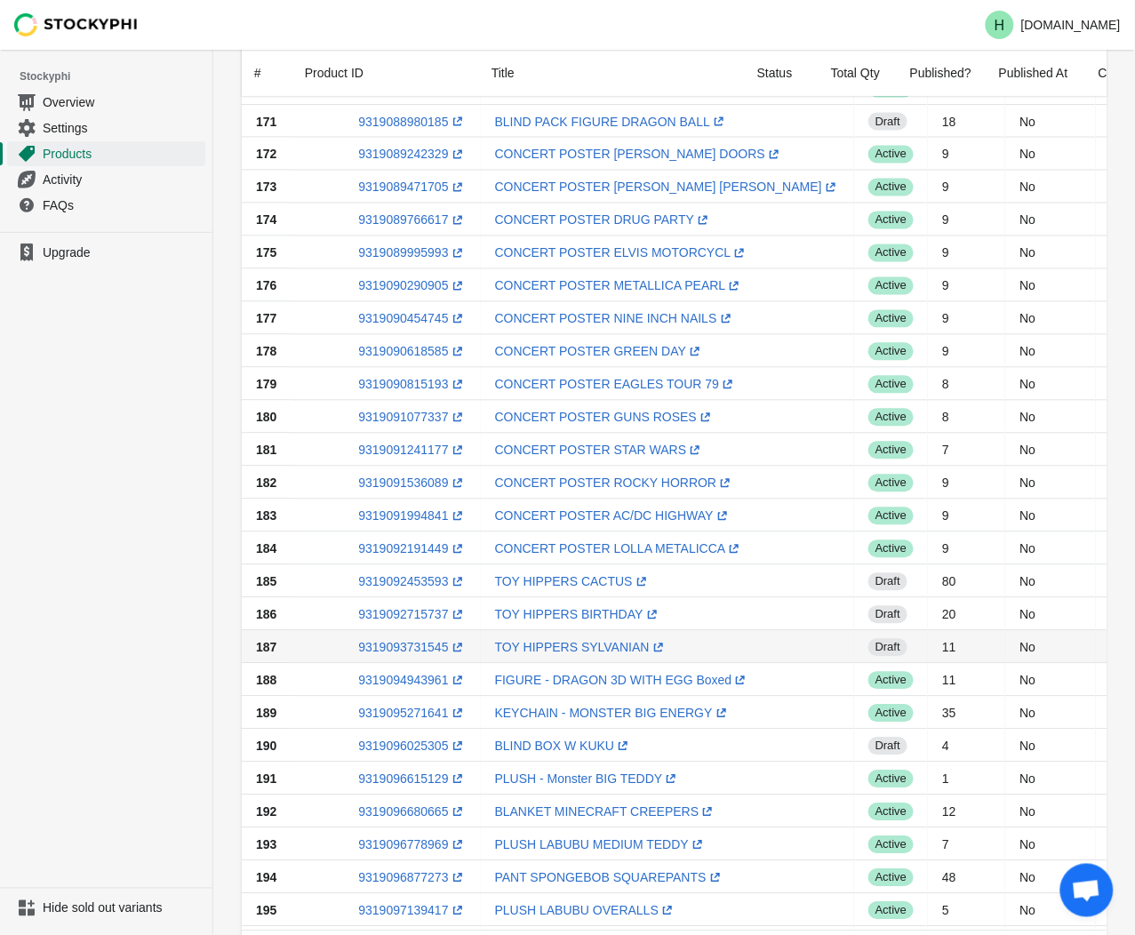
scroll to position [770, 0]
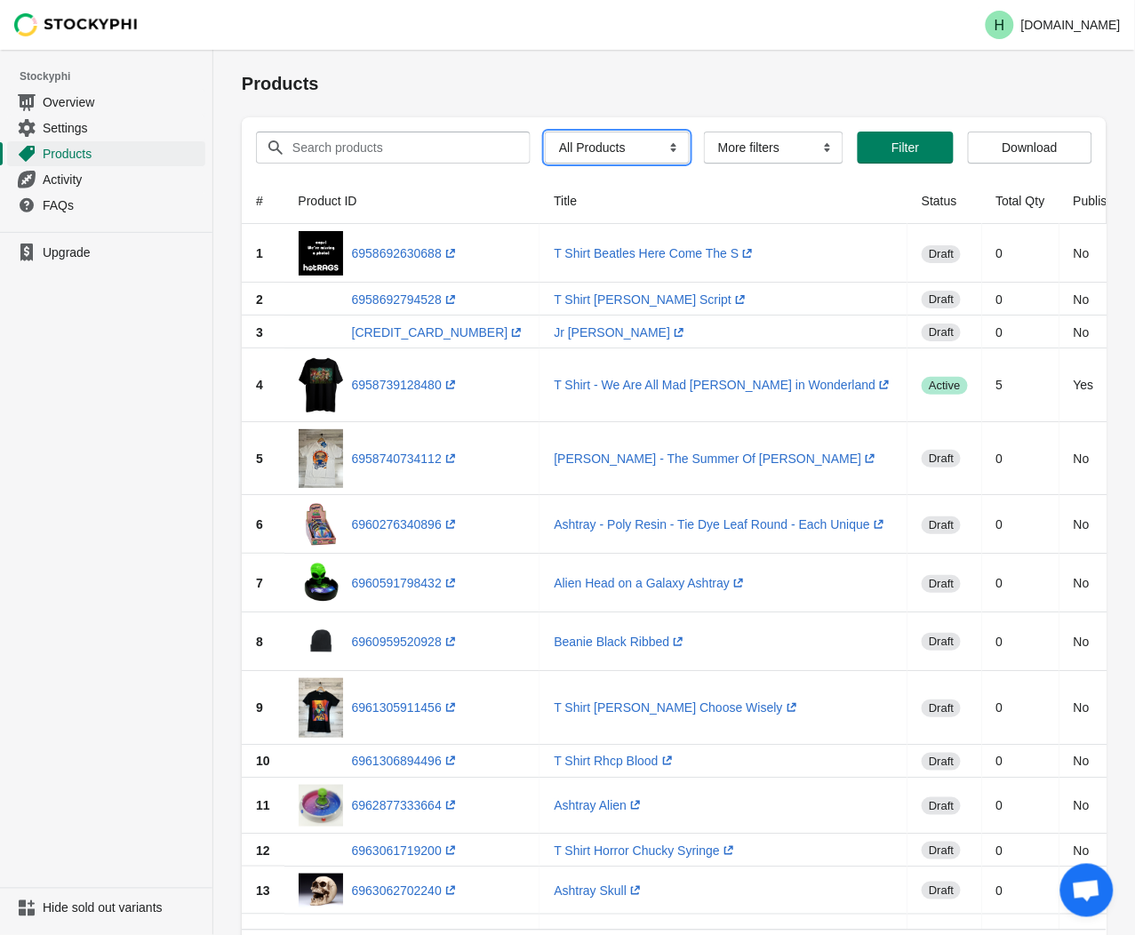
click at [660, 149] on select "All Products InStock InStock Published InStock Un-Published OOS OOS Published O…" at bounding box center [617, 147] width 145 height 32
select select "instock_has_no_image"
click at [545, 131] on select "All Products InStock InStock Published InStock Un-Published OOS OOS Published O…" at bounding box center [617, 147] width 145 height 32
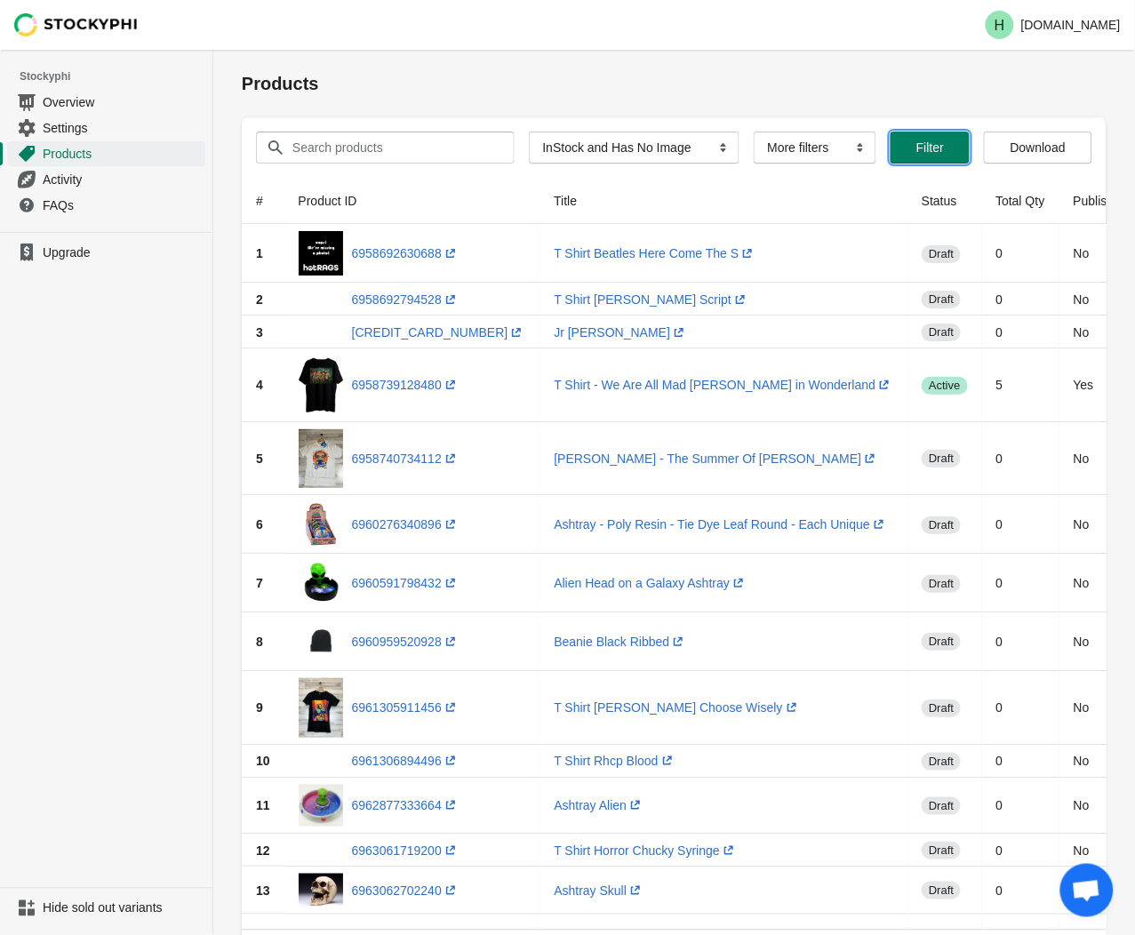
click at [917, 146] on span "Filter" at bounding box center [930, 147] width 28 height 14
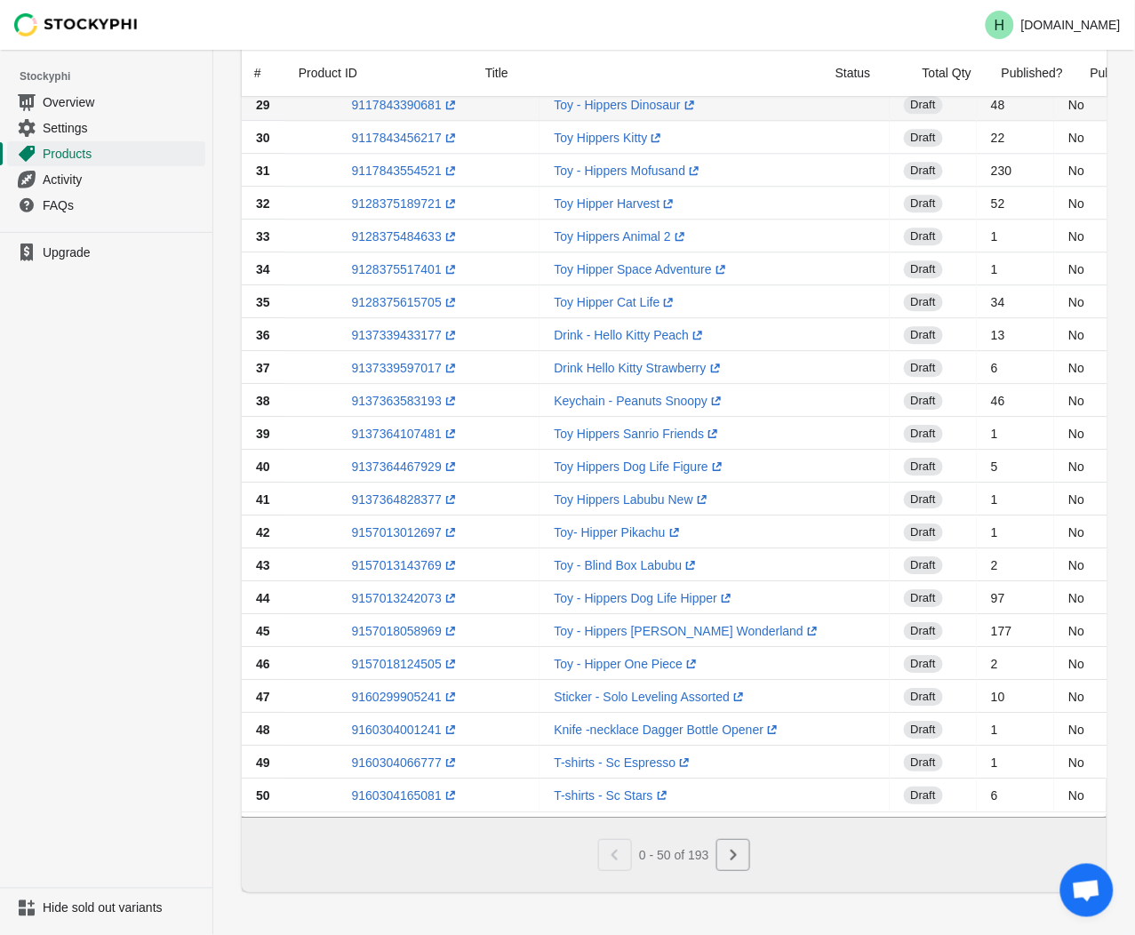
scroll to position [1067, 0]
click at [733, 859] on icon "Next" at bounding box center [733, 855] width 18 height 18
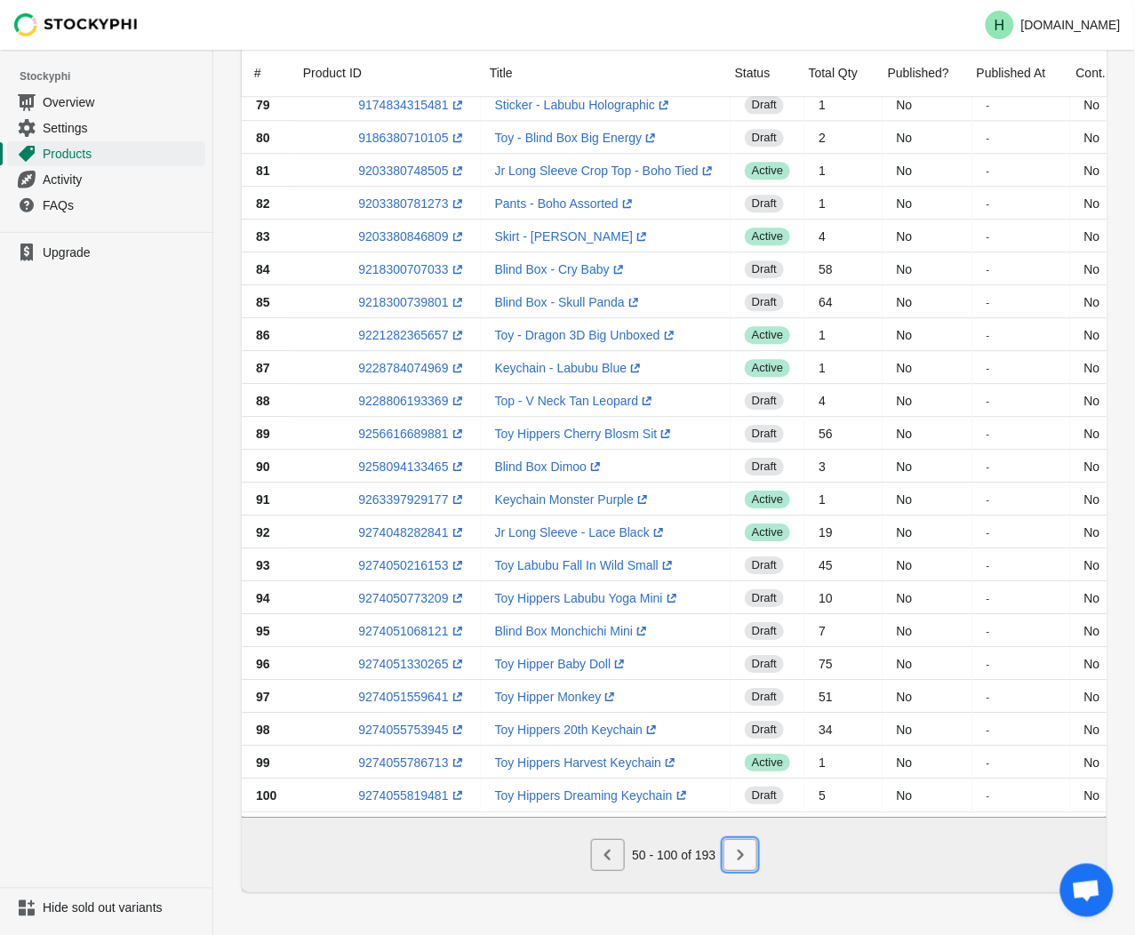
click at [731, 858] on icon "Next" at bounding box center [740, 855] width 18 height 18
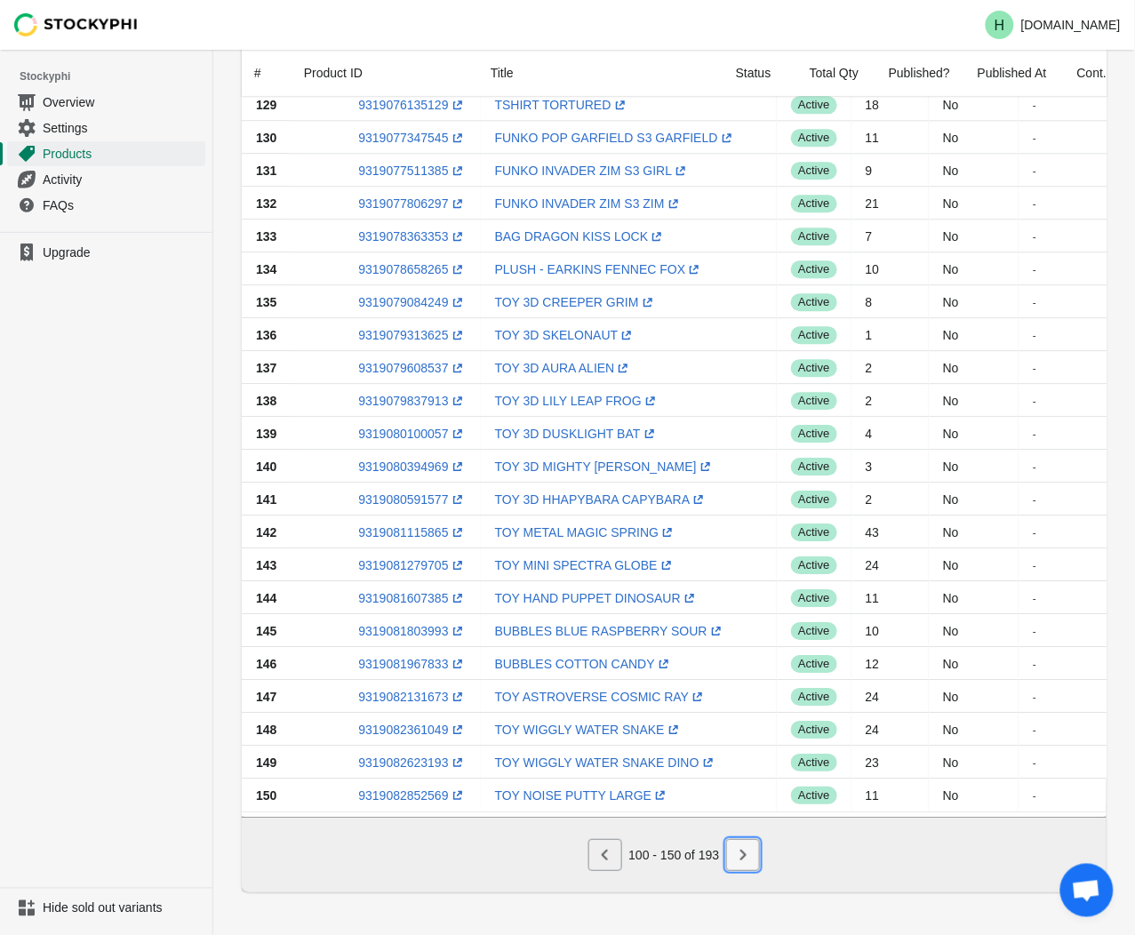
click at [739, 858] on icon "Next" at bounding box center [743, 855] width 18 height 18
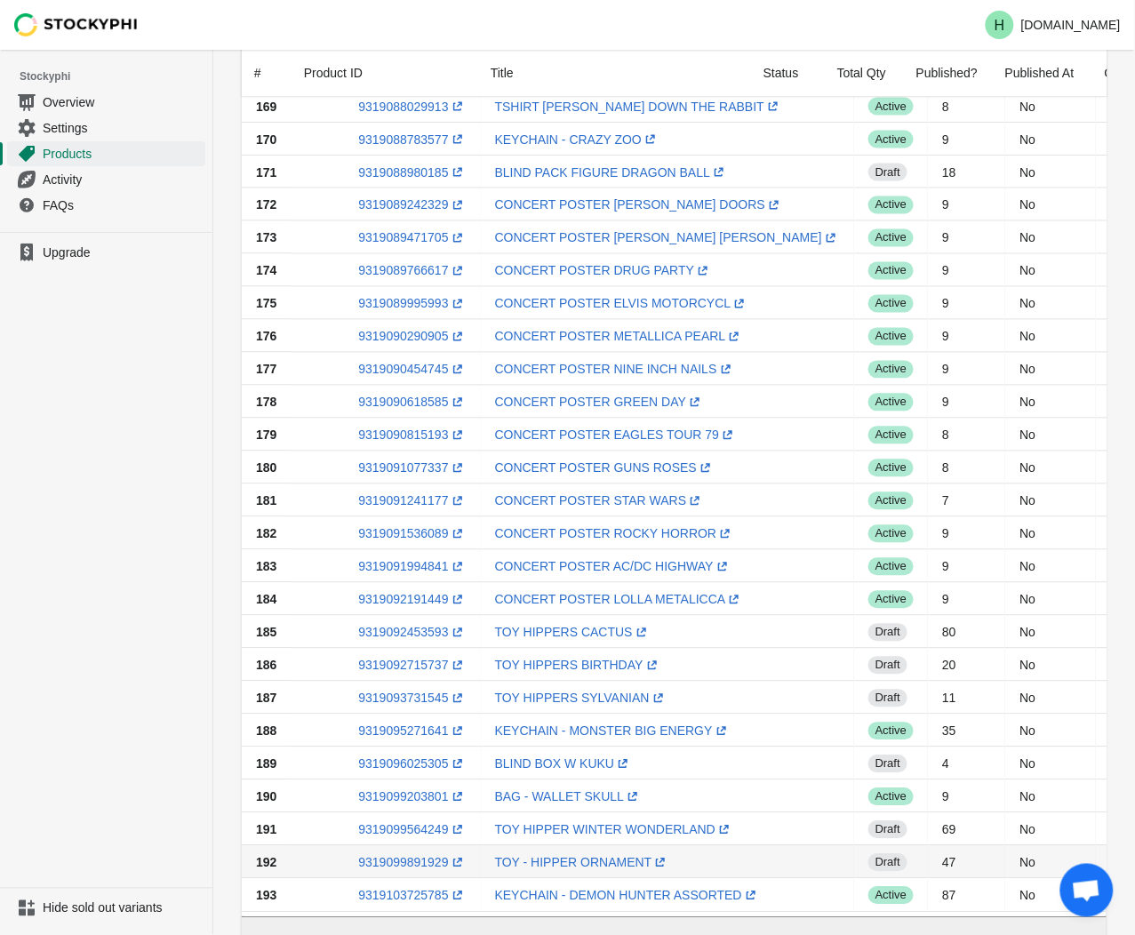
scroll to position [640, 0]
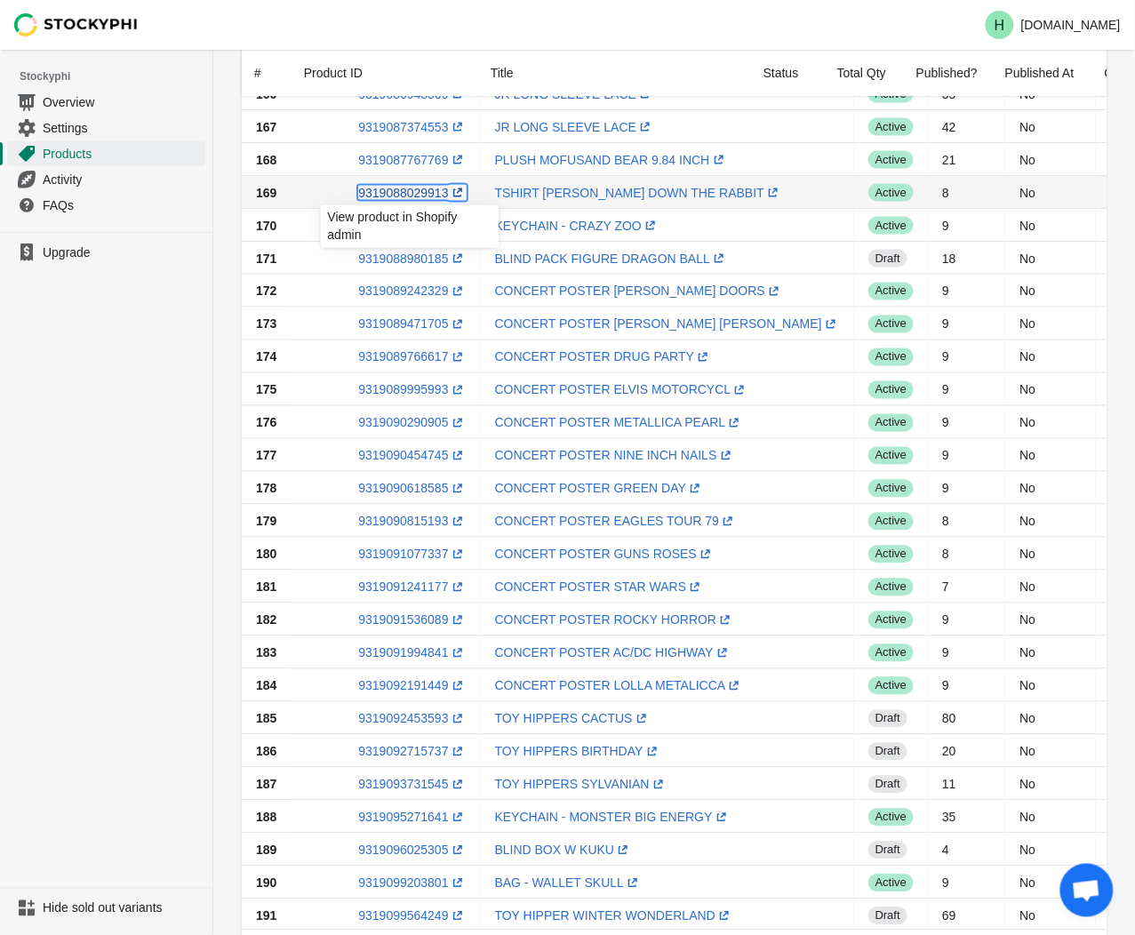
click at [402, 194] on link "9319088029913 (opens a new window)" at bounding box center [412, 193] width 108 height 14
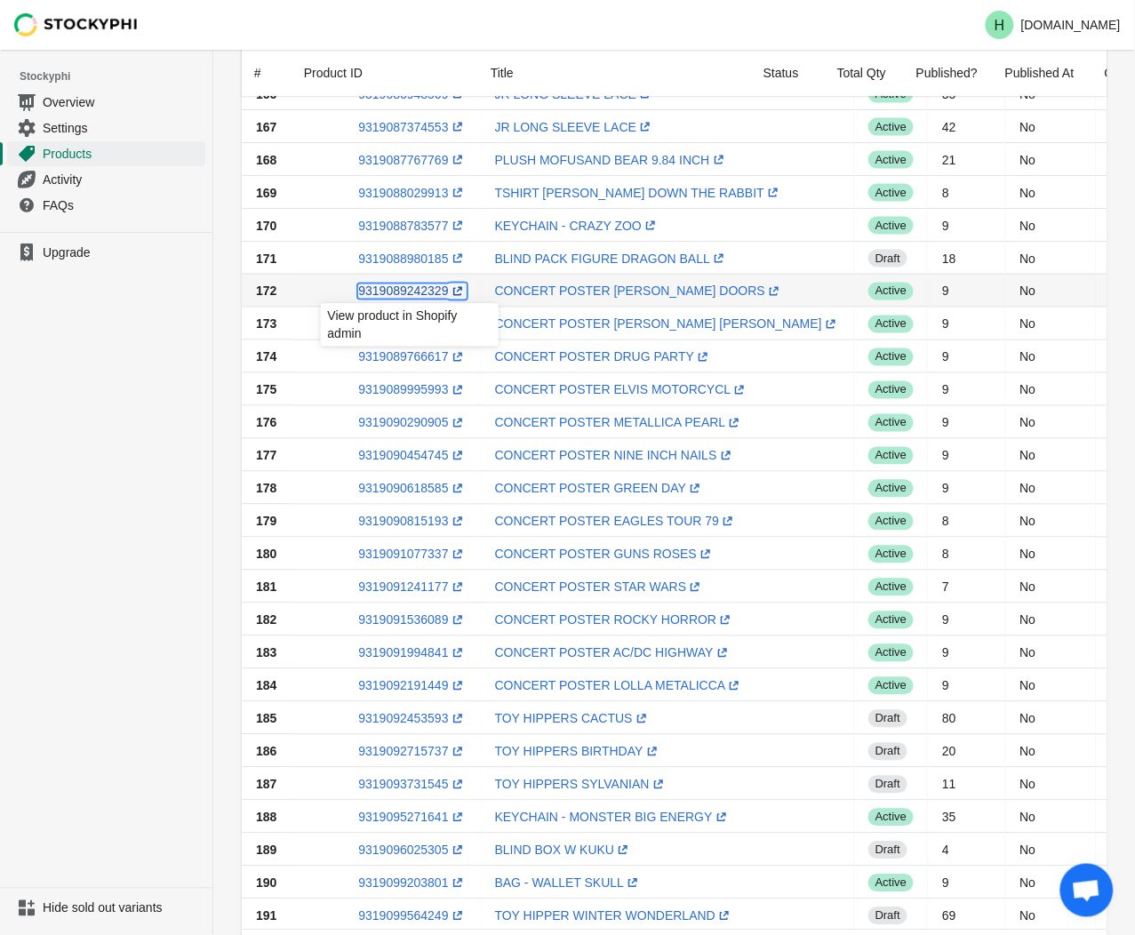
click at [403, 289] on link "9319089242329 (opens a new window)" at bounding box center [412, 291] width 108 height 14
click at [136, 343] on ul "Upgrade" at bounding box center [106, 560] width 212 height 656
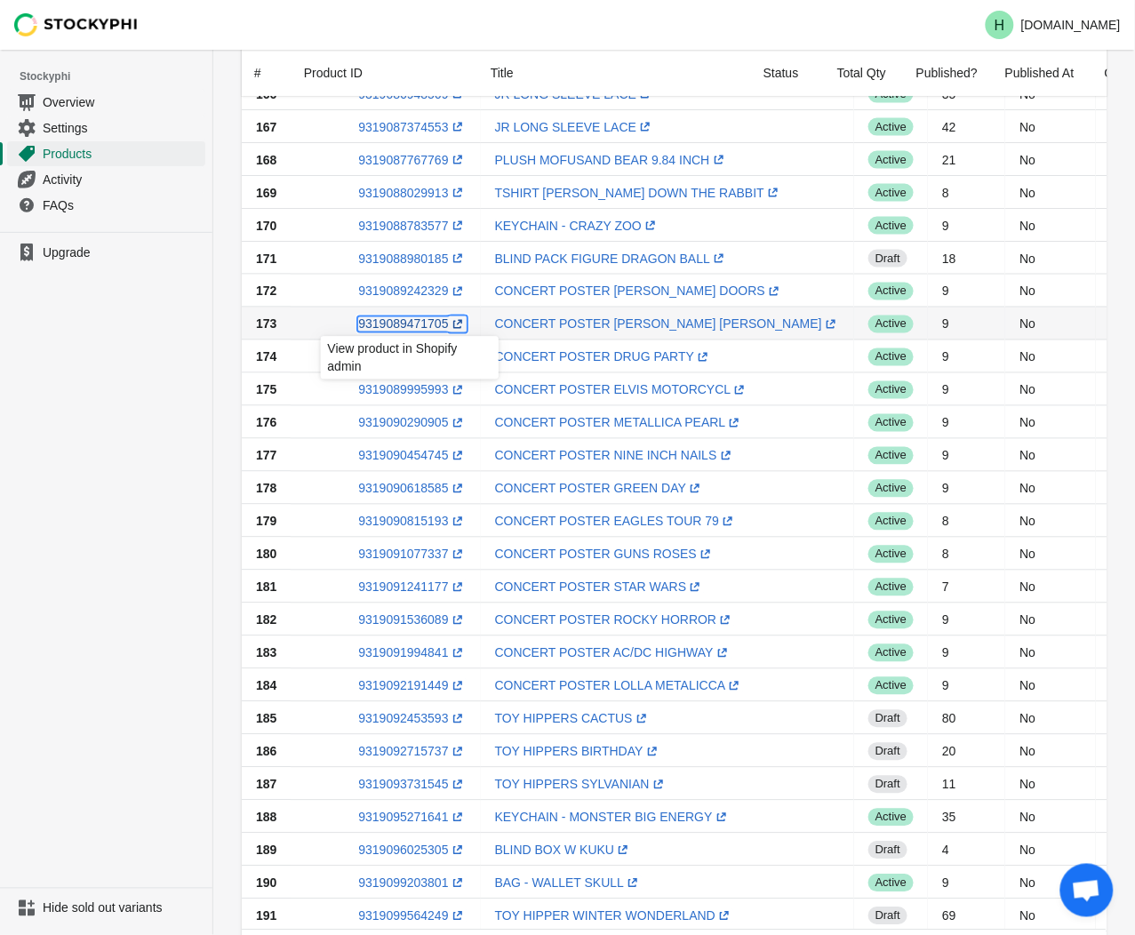
click at [394, 323] on link "9319089471705 (opens a new window)" at bounding box center [412, 324] width 108 height 14
click at [165, 341] on ul "Upgrade" at bounding box center [106, 560] width 212 height 656
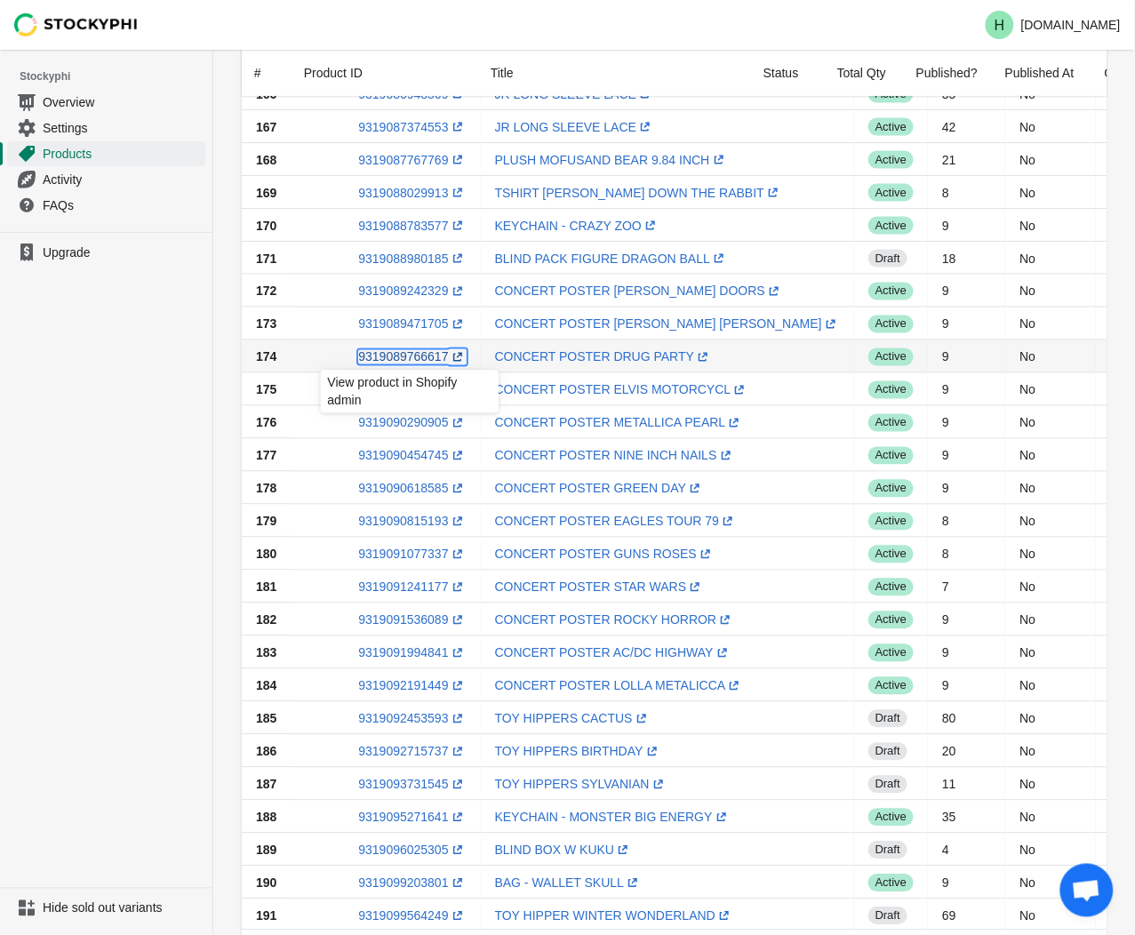
click at [402, 355] on link "9319089766617 (opens a new window)" at bounding box center [412, 357] width 108 height 14
click at [152, 410] on ul "Upgrade" at bounding box center [106, 560] width 212 height 656
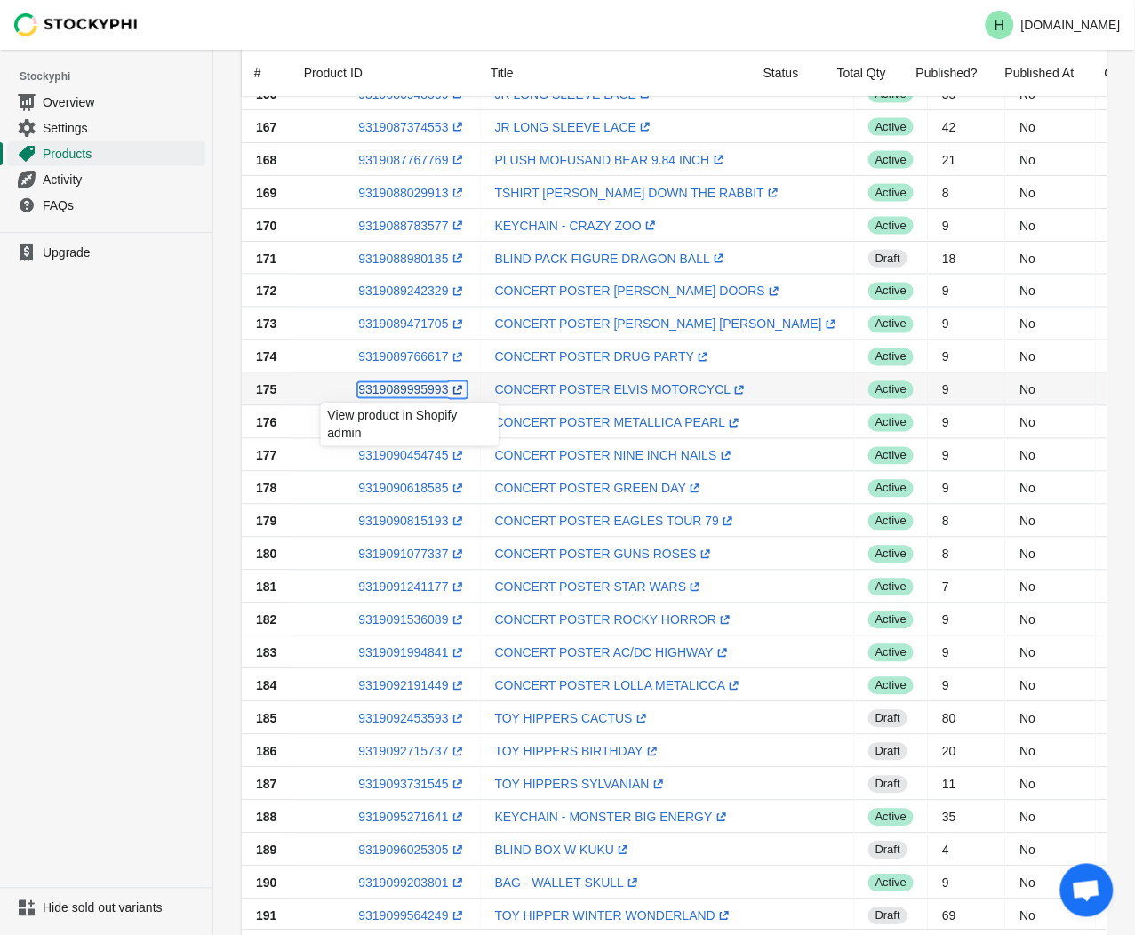
click at [401, 391] on link "9319089995993 (opens a new window)" at bounding box center [412, 390] width 108 height 14
click at [135, 447] on ul "Upgrade" at bounding box center [106, 560] width 212 height 656
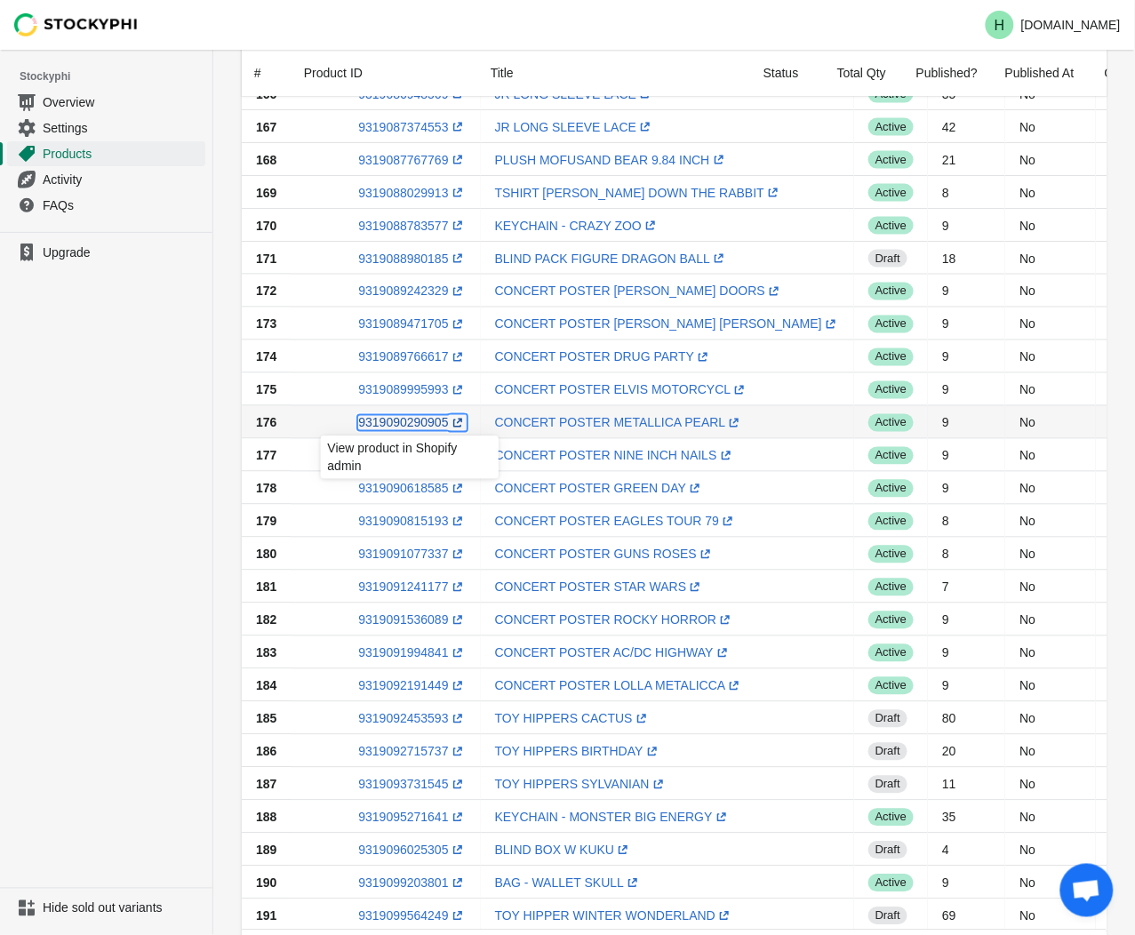
click at [396, 423] on link "9319090290905 (opens a new window)" at bounding box center [412, 423] width 108 height 14
click at [116, 490] on ul "Upgrade" at bounding box center [106, 560] width 212 height 656
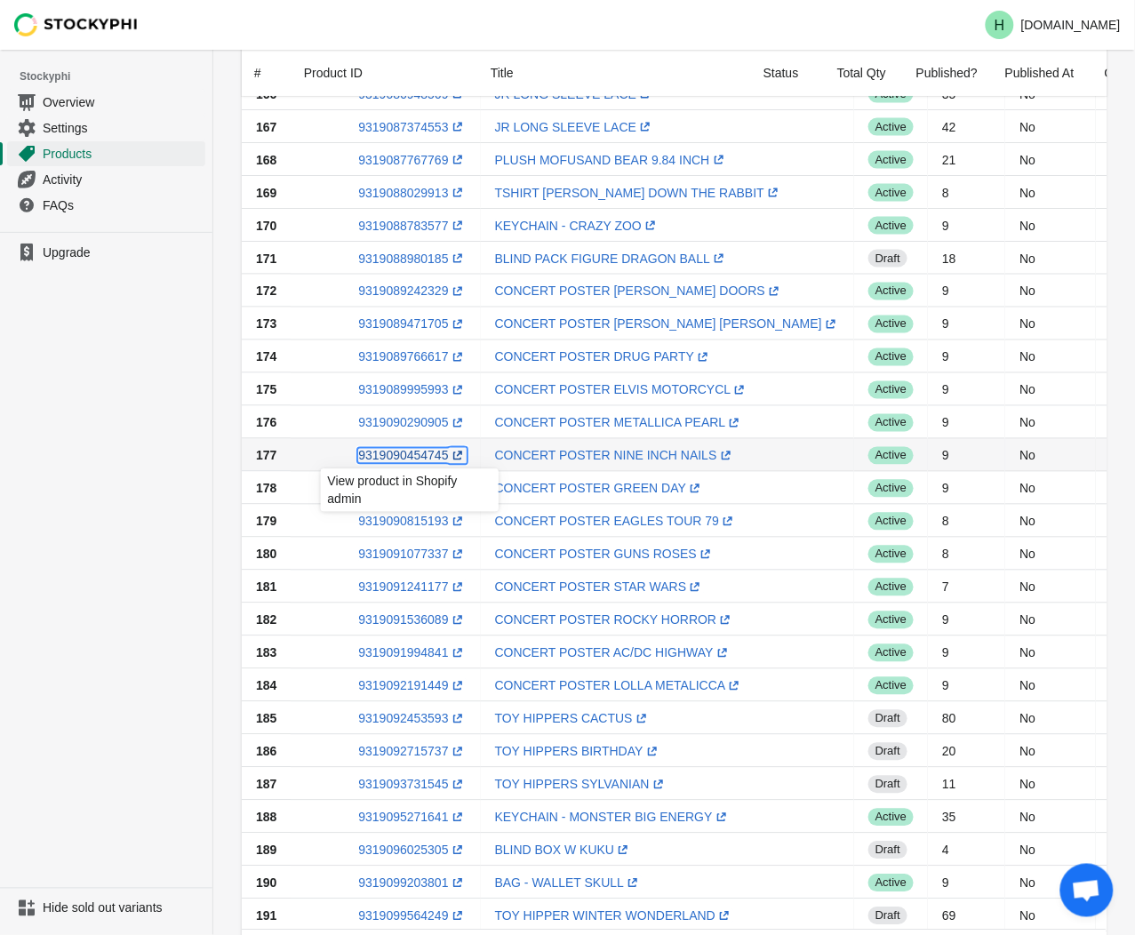
click at [386, 458] on link "9319090454745 (opens a new window)" at bounding box center [412, 456] width 108 height 14
click at [84, 481] on ul "Upgrade" at bounding box center [106, 560] width 212 height 656
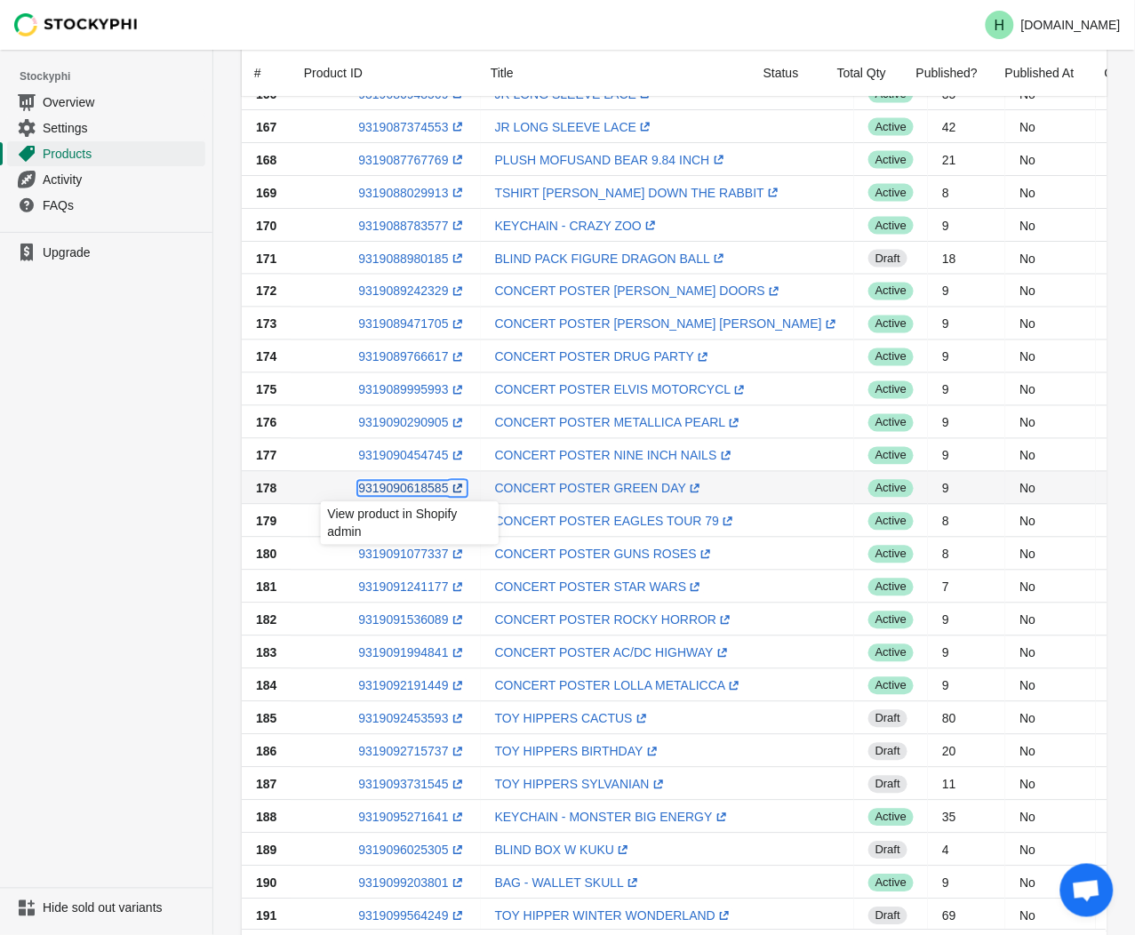
click at [410, 487] on link "9319090618585 (opens a new window)" at bounding box center [412, 489] width 108 height 14
click at [197, 539] on ul "Upgrade" at bounding box center [106, 560] width 212 height 656
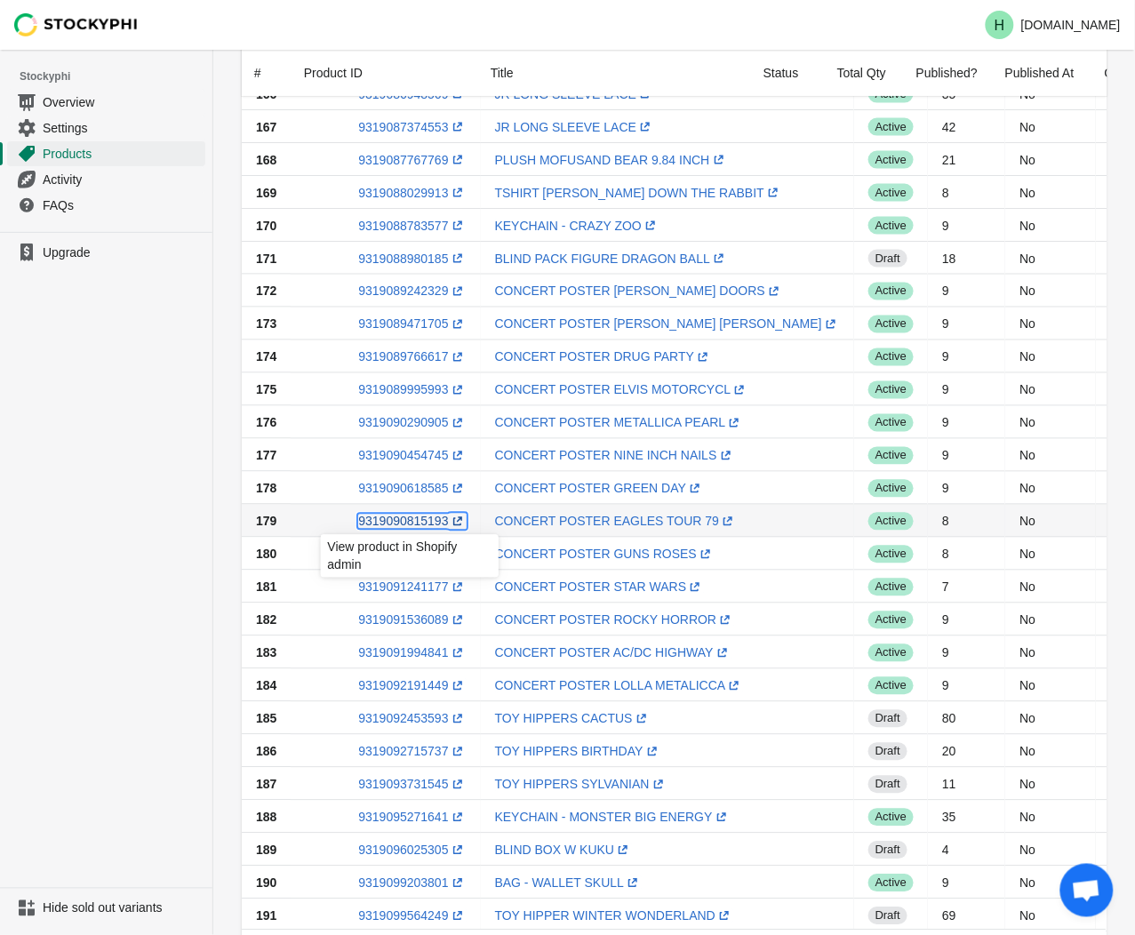
click at [402, 521] on link "9319090815193 (opens a new window)" at bounding box center [412, 521] width 108 height 14
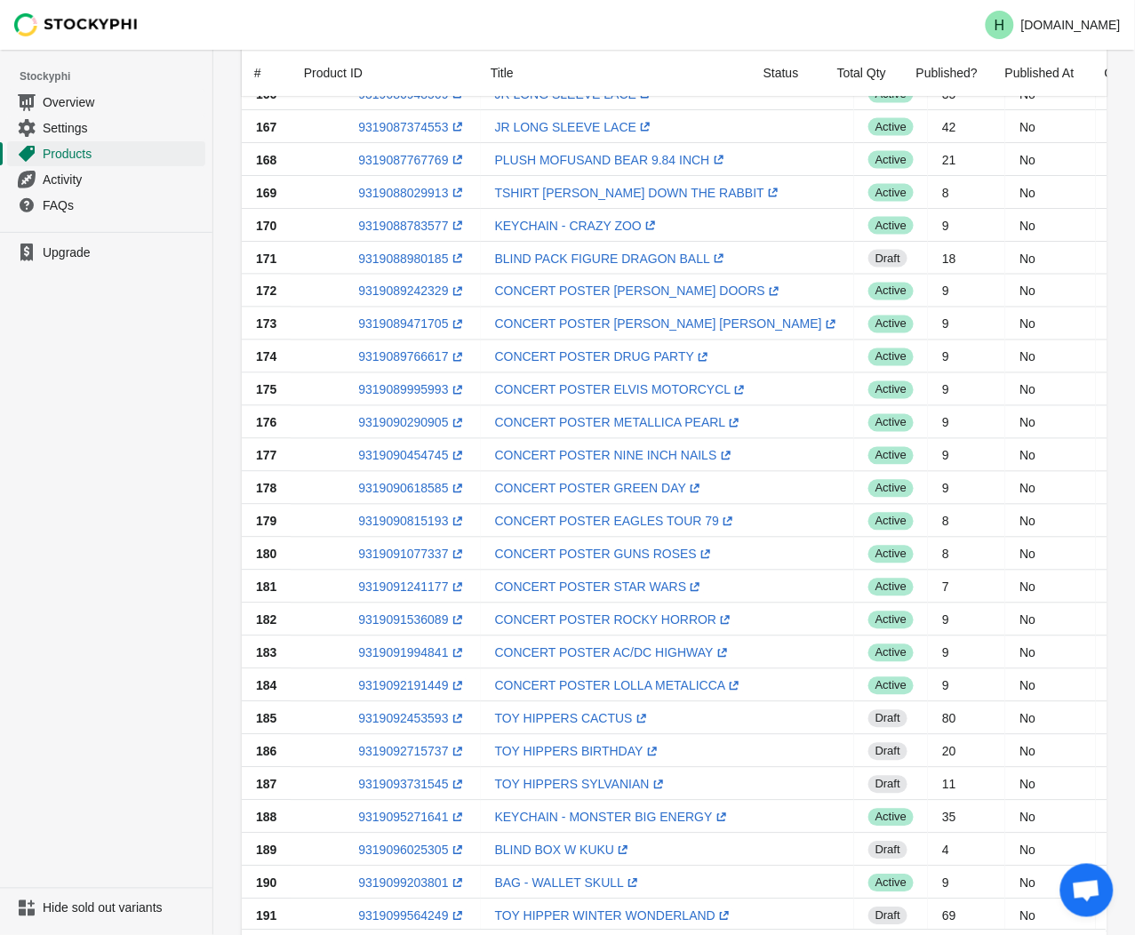
click at [149, 530] on ul "Upgrade" at bounding box center [106, 560] width 212 height 656
click at [403, 557] on link "9319091077337 (opens a new window)" at bounding box center [412, 554] width 108 height 14
click at [113, 570] on ul "Upgrade" at bounding box center [106, 560] width 212 height 656
click at [407, 588] on link "9319091241177 (opens a new window)" at bounding box center [412, 587] width 108 height 14
click at [143, 666] on ul "Upgrade" at bounding box center [106, 560] width 212 height 656
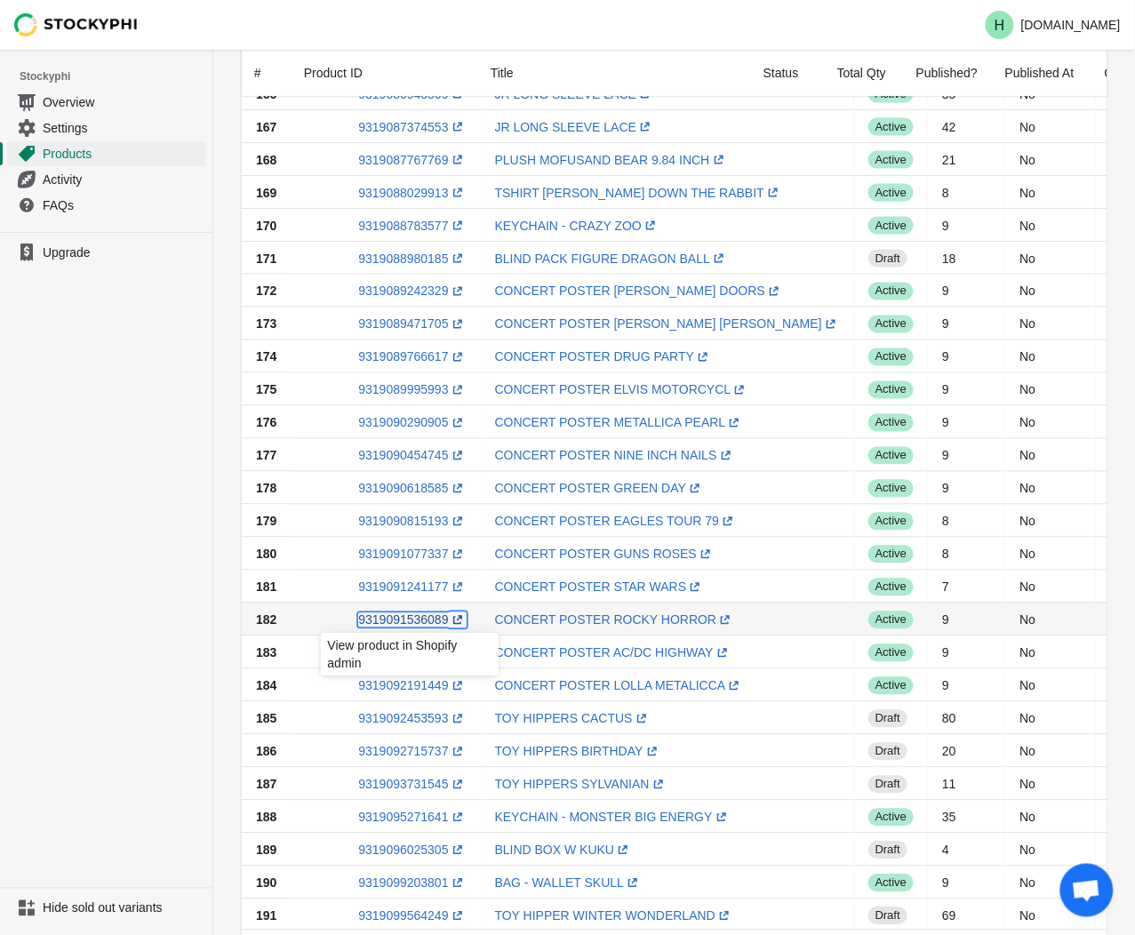
click at [403, 618] on link "9319091536089 (opens a new window)" at bounding box center [412, 620] width 108 height 14
click at [102, 647] on ul "Upgrade" at bounding box center [106, 560] width 212 height 656
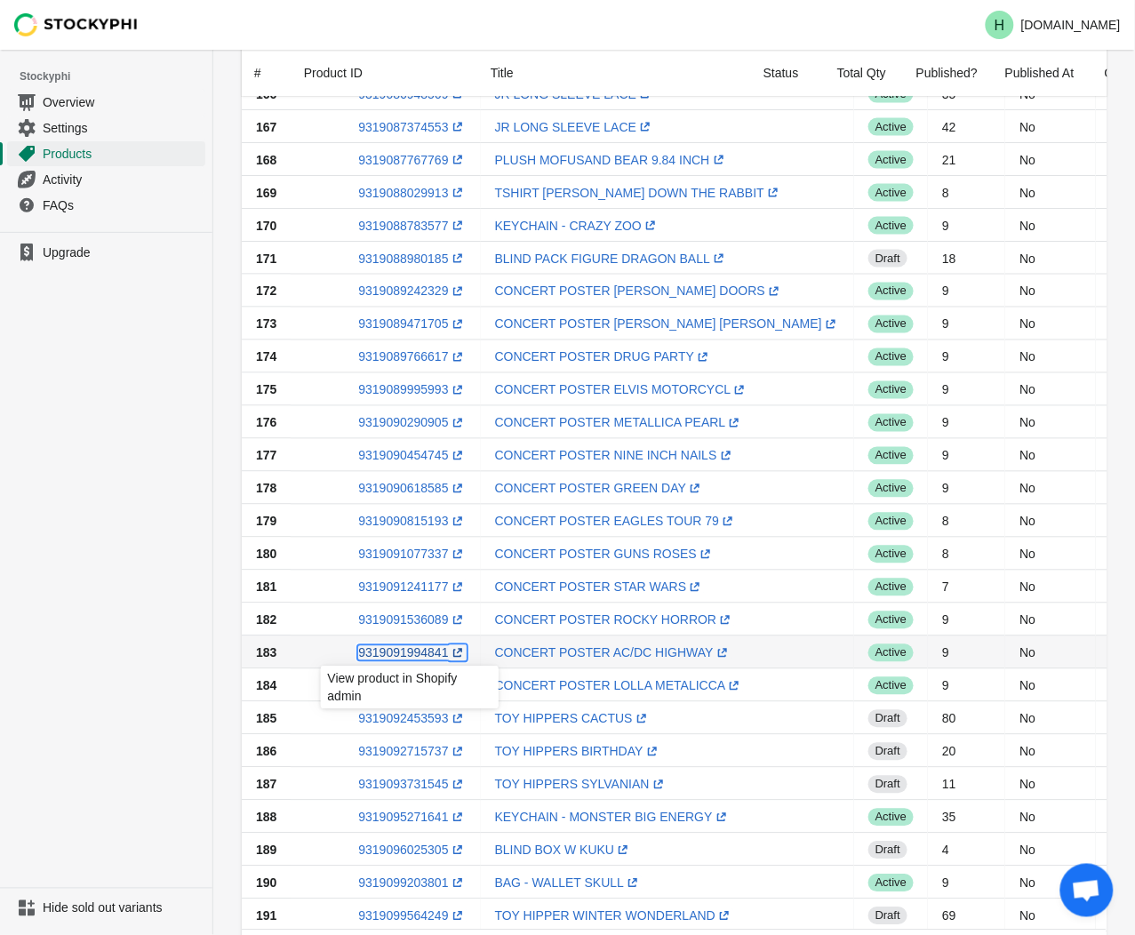
click at [406, 654] on link "9319091994841 (opens a new window)" at bounding box center [412, 653] width 108 height 14
click at [103, 562] on ul "Upgrade" at bounding box center [106, 560] width 212 height 656
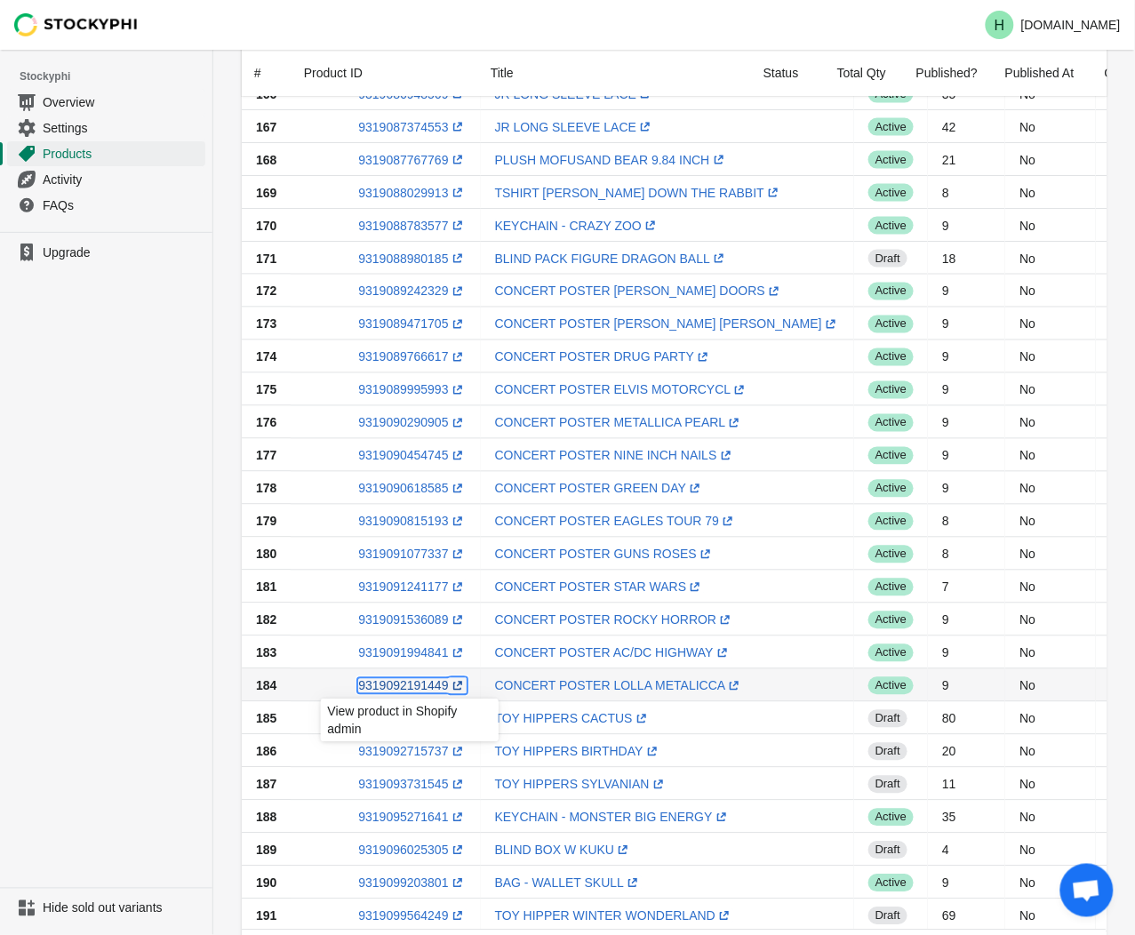
click at [400, 687] on link "9319092191449 (opens a new window)" at bounding box center [412, 686] width 108 height 14
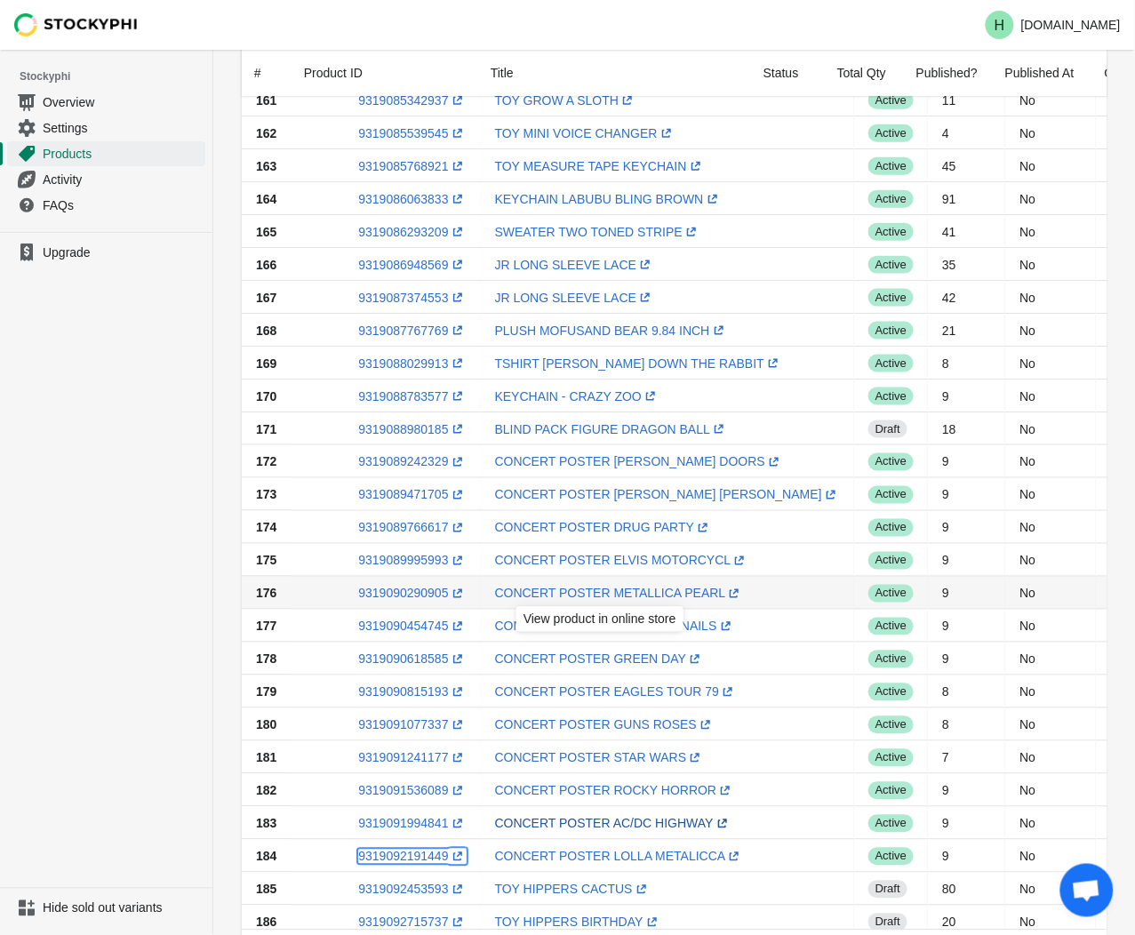
scroll to position [343, 0]
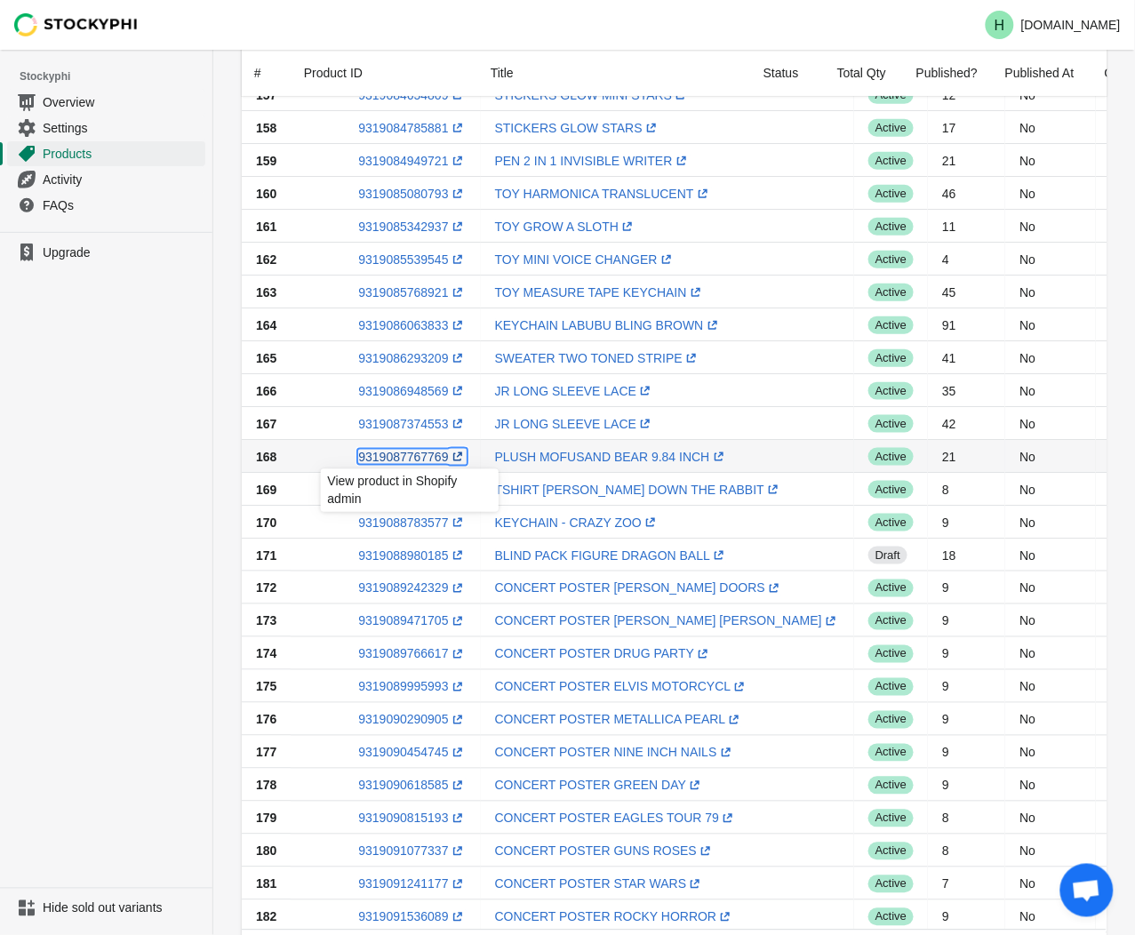
click at [391, 458] on link "9319087767769 (opens a new window)" at bounding box center [412, 457] width 108 height 14
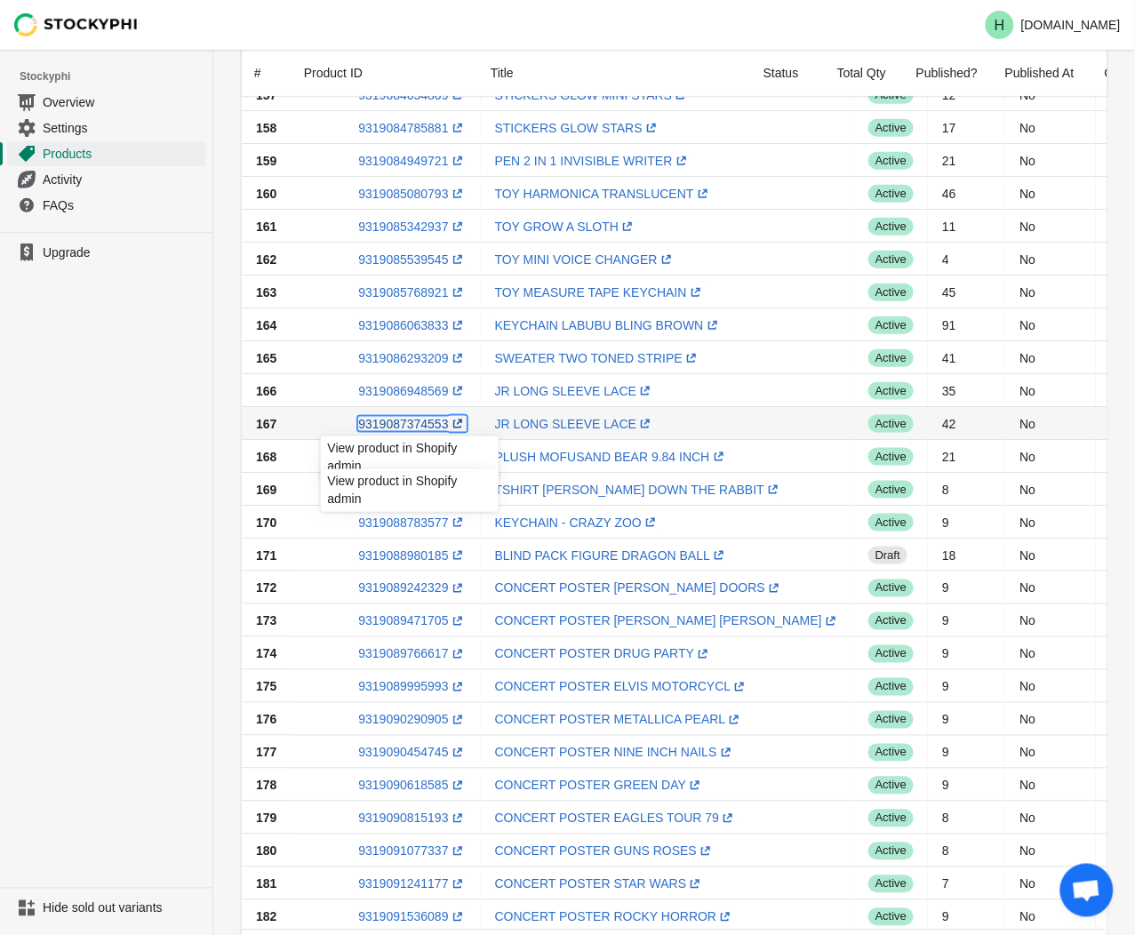
click at [394, 420] on link "9319087374553 (opens a new window)" at bounding box center [412, 424] width 108 height 14
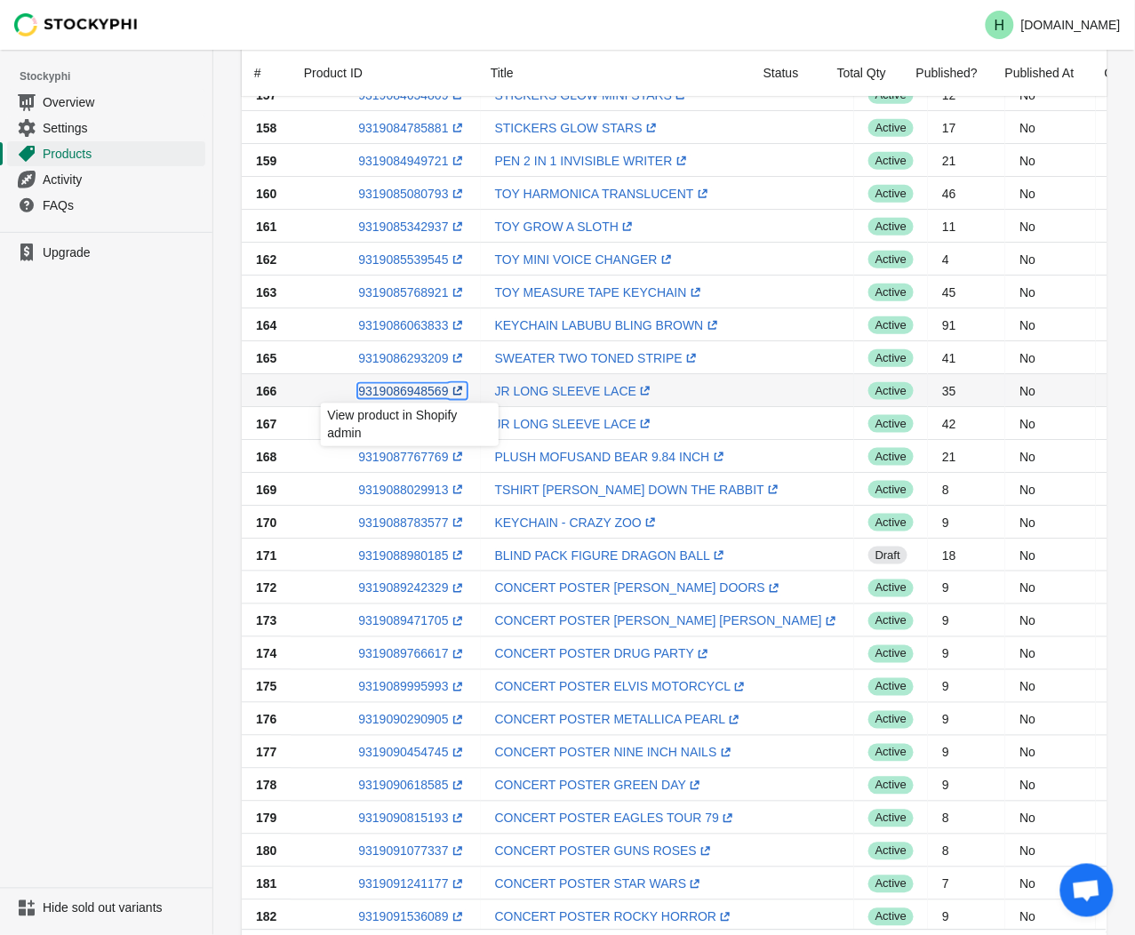
click at [386, 385] on link "9319086948569 (opens a new window)" at bounding box center [412, 391] width 108 height 14
